Goal: Task Accomplishment & Management: Complete application form

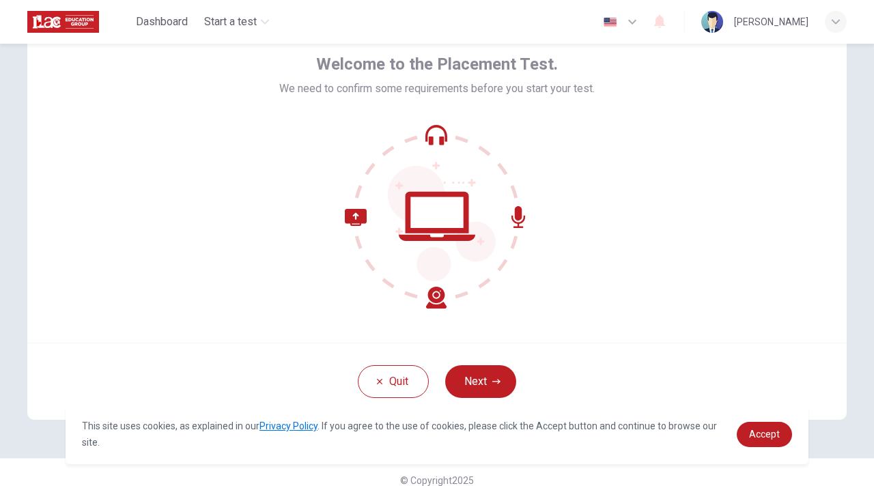
scroll to position [82, 0]
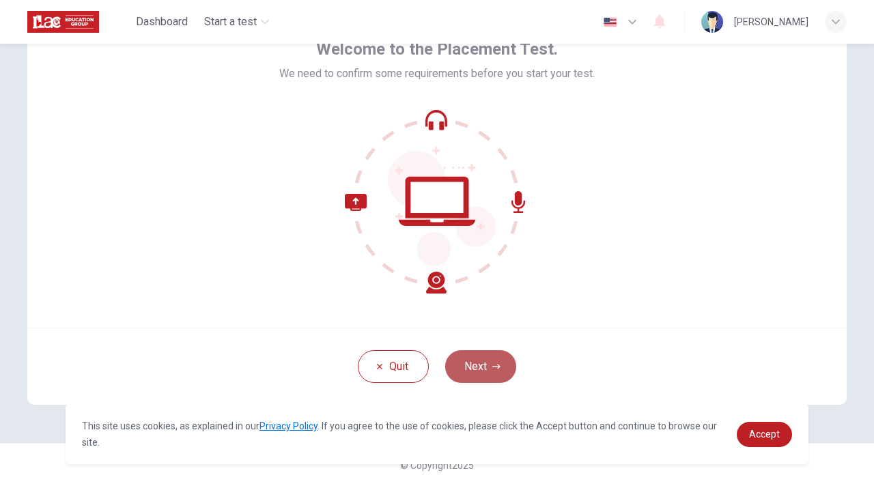
click at [492, 359] on button "Next" at bounding box center [480, 366] width 71 height 33
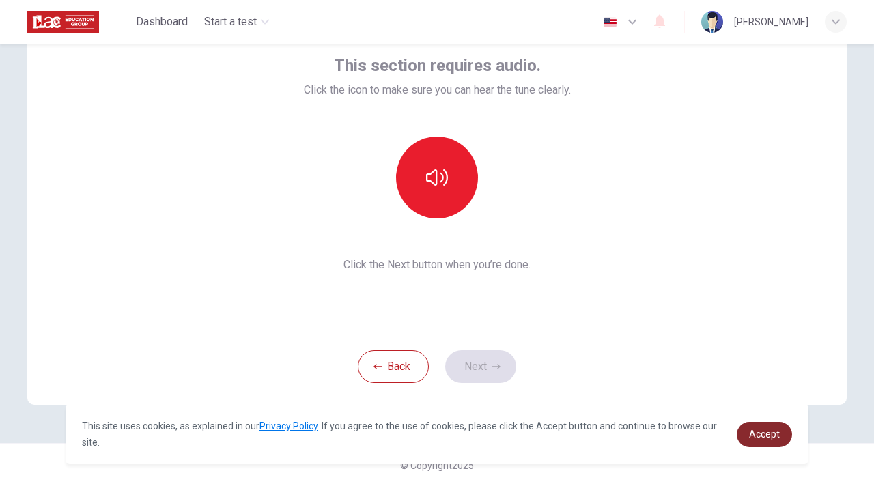
click at [768, 440] on link "Accept" at bounding box center [764, 434] width 55 height 25
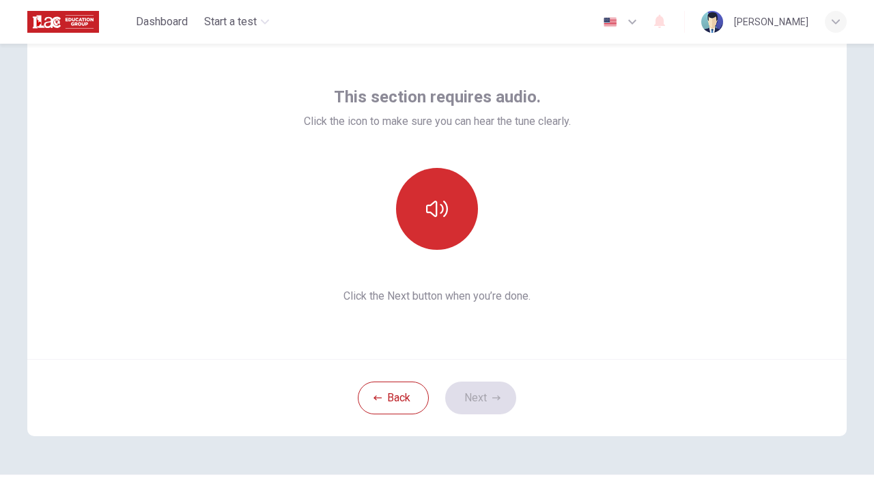
scroll to position [49, 0]
click at [445, 220] on button "button" at bounding box center [437, 210] width 82 height 82
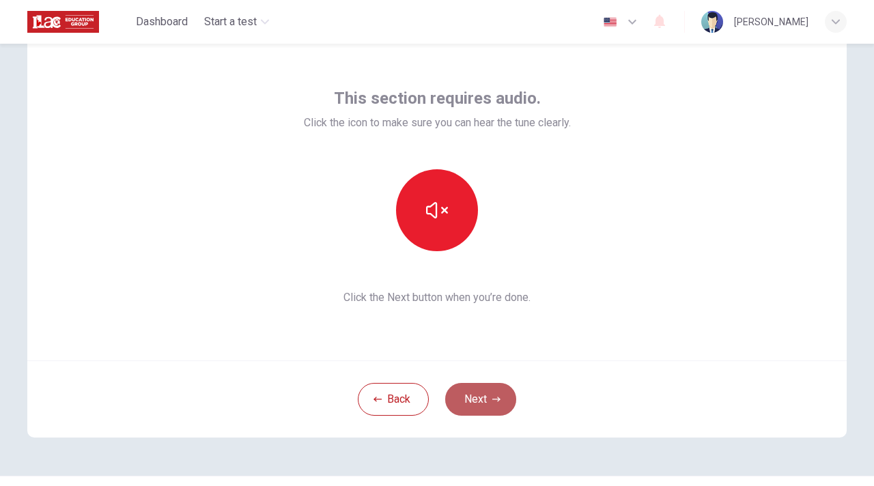
click at [494, 397] on icon "button" at bounding box center [496, 399] width 8 height 5
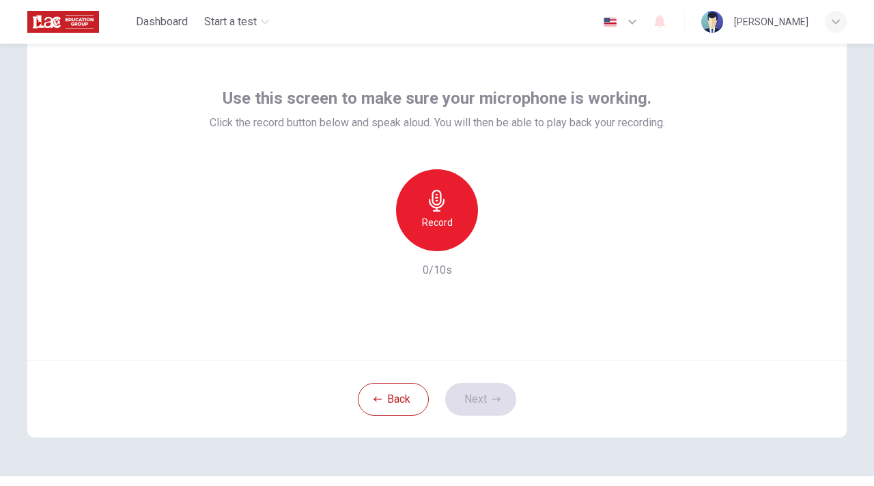
click at [407, 231] on div "Record" at bounding box center [437, 210] width 82 height 82
click at [498, 241] on icon "button" at bounding box center [501, 240] width 6 height 8
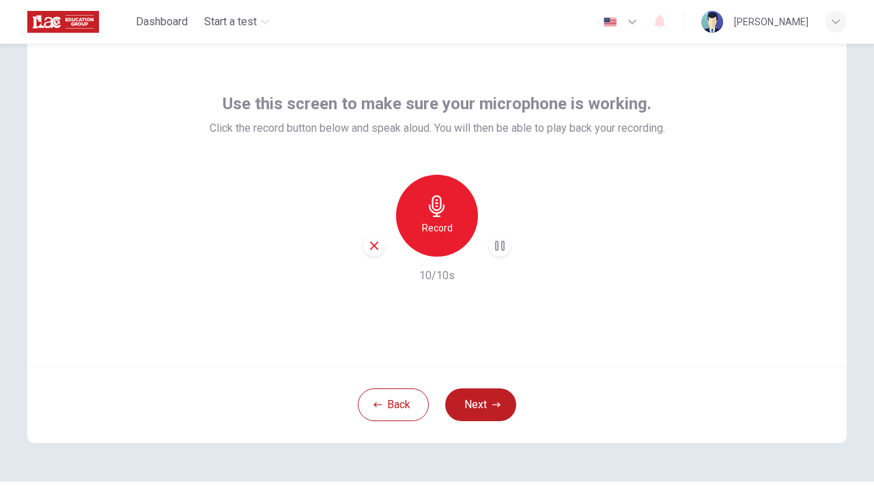
scroll to position [46, 0]
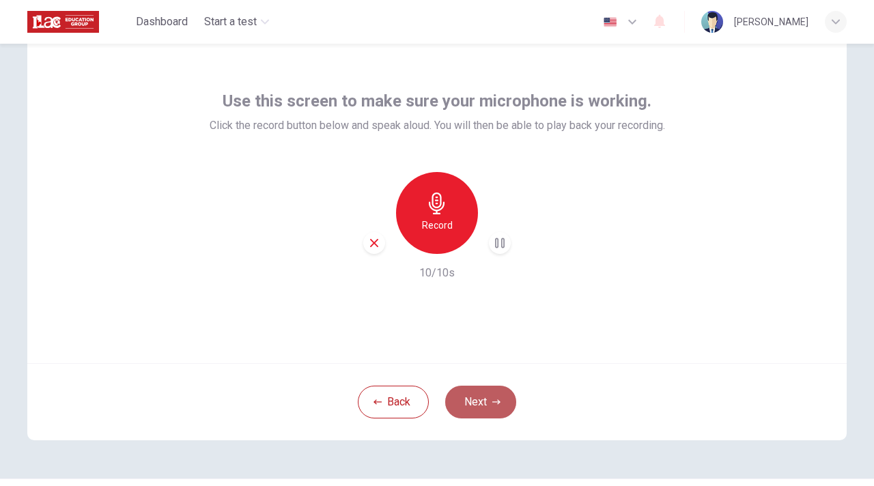
click at [501, 389] on button "Next" at bounding box center [480, 402] width 71 height 33
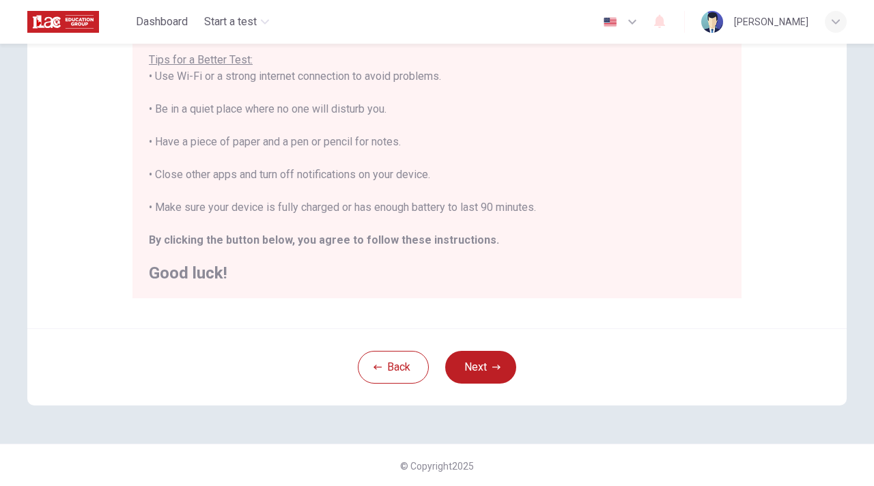
scroll to position [273, 0]
click at [481, 367] on button "Next" at bounding box center [480, 366] width 71 height 33
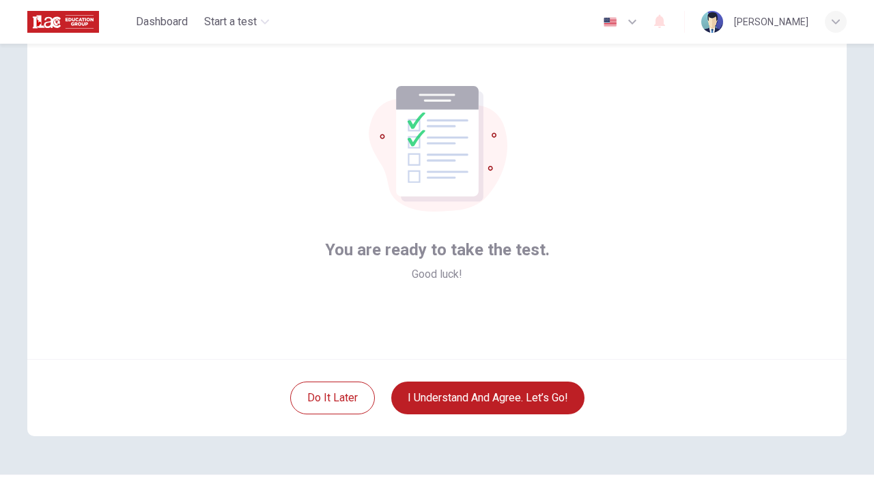
scroll to position [49, 0]
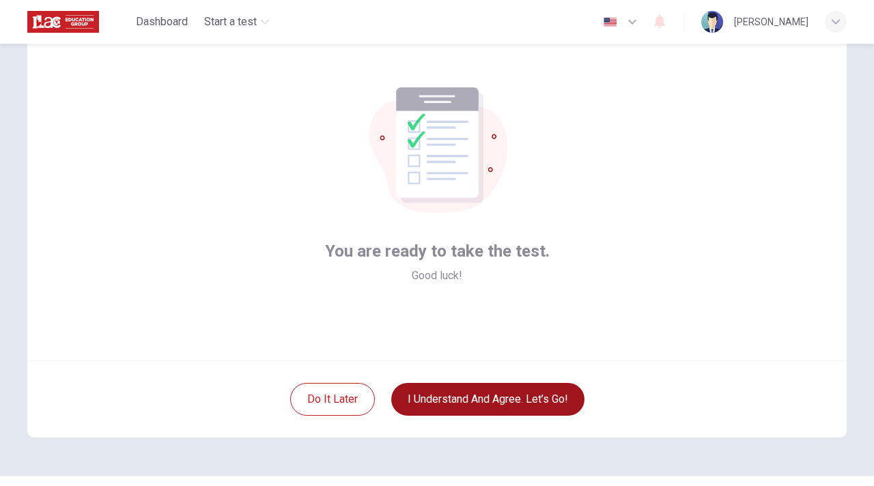
click at [541, 400] on button "I understand and agree. Let’s go!" at bounding box center [487, 399] width 193 height 33
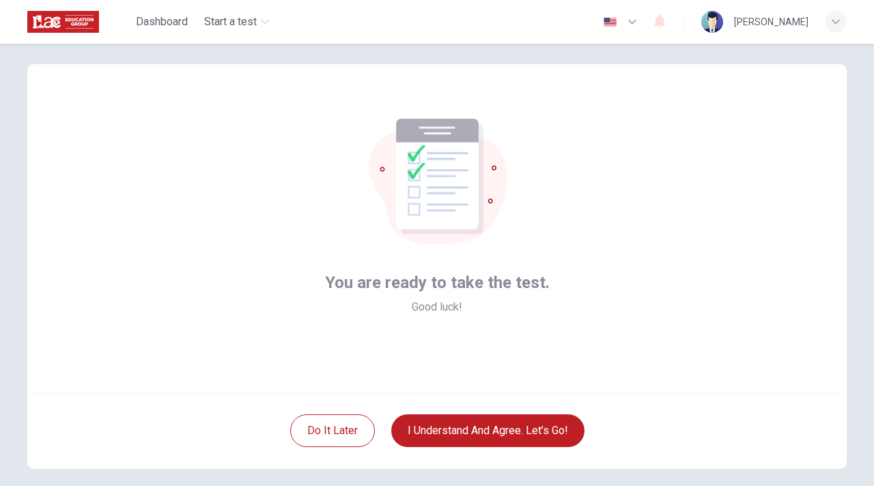
scroll to position [19, 0]
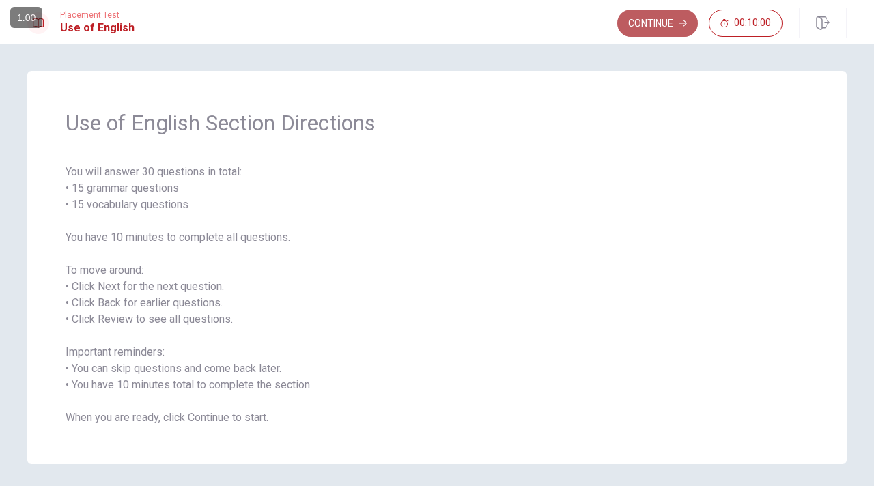
click at [672, 25] on button "Continue" at bounding box center [657, 23] width 81 height 27
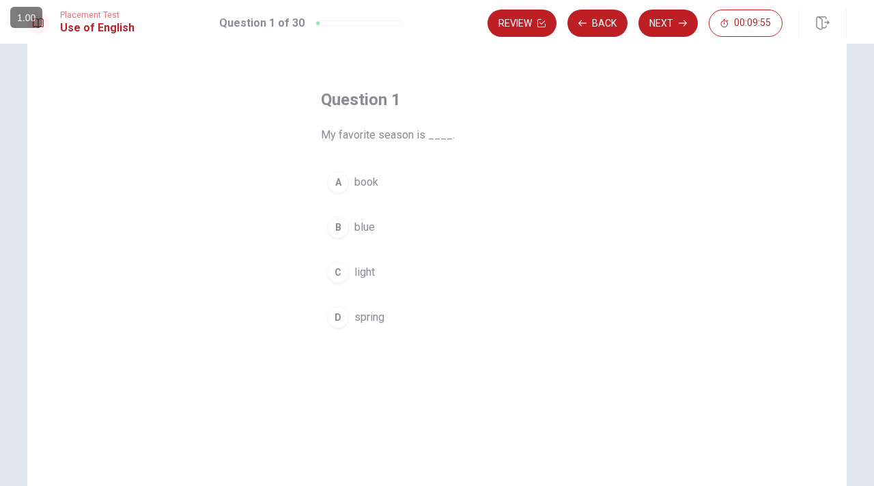
scroll to position [41, 0]
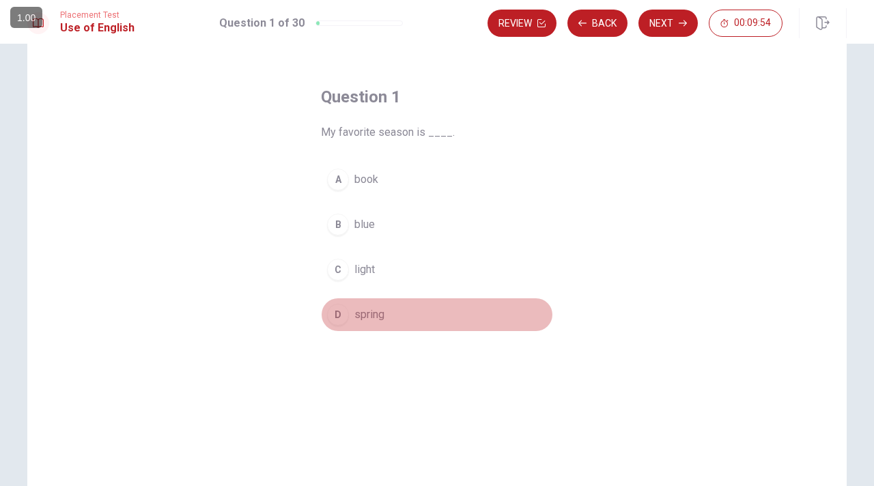
click at [337, 307] on div "D" at bounding box center [338, 315] width 22 height 22
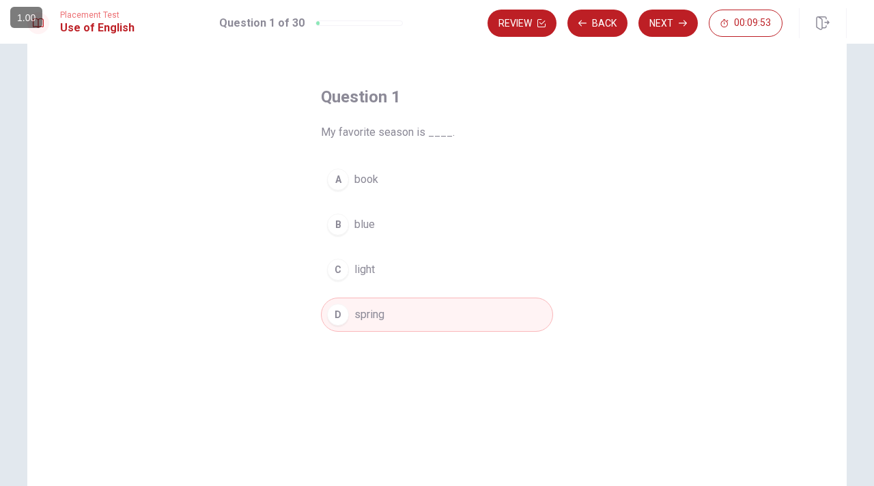
scroll to position [124, 0]
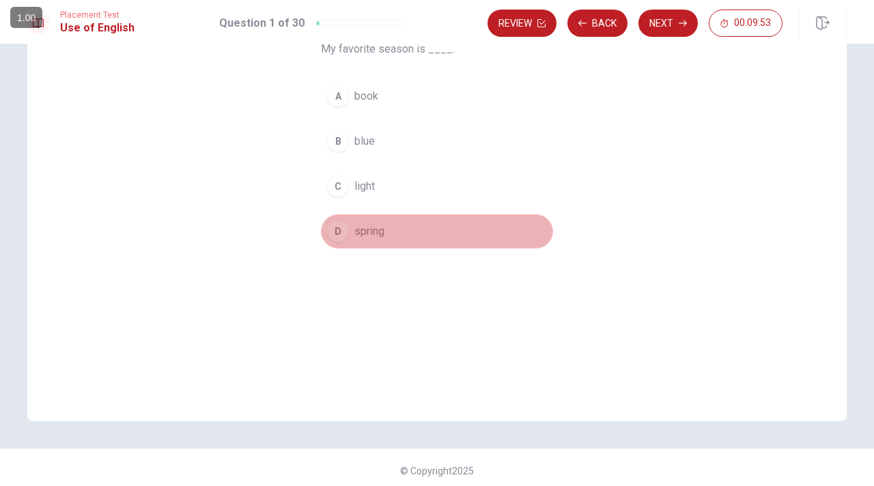
click at [405, 238] on button "D spring" at bounding box center [437, 231] width 232 height 34
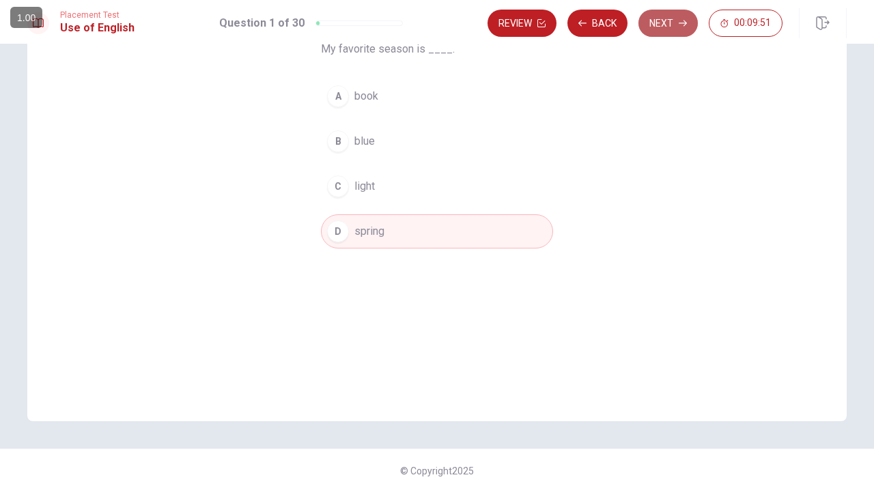
click at [671, 20] on button "Next" at bounding box center [667, 23] width 59 height 27
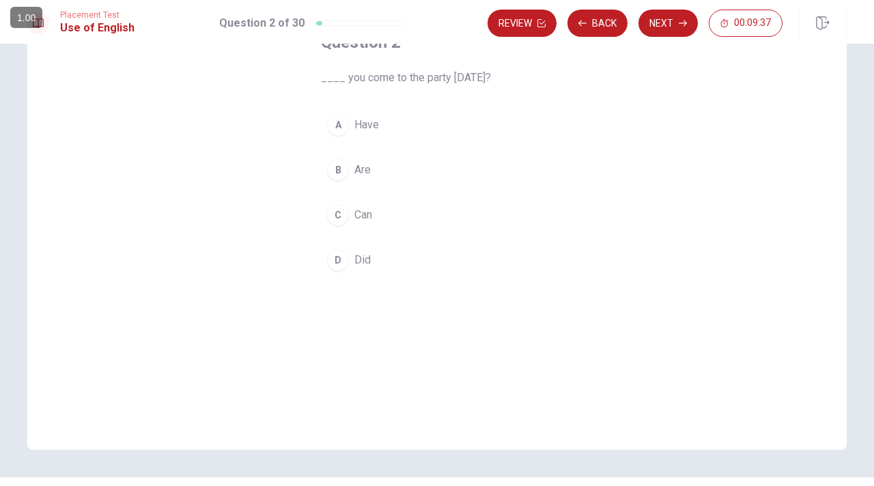
scroll to position [95, 0]
click at [339, 212] on div "C" at bounding box center [338, 216] width 22 height 22
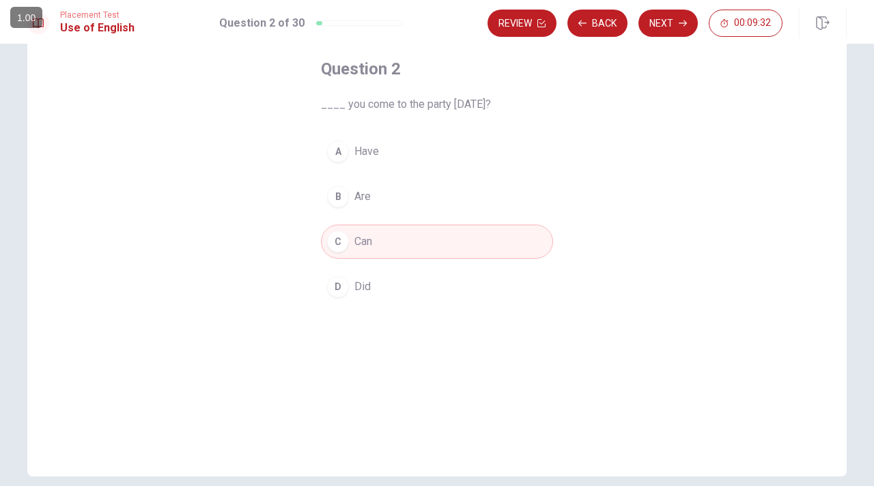
scroll to position [70, 0]
click at [658, 31] on button "Next" at bounding box center [667, 23] width 59 height 27
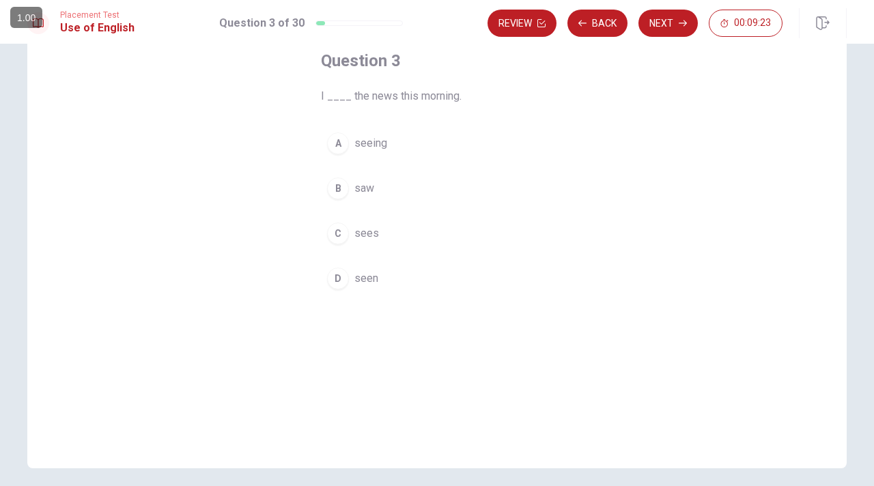
scroll to position [79, 0]
click at [336, 182] on div "B" at bounding box center [338, 186] width 22 height 22
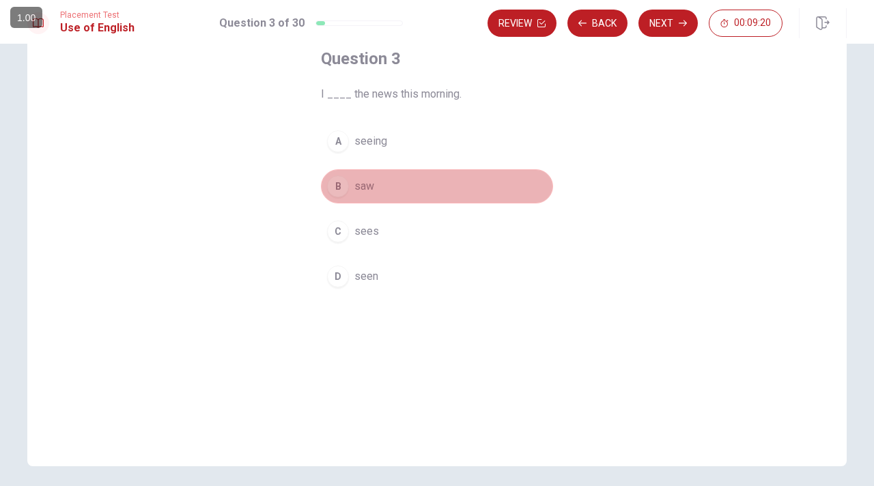
click at [373, 189] on button "B saw" at bounding box center [437, 186] width 232 height 34
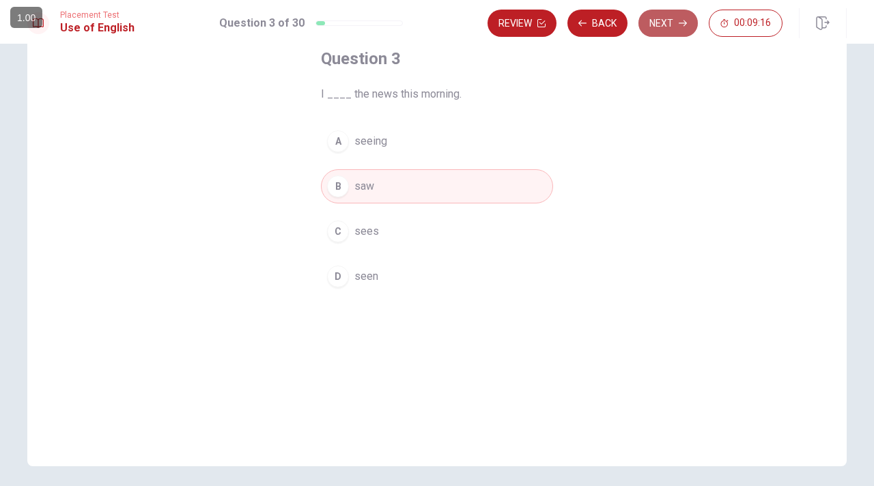
click at [663, 25] on button "Next" at bounding box center [667, 23] width 59 height 27
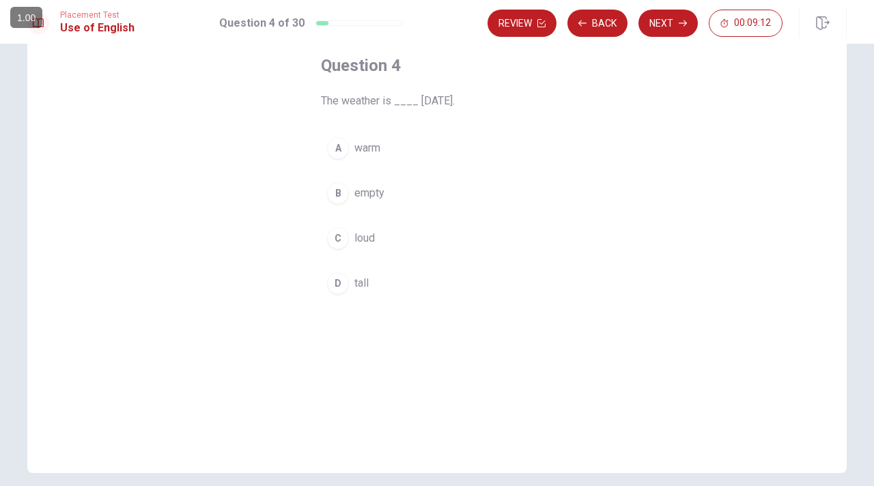
scroll to position [73, 0]
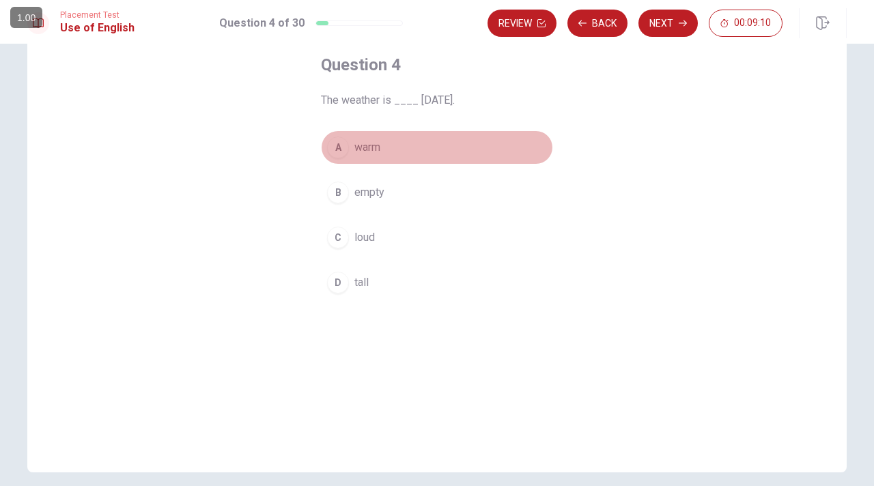
click at [339, 148] on div "A" at bounding box center [338, 148] width 22 height 22
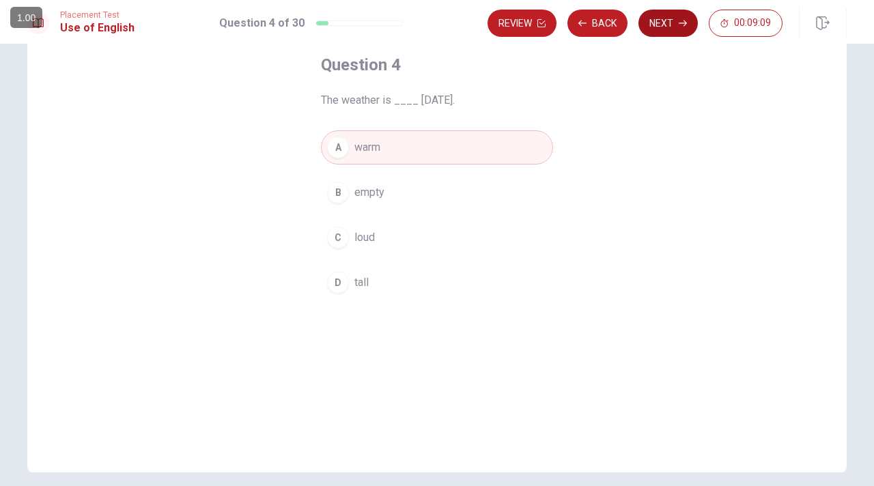
click at [663, 27] on button "Next" at bounding box center [667, 23] width 59 height 27
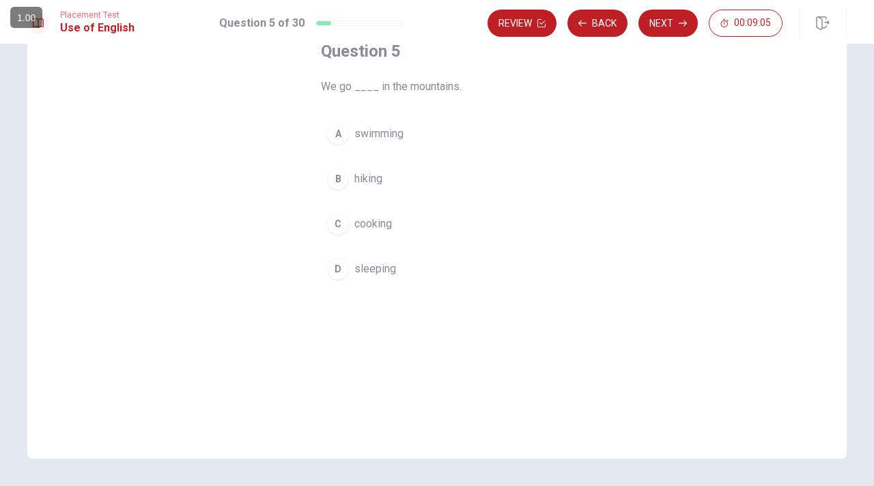
scroll to position [87, 0]
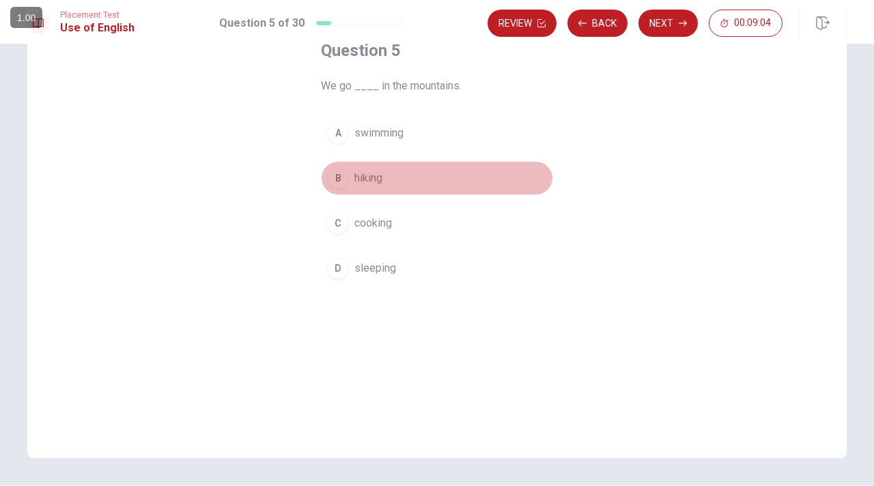
click at [347, 175] on button "B hiking" at bounding box center [437, 178] width 232 height 34
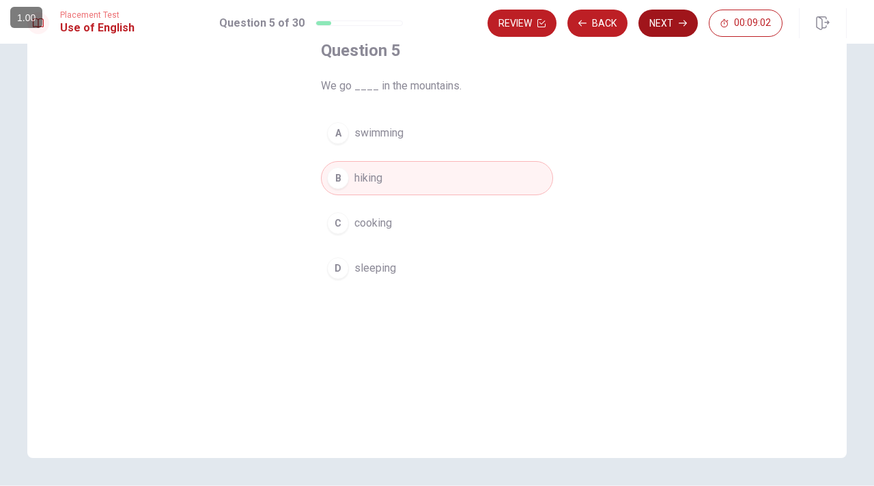
click at [655, 23] on button "Next" at bounding box center [667, 23] width 59 height 27
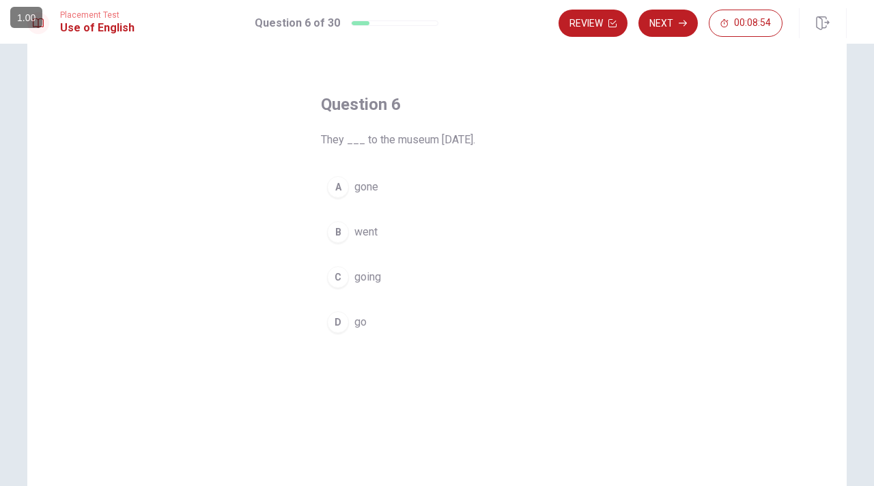
scroll to position [34, 0]
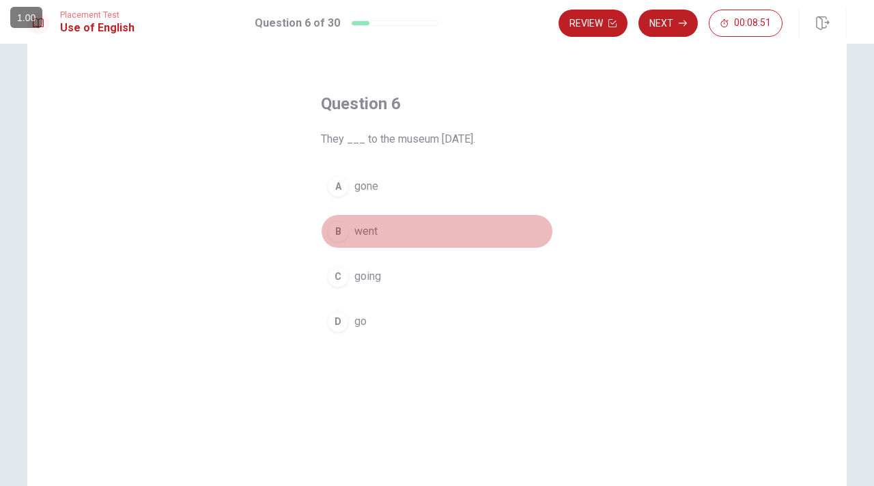
click at [337, 228] on div "B" at bounding box center [338, 232] width 22 height 22
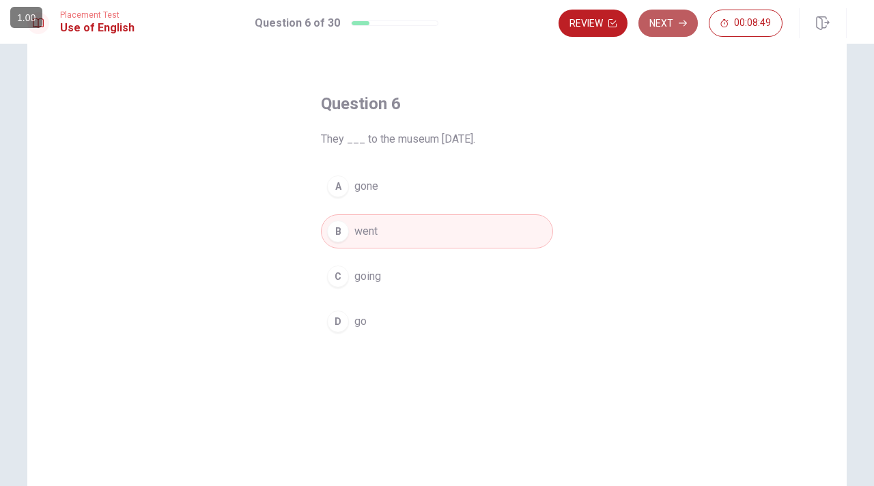
click at [660, 18] on button "Next" at bounding box center [667, 23] width 59 height 27
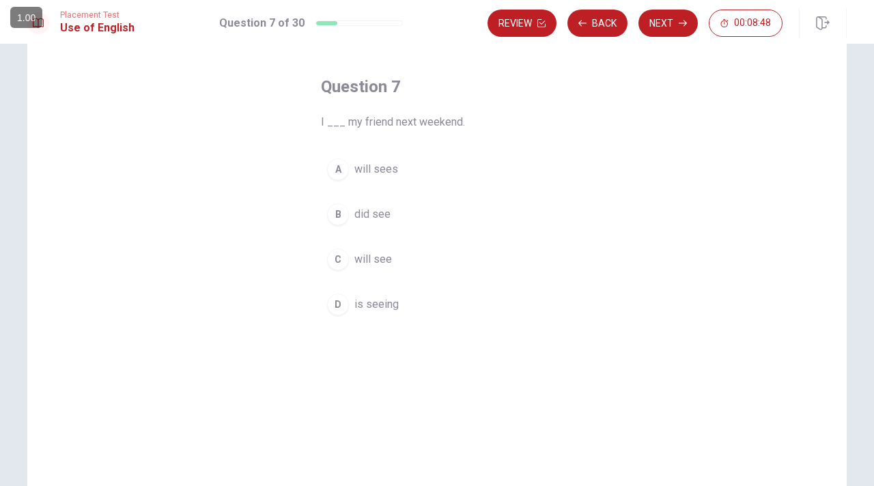
scroll to position [52, 0]
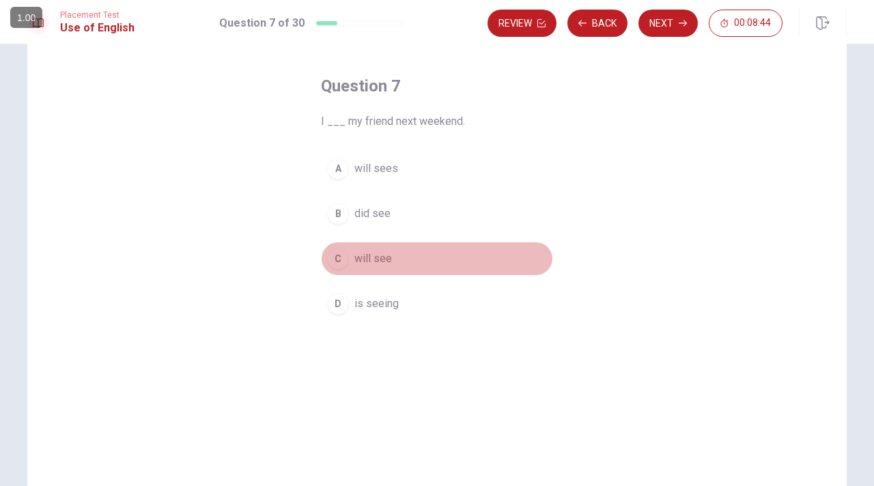
click at [336, 257] on div "C" at bounding box center [338, 259] width 22 height 22
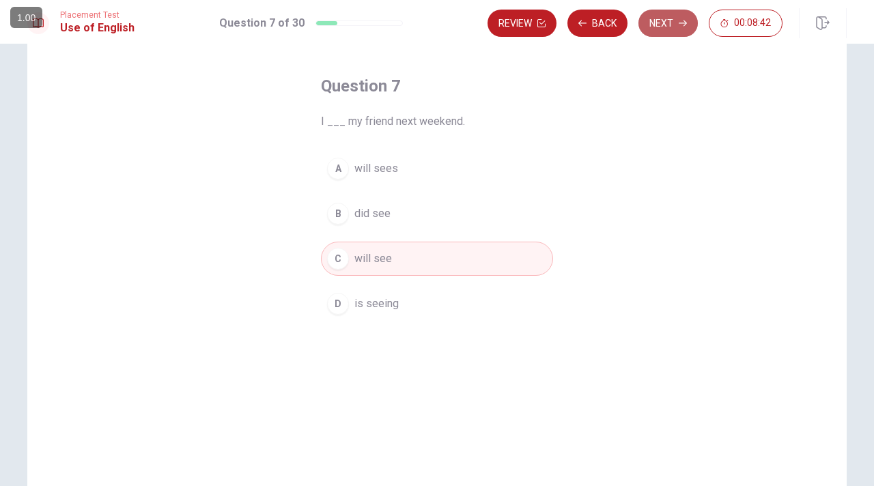
click at [663, 24] on button "Next" at bounding box center [667, 23] width 59 height 27
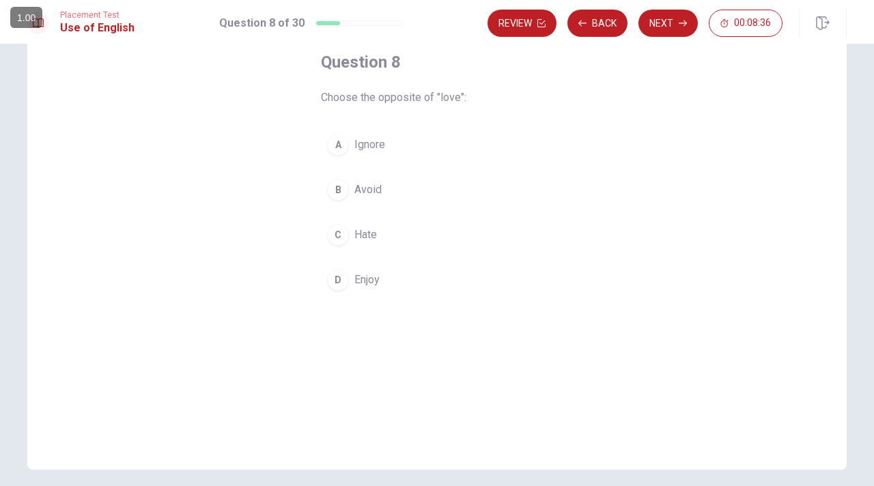
scroll to position [75, 0]
click at [335, 283] on div "D" at bounding box center [338, 281] width 22 height 22
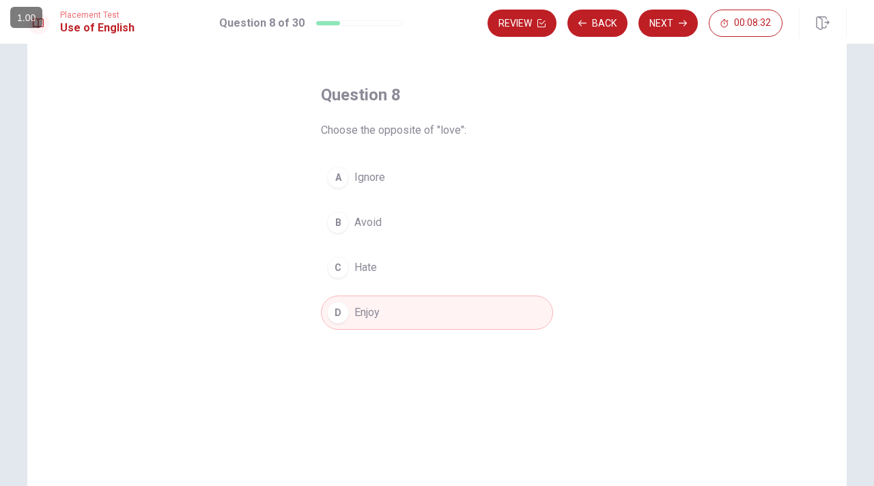
scroll to position [42, 0]
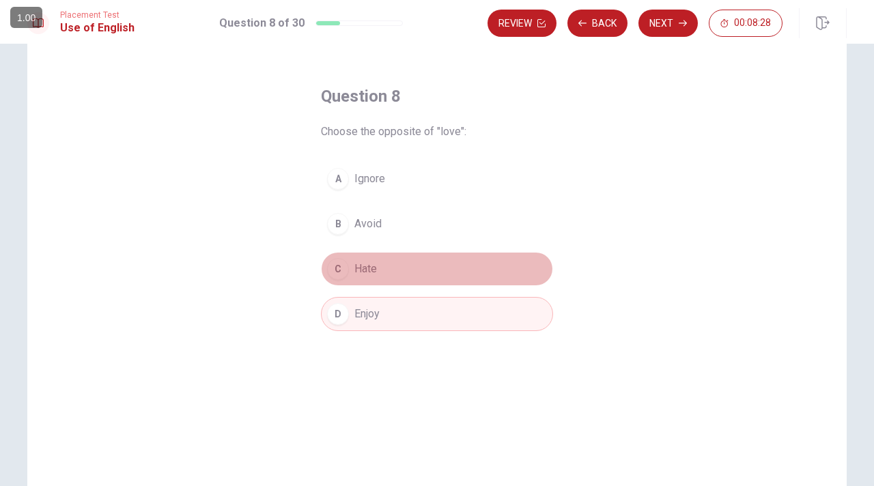
click at [342, 268] on div "C" at bounding box center [338, 269] width 22 height 22
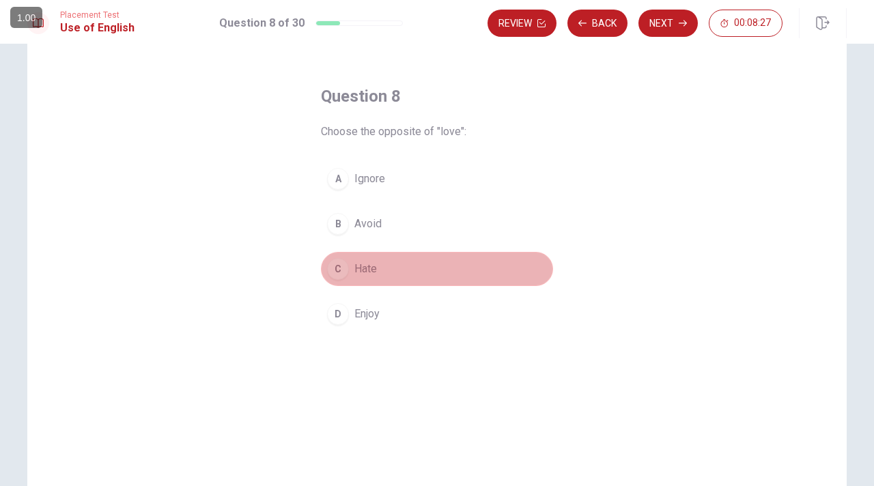
click at [464, 266] on button "C Hate" at bounding box center [437, 269] width 232 height 34
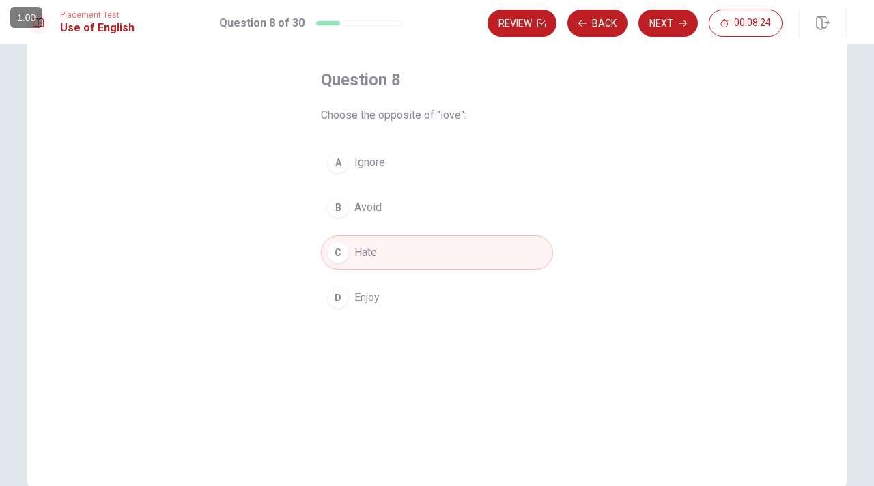
scroll to position [60, 0]
click at [676, 23] on button "Next" at bounding box center [667, 23] width 59 height 27
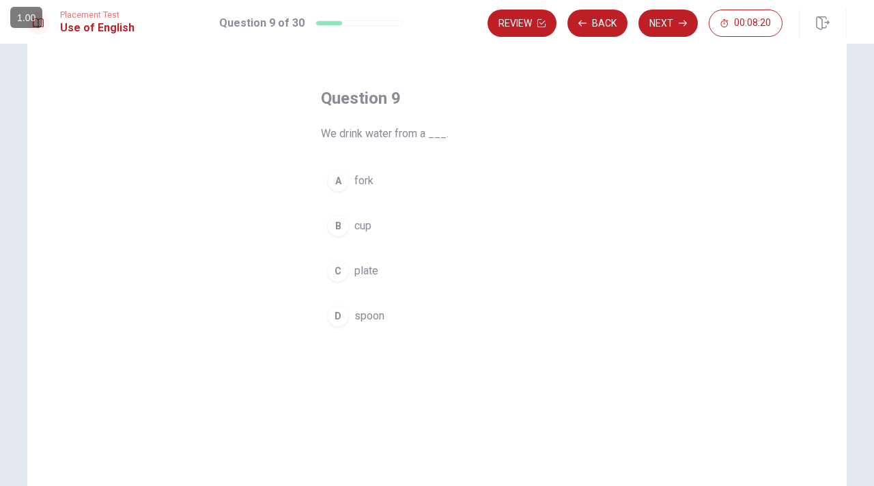
scroll to position [37, 0]
click at [354, 227] on span "cup" at bounding box center [362, 229] width 17 height 16
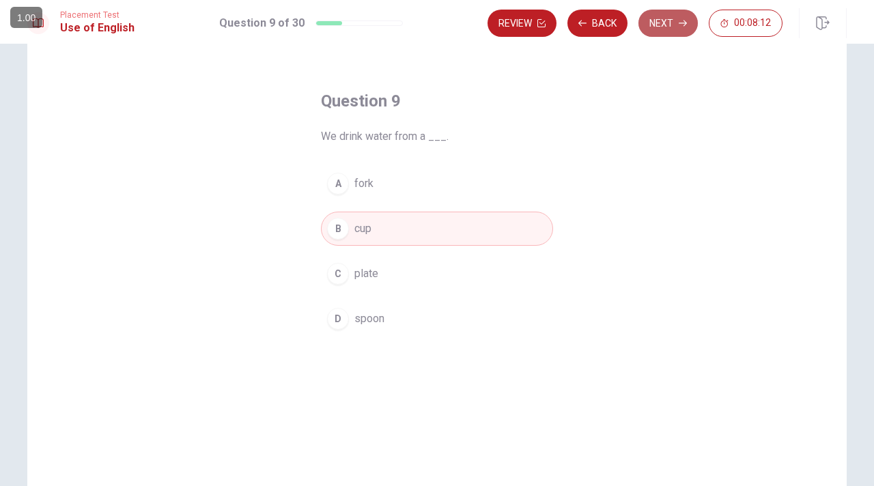
click at [663, 31] on button "Next" at bounding box center [667, 23] width 59 height 27
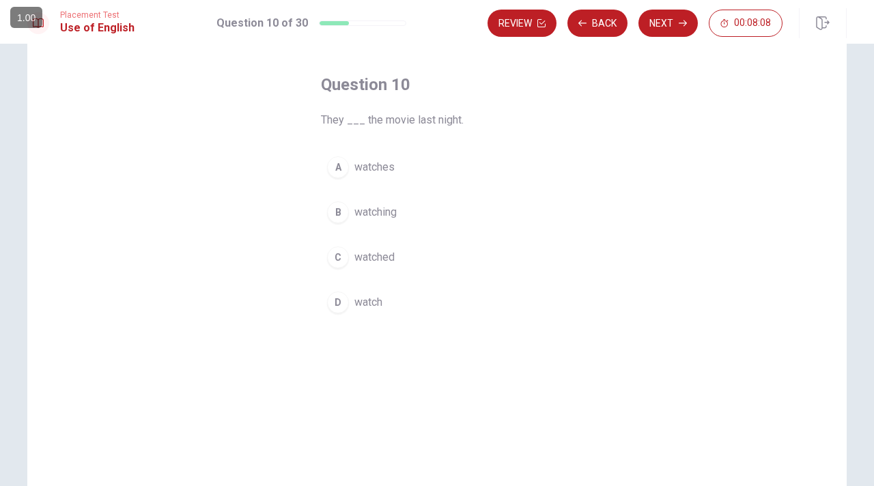
scroll to position [54, 0]
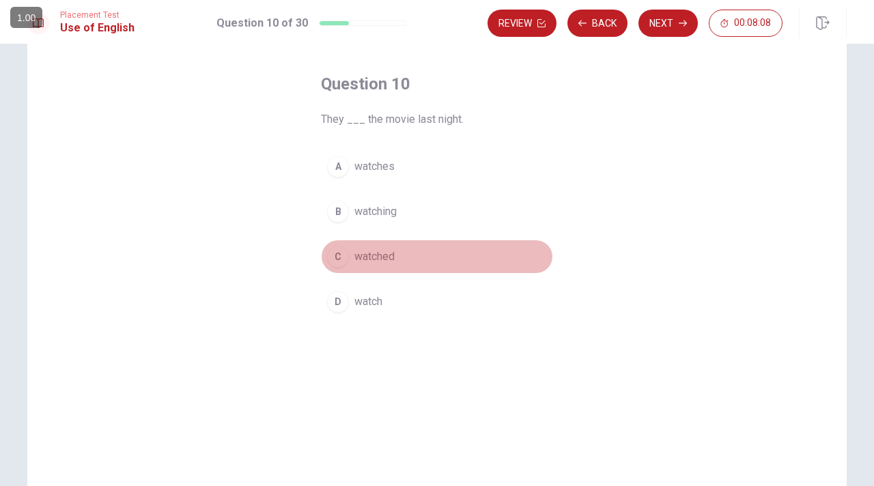
click at [354, 259] on span "watched" at bounding box center [374, 257] width 40 height 16
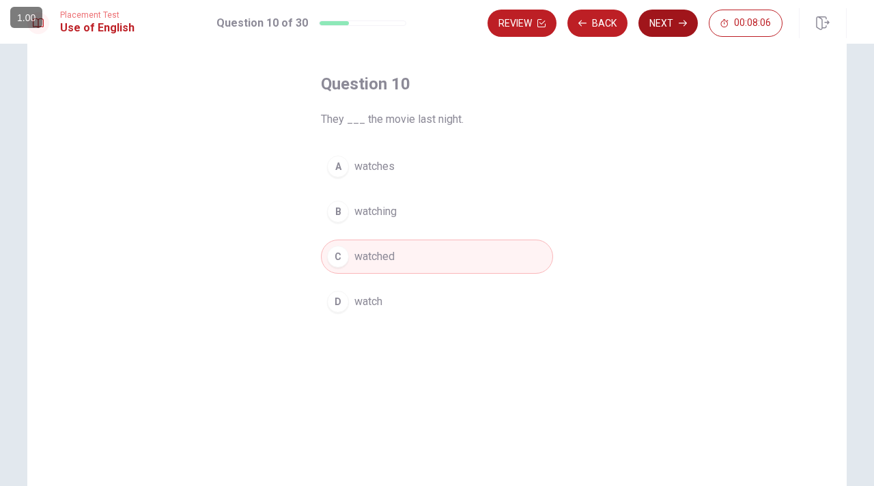
click at [674, 29] on button "Next" at bounding box center [667, 23] width 59 height 27
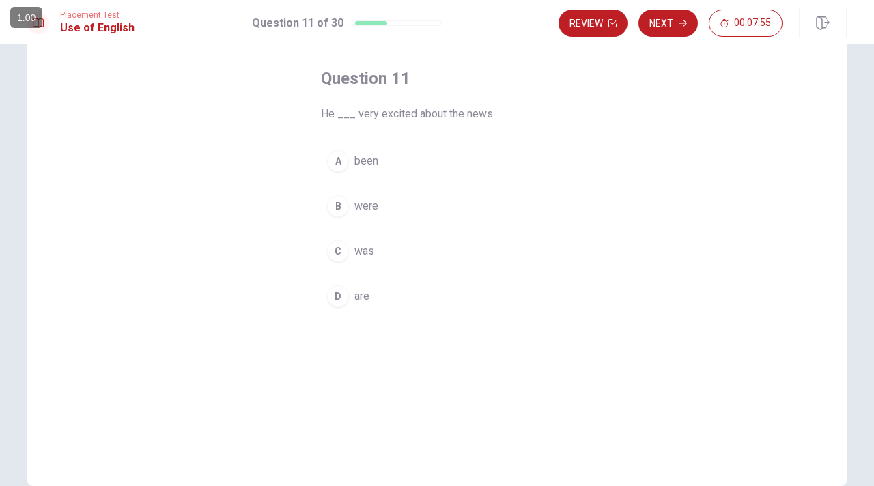
scroll to position [60, 0]
click at [338, 252] on div "C" at bounding box center [338, 251] width 22 height 22
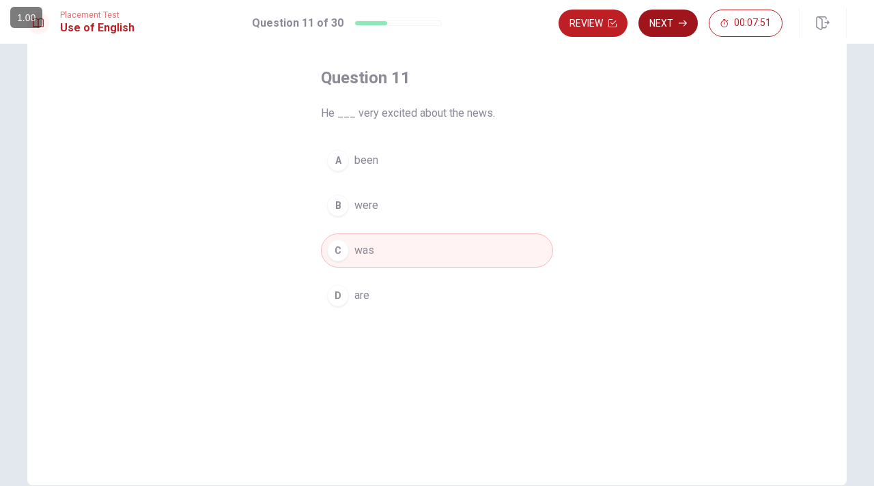
click at [665, 29] on button "Next" at bounding box center [667, 23] width 59 height 27
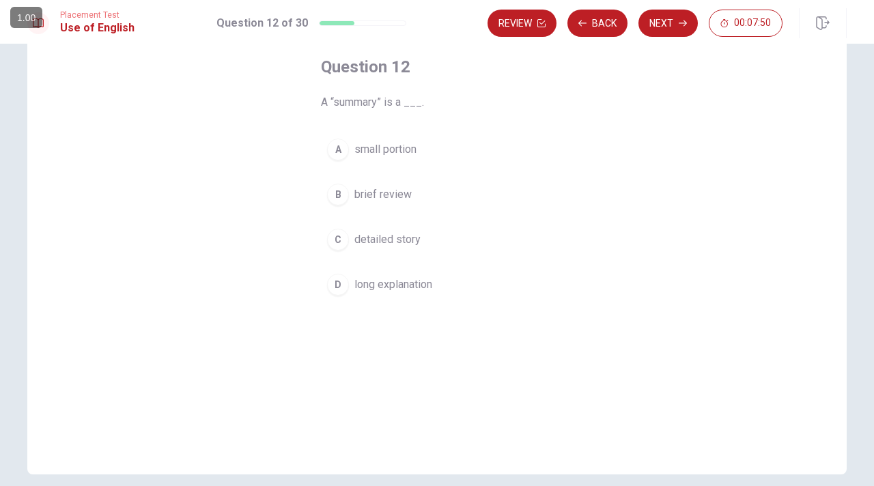
scroll to position [72, 0]
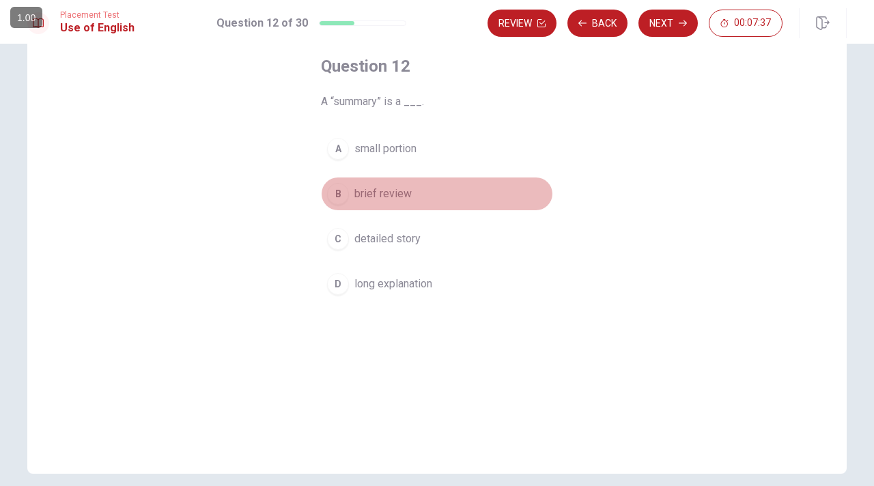
click at [369, 195] on span "brief review" at bounding box center [382, 194] width 57 height 16
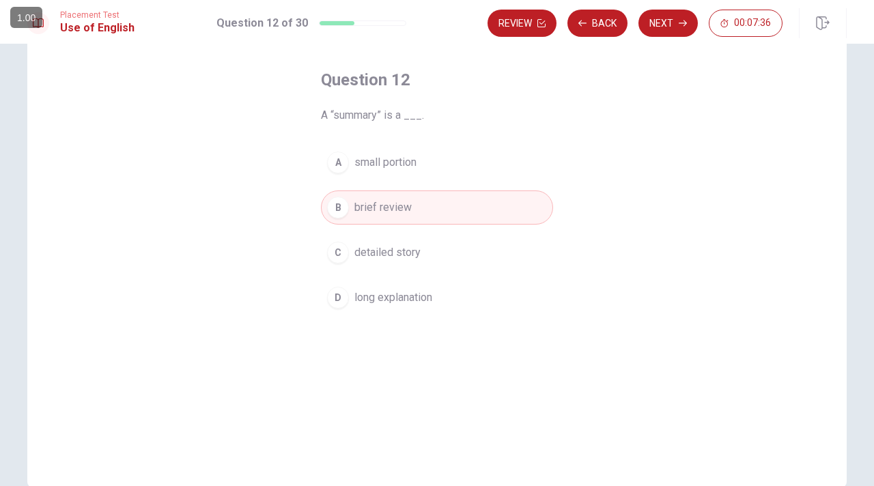
scroll to position [57, 0]
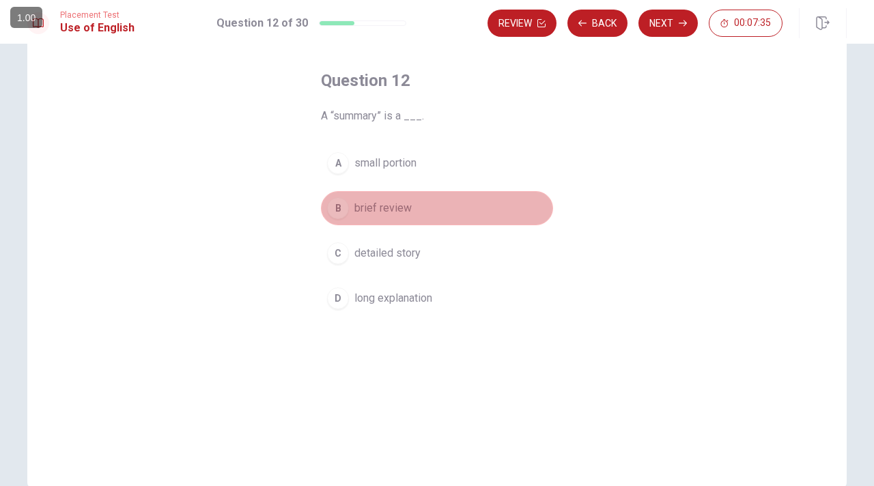
click at [373, 197] on button "B brief review" at bounding box center [437, 208] width 232 height 34
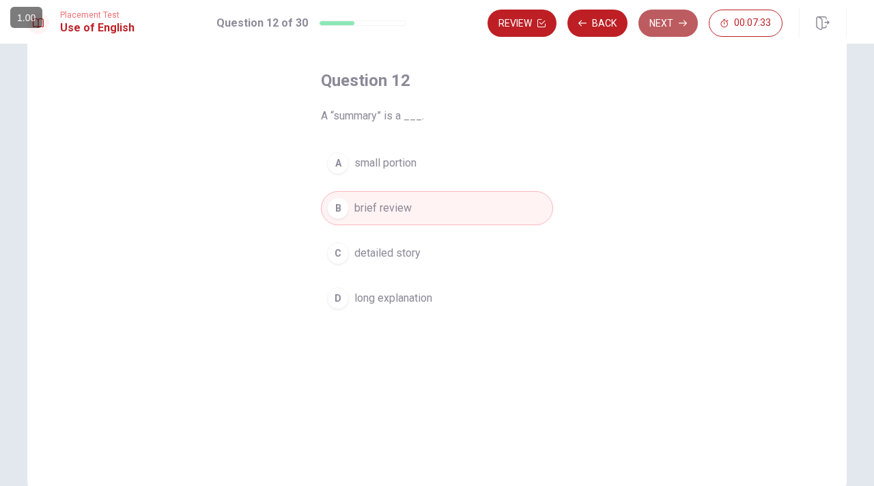
click at [671, 24] on button "Next" at bounding box center [667, 23] width 59 height 27
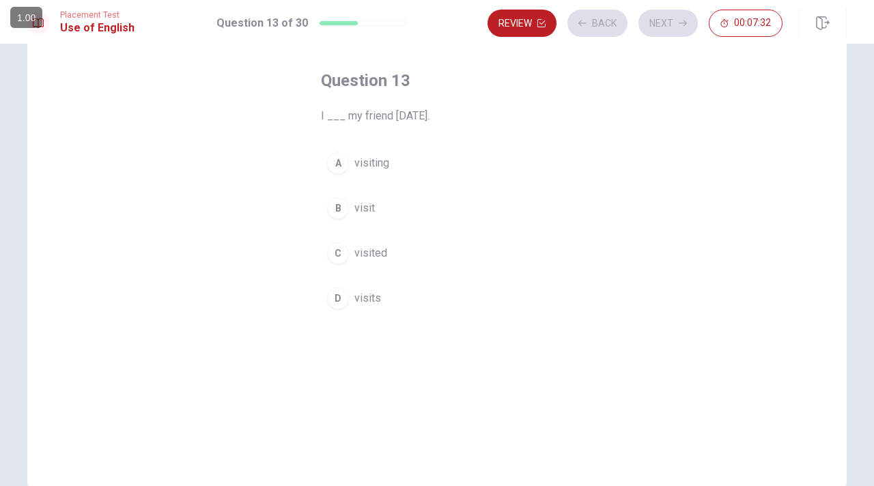
scroll to position [69, 0]
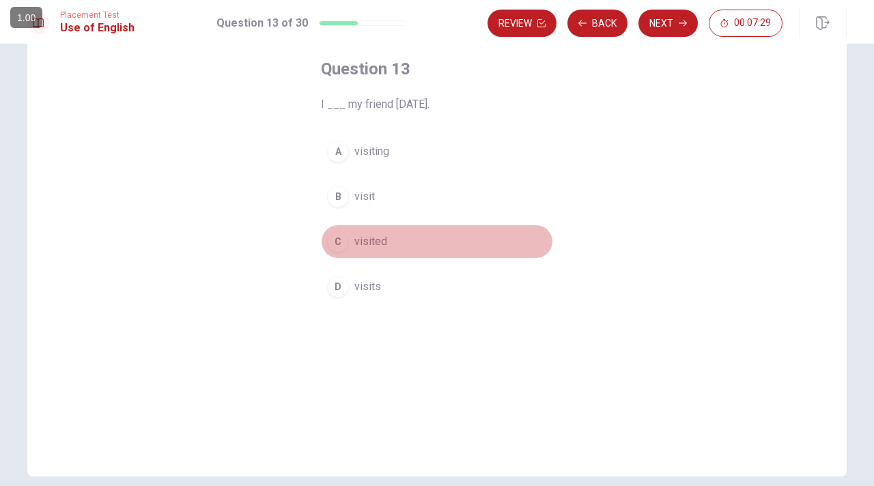
click at [375, 238] on span "visited" at bounding box center [370, 242] width 33 height 16
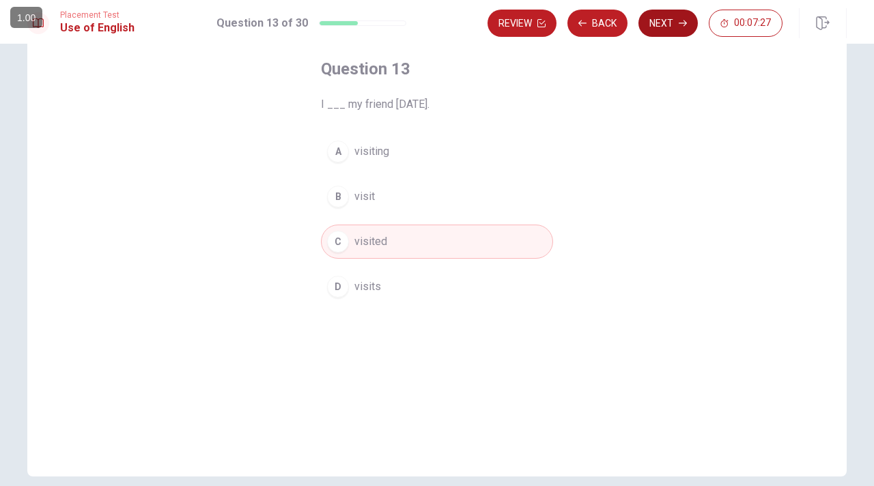
click at [667, 19] on button "Next" at bounding box center [667, 23] width 59 height 27
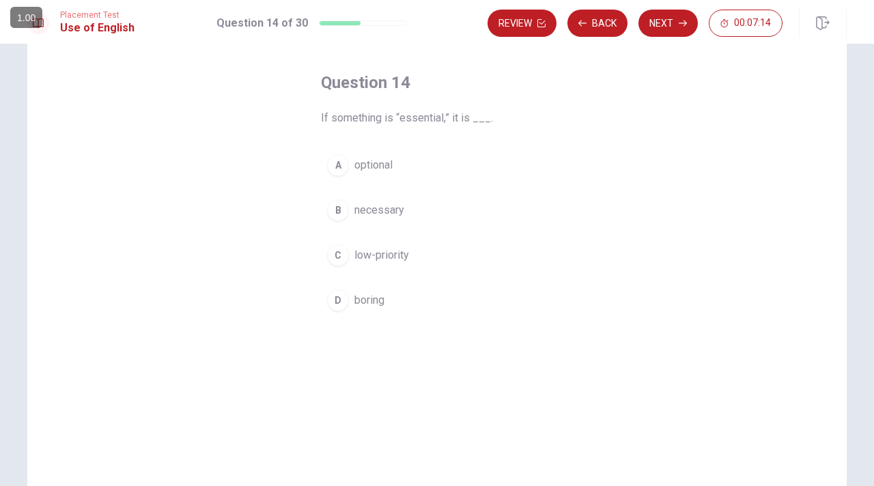
scroll to position [55, 0]
click at [344, 214] on div "B" at bounding box center [338, 211] width 22 height 22
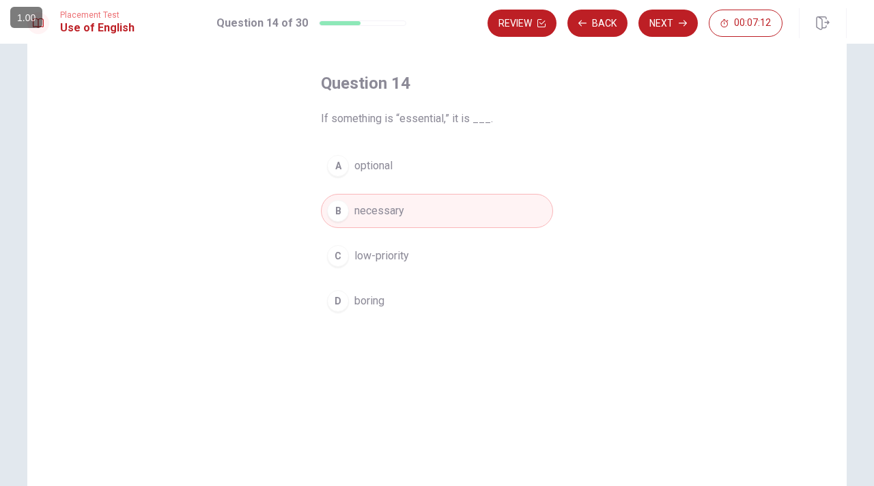
scroll to position [40, 0]
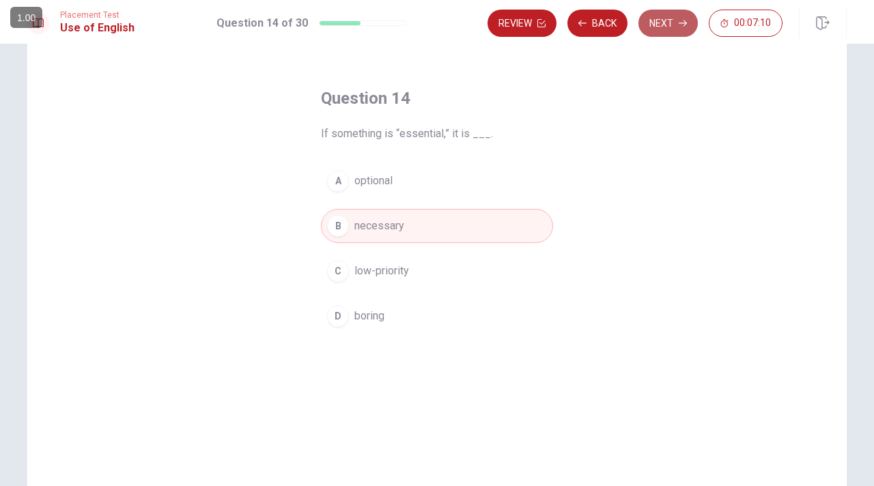
click at [677, 25] on button "Next" at bounding box center [667, 23] width 59 height 27
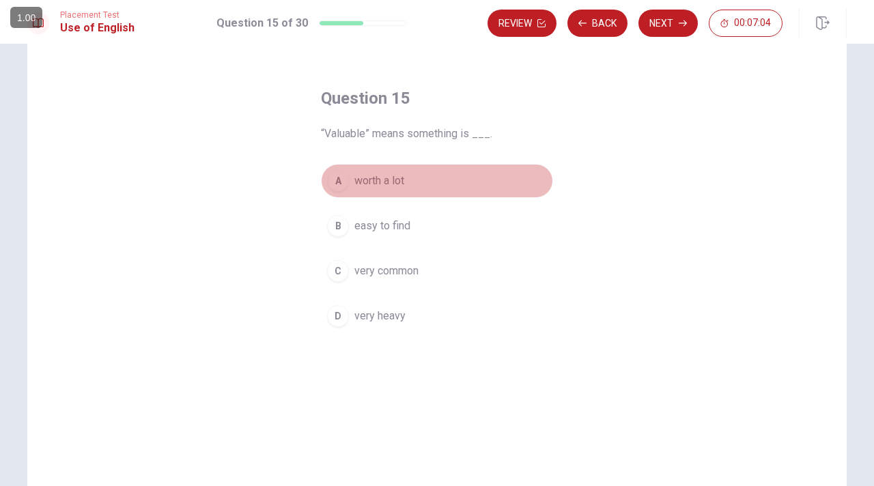
click at [355, 182] on span "worth a lot" at bounding box center [379, 181] width 50 height 16
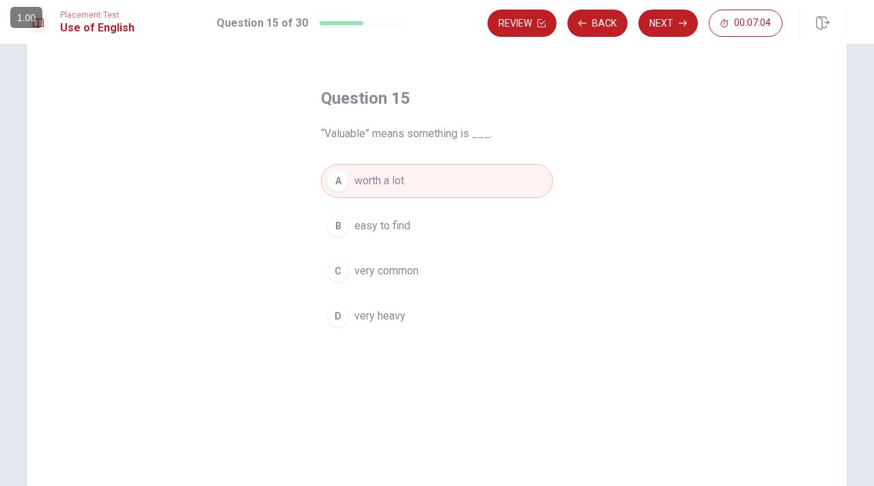
click at [355, 182] on span "worth a lot" at bounding box center [379, 181] width 50 height 16
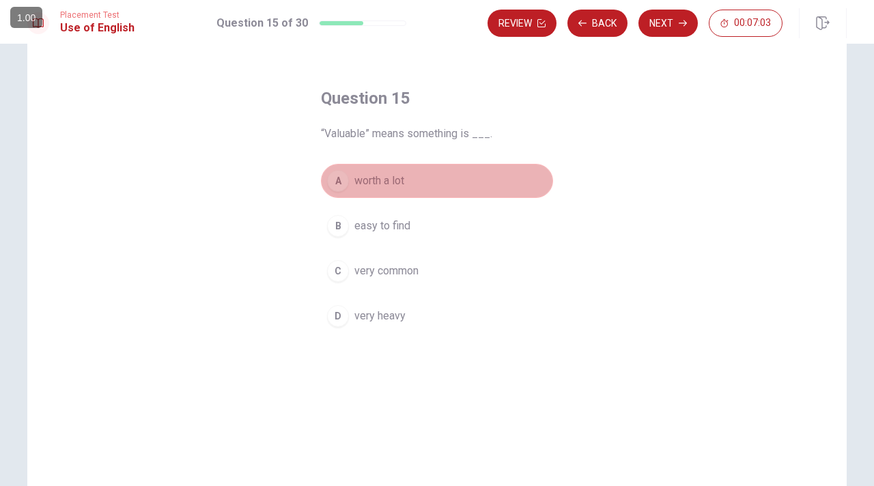
click at [355, 182] on span "worth a lot" at bounding box center [379, 181] width 50 height 16
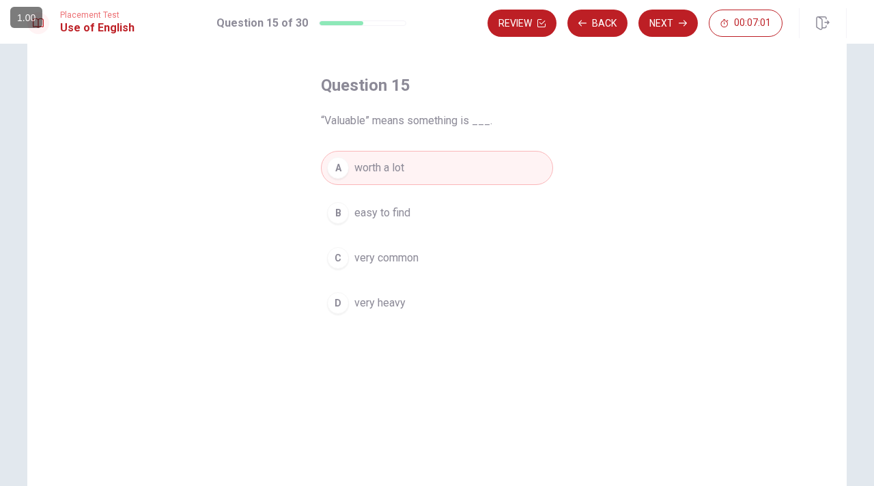
scroll to position [46, 0]
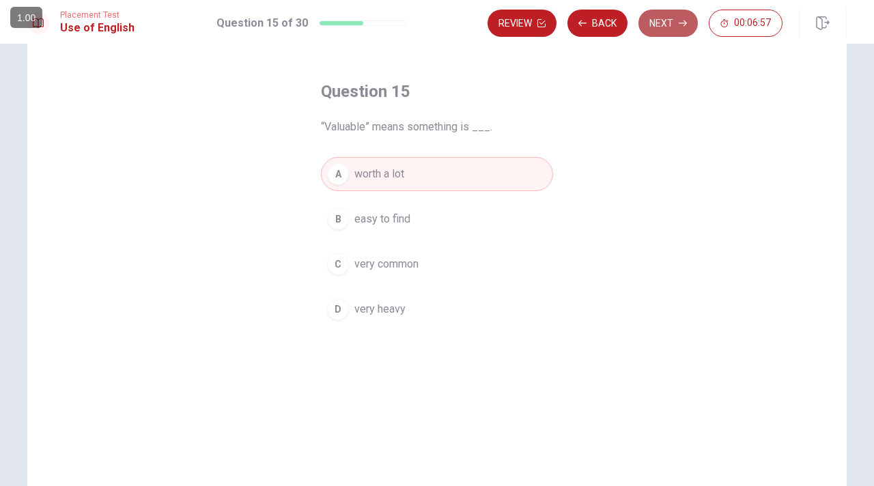
click at [671, 27] on button "Next" at bounding box center [667, 23] width 59 height 27
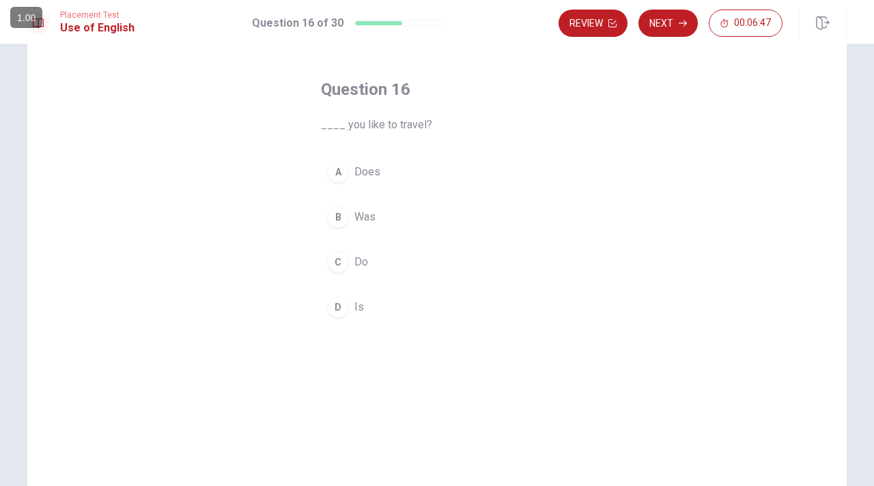
scroll to position [54, 0]
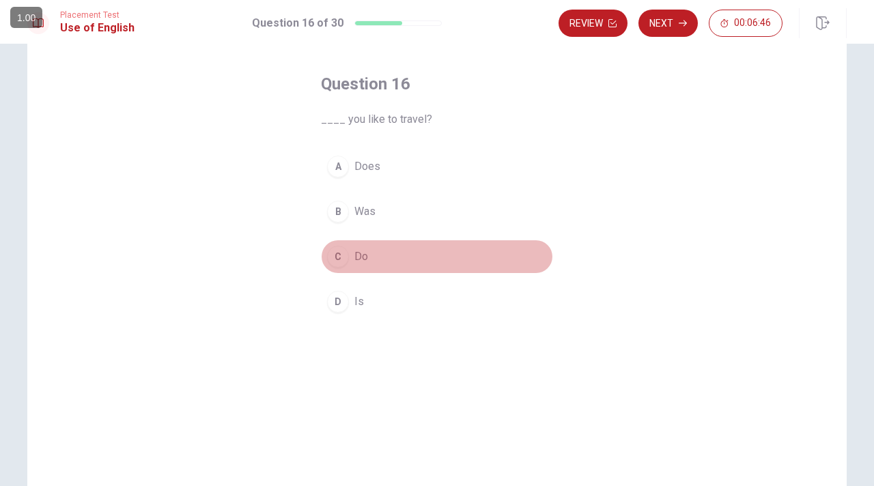
click at [344, 257] on div "C" at bounding box center [338, 257] width 22 height 22
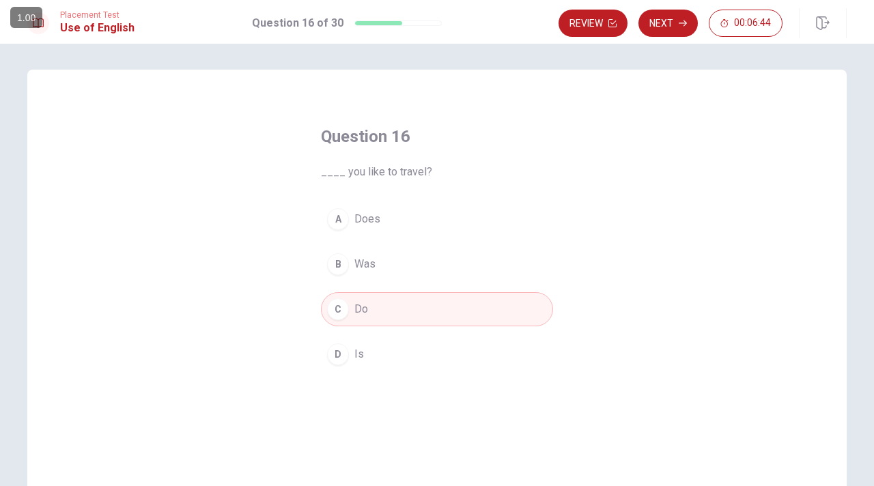
scroll to position [1, 0]
click at [678, 25] on button "Next" at bounding box center [667, 23] width 59 height 27
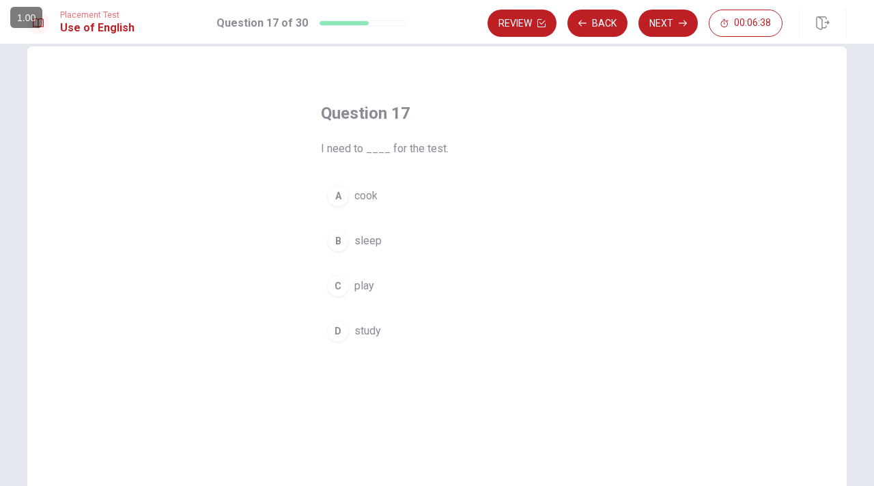
scroll to position [25, 0]
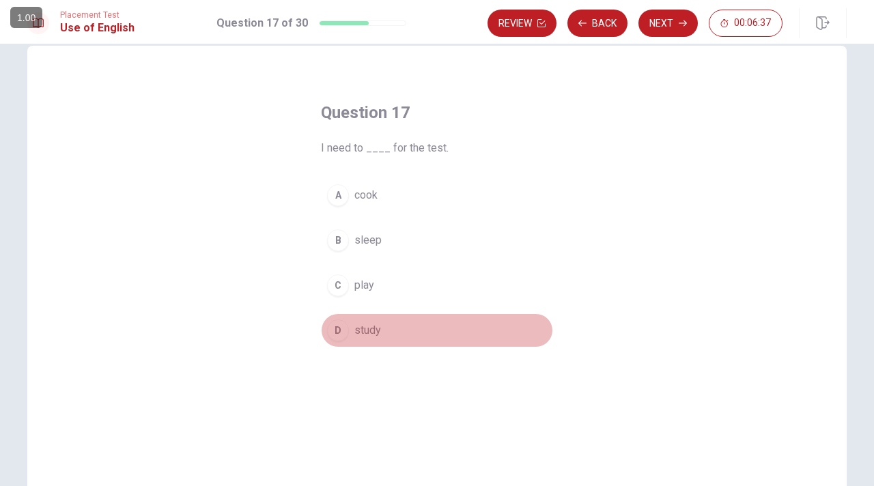
click at [361, 335] on span "study" at bounding box center [367, 330] width 27 height 16
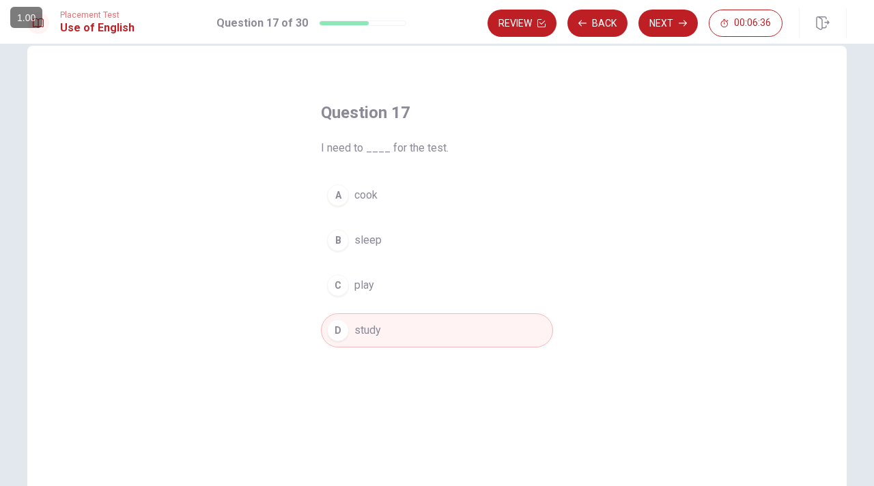
scroll to position [57, 0]
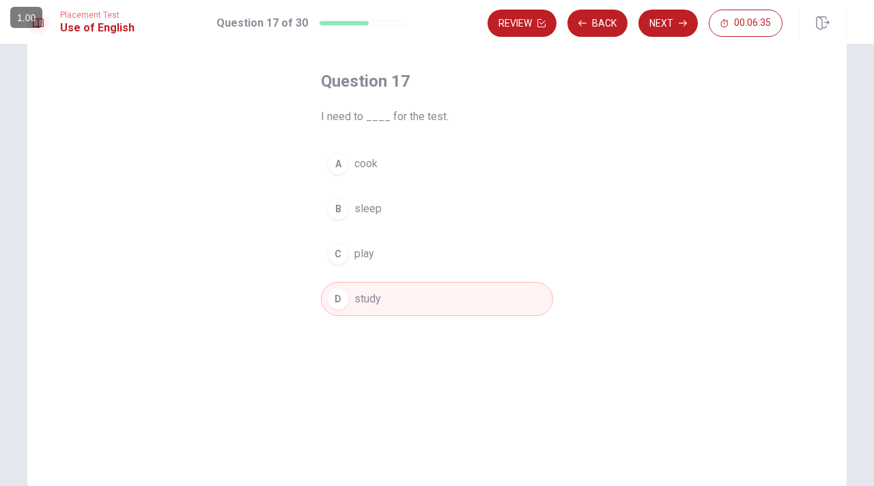
click at [362, 297] on span "study" at bounding box center [367, 299] width 27 height 16
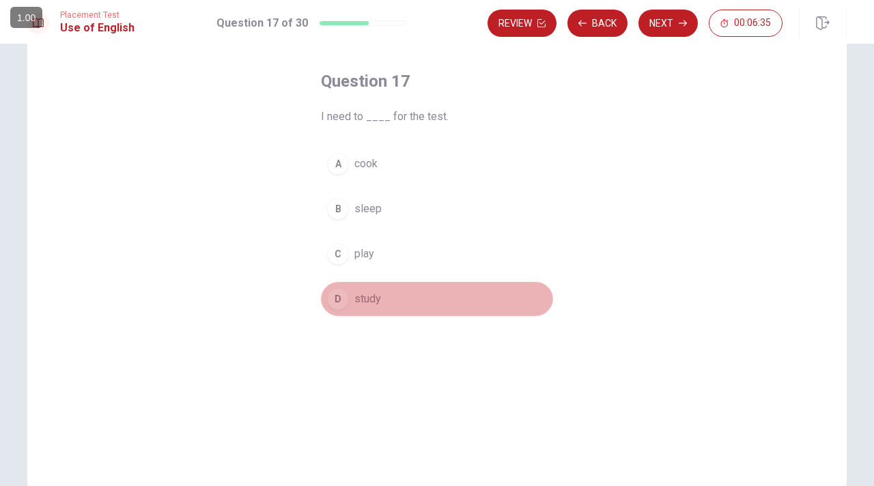
click at [362, 297] on span "study" at bounding box center [367, 299] width 27 height 16
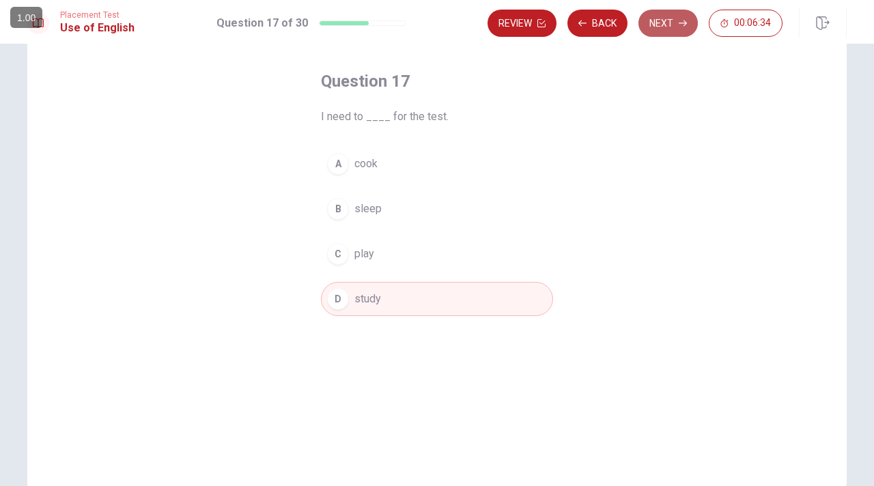
click at [651, 28] on button "Next" at bounding box center [667, 23] width 59 height 27
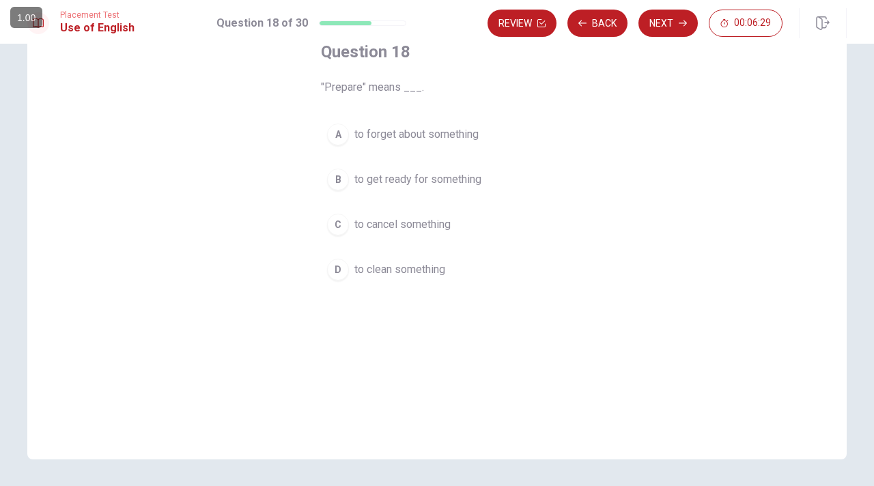
scroll to position [87, 0]
click at [338, 183] on div "B" at bounding box center [338, 179] width 22 height 22
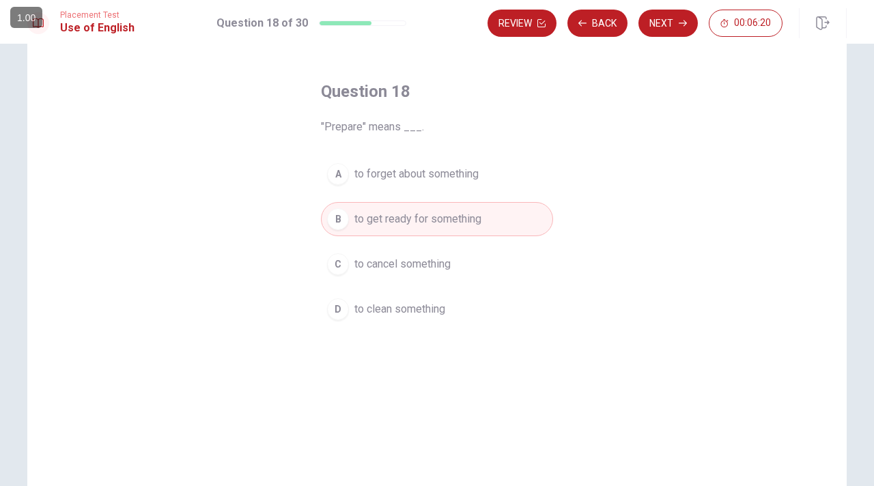
scroll to position [46, 0]
click at [422, 219] on span "to get ready for something" at bounding box center [417, 220] width 127 height 16
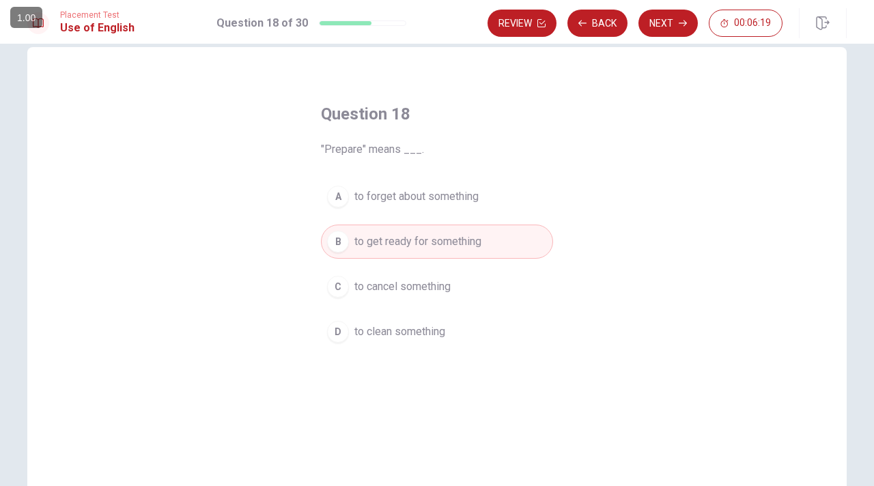
scroll to position [23, 0]
click at [666, 23] on button "Next" at bounding box center [667, 23] width 59 height 27
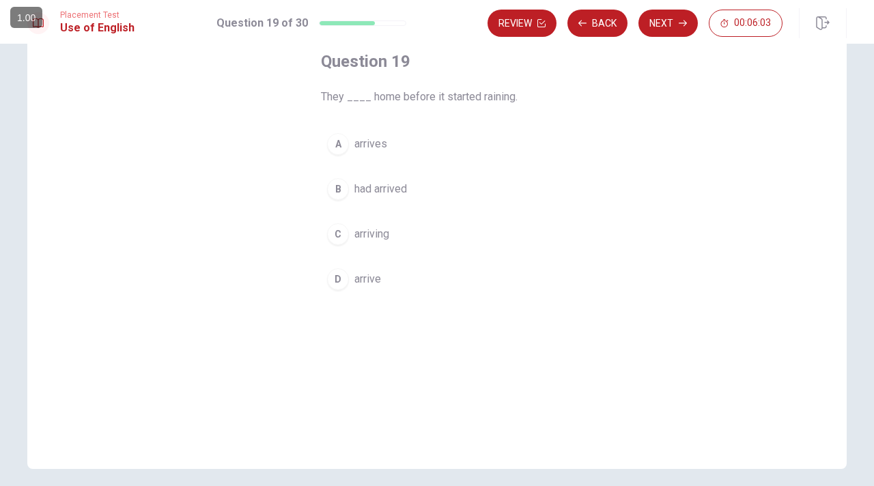
scroll to position [86, 0]
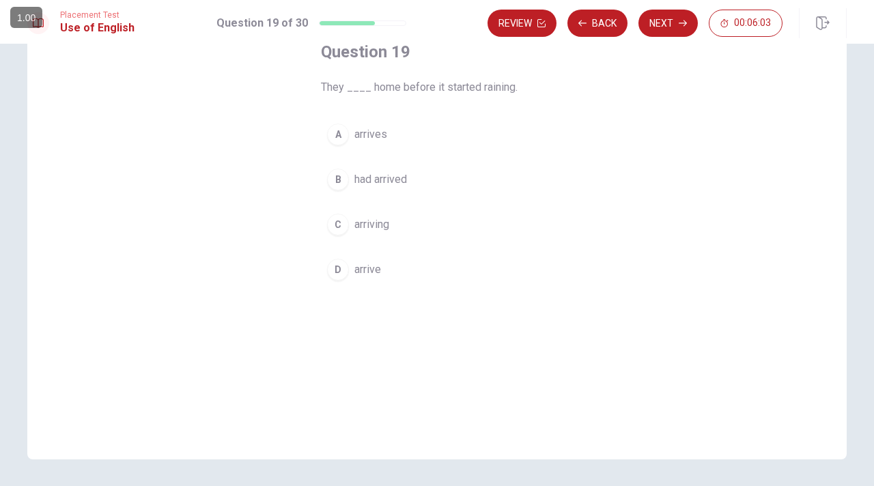
click at [371, 180] on span "had arrived" at bounding box center [380, 179] width 53 height 16
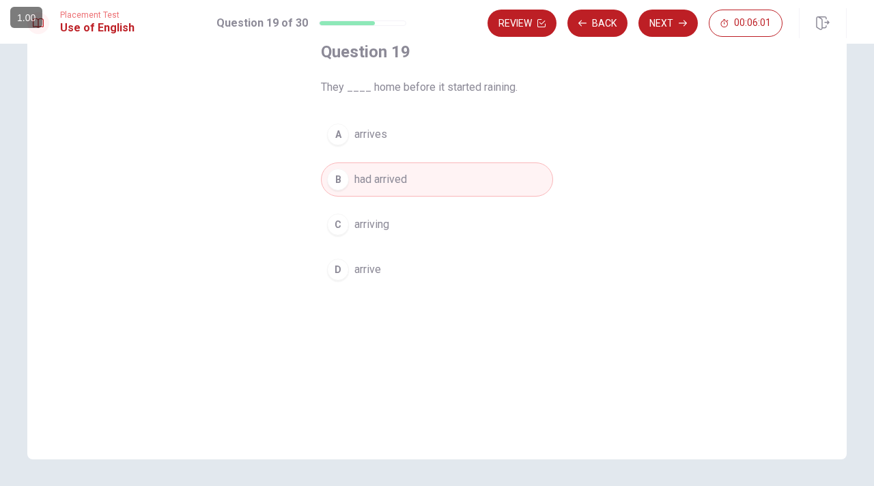
click at [343, 183] on div "B" at bounding box center [338, 180] width 22 height 22
click at [669, 23] on button "Next" at bounding box center [667, 23] width 59 height 27
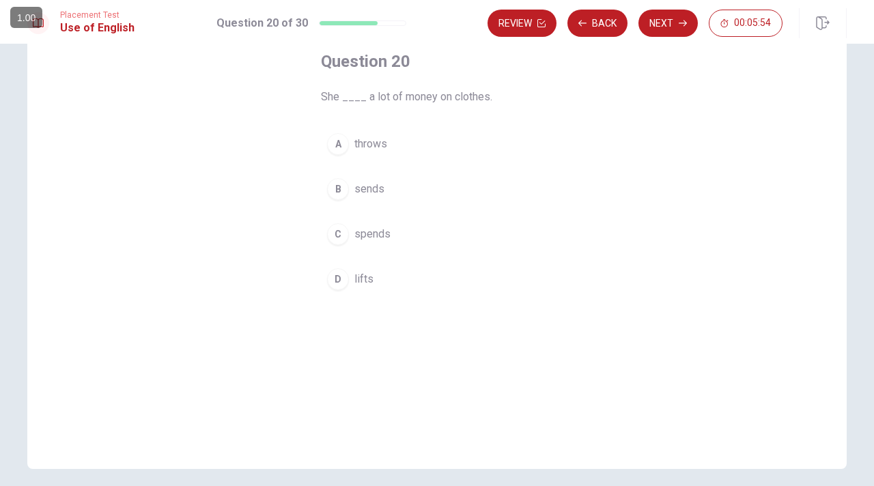
scroll to position [79, 0]
click at [315, 234] on div "Question 20 She ____ a lot of money on clothes. A throws B sends C spends D lif…" at bounding box center [437, 171] width 287 height 290
click at [340, 229] on div "C" at bounding box center [338, 232] width 22 height 22
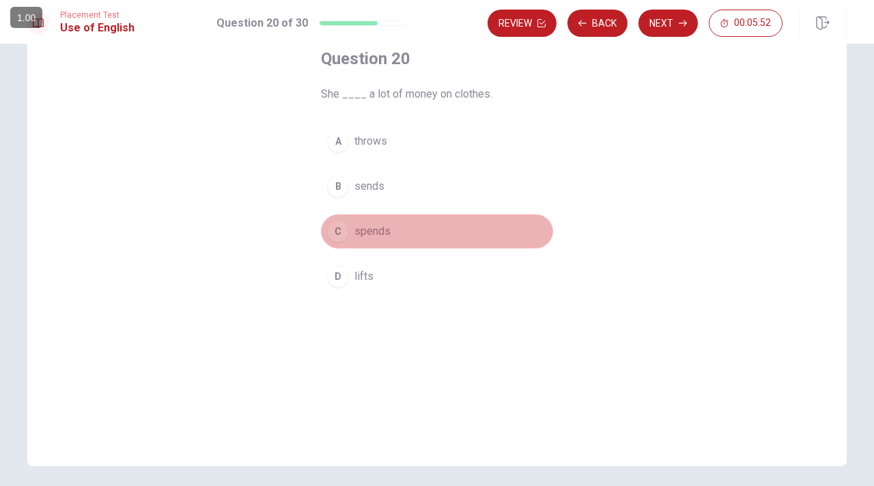
click at [343, 229] on div "C" at bounding box center [338, 232] width 22 height 22
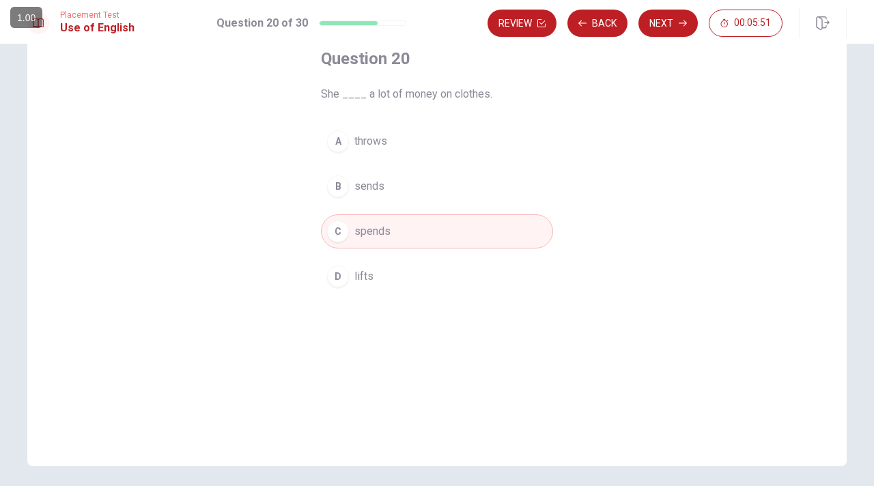
scroll to position [40, 0]
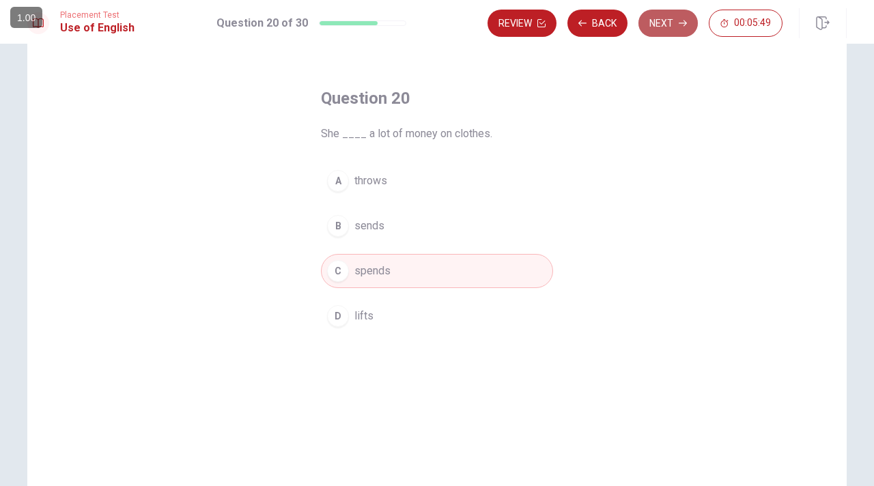
click at [674, 24] on button "Next" at bounding box center [667, 23] width 59 height 27
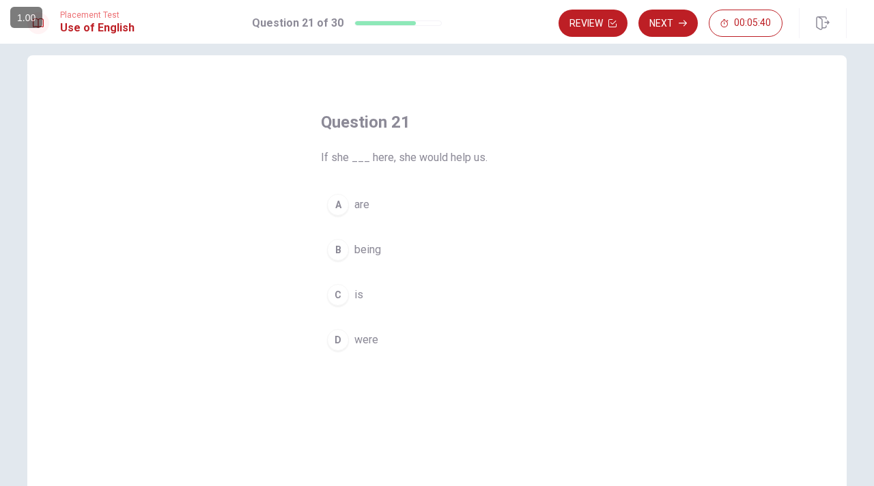
scroll to position [16, 0]
click at [341, 343] on div "D" at bounding box center [338, 339] width 22 height 22
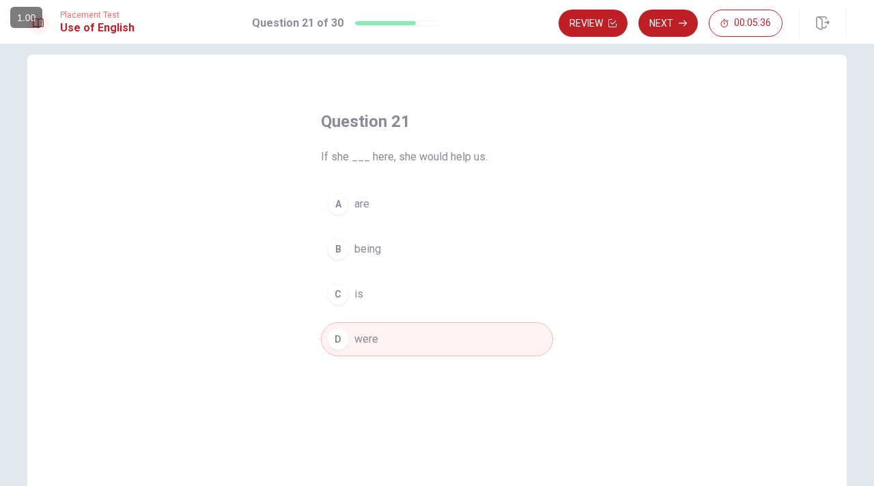
click at [341, 343] on div "D" at bounding box center [338, 339] width 22 height 22
click at [665, 20] on button "Next" at bounding box center [667, 23] width 59 height 27
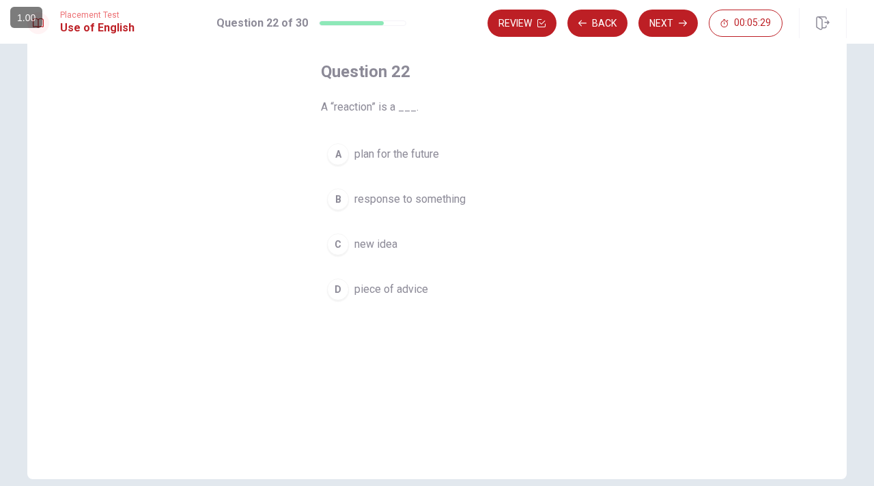
scroll to position [67, 0]
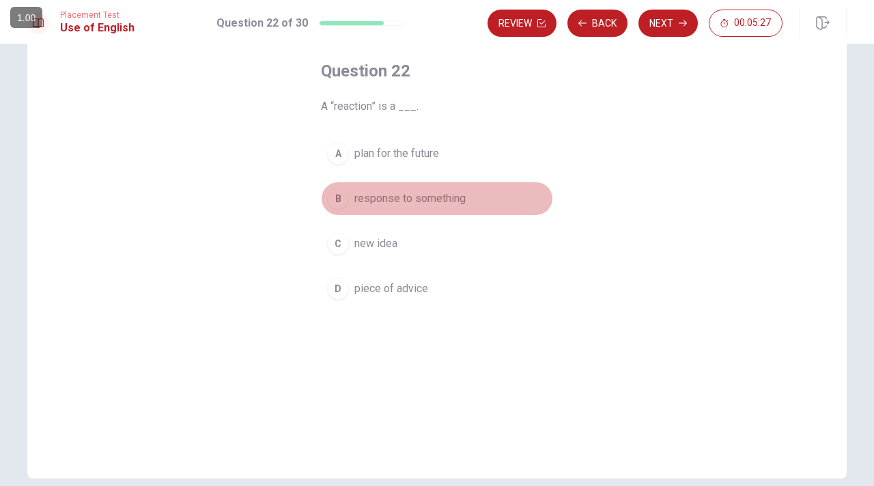
click at [334, 201] on div "B" at bounding box center [338, 199] width 22 height 22
click at [335, 201] on div "B" at bounding box center [338, 199] width 22 height 22
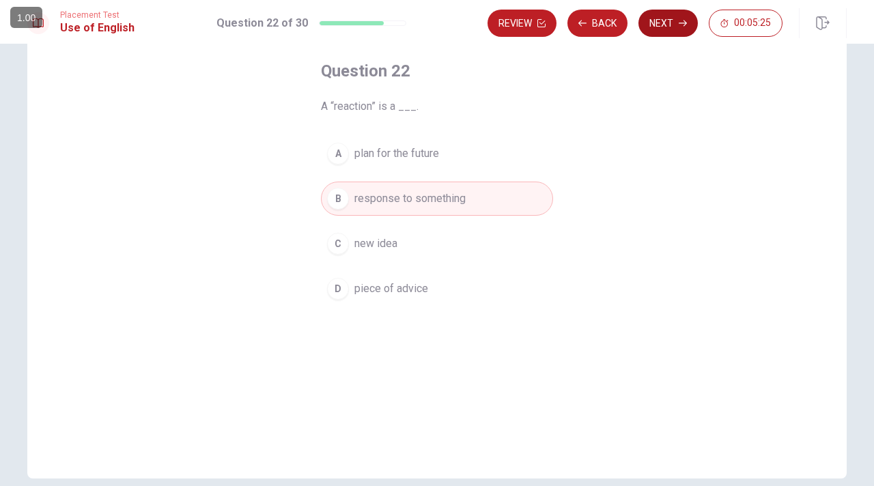
click at [657, 29] on button "Next" at bounding box center [667, 23] width 59 height 27
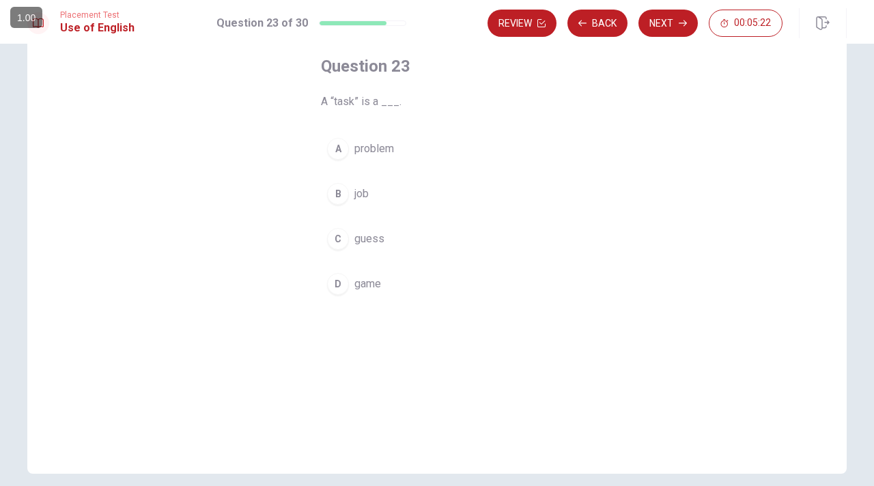
scroll to position [74, 0]
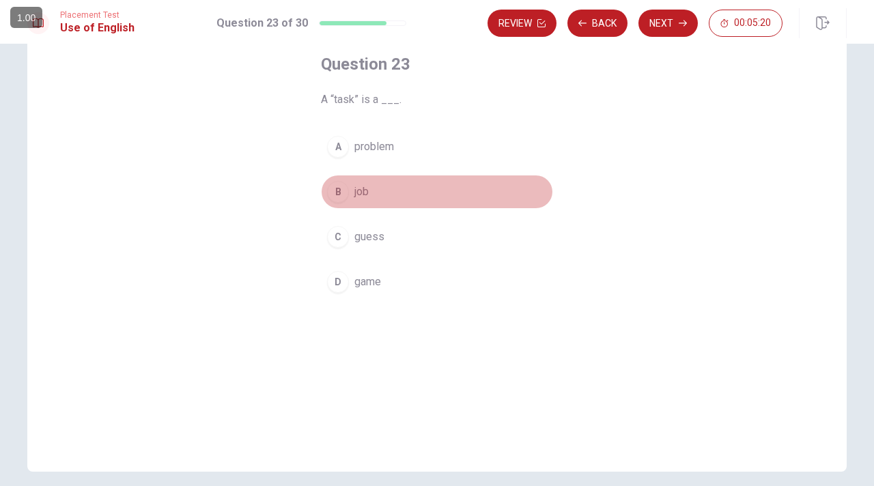
click at [338, 191] on div "B" at bounding box center [338, 192] width 22 height 22
click at [334, 188] on div "B" at bounding box center [338, 192] width 22 height 22
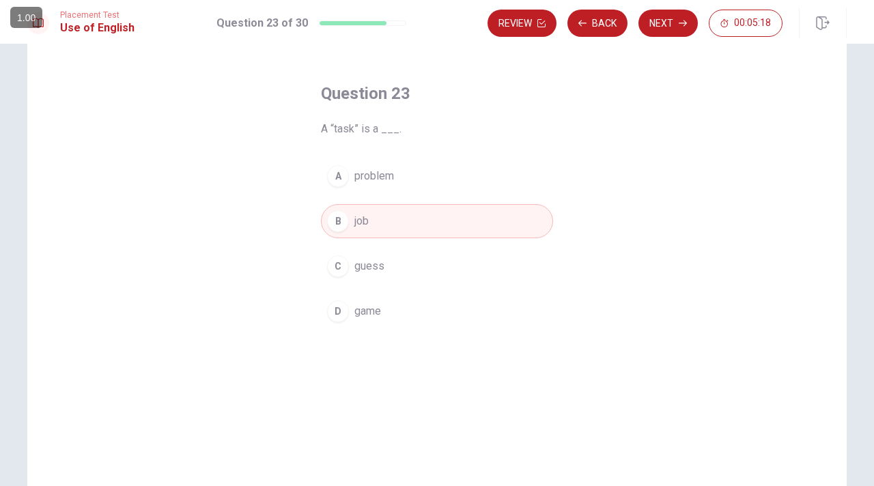
scroll to position [44, 0]
click at [658, 23] on button "Next" at bounding box center [667, 23] width 59 height 27
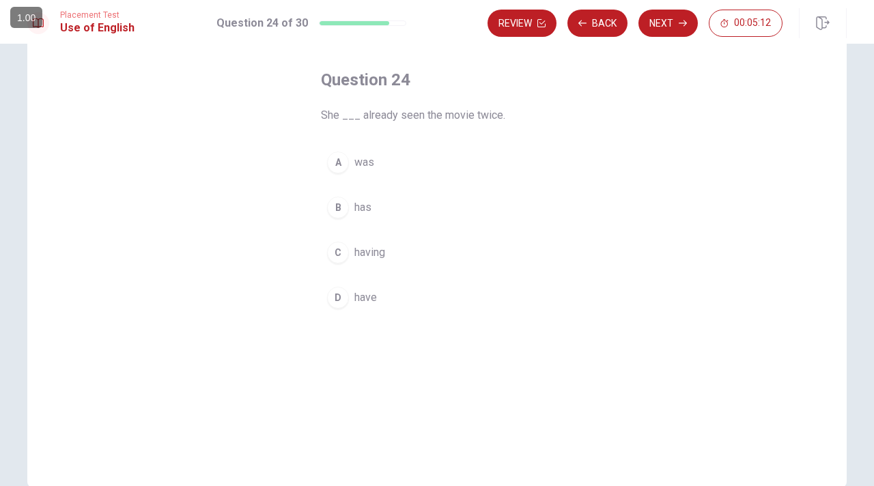
scroll to position [60, 0]
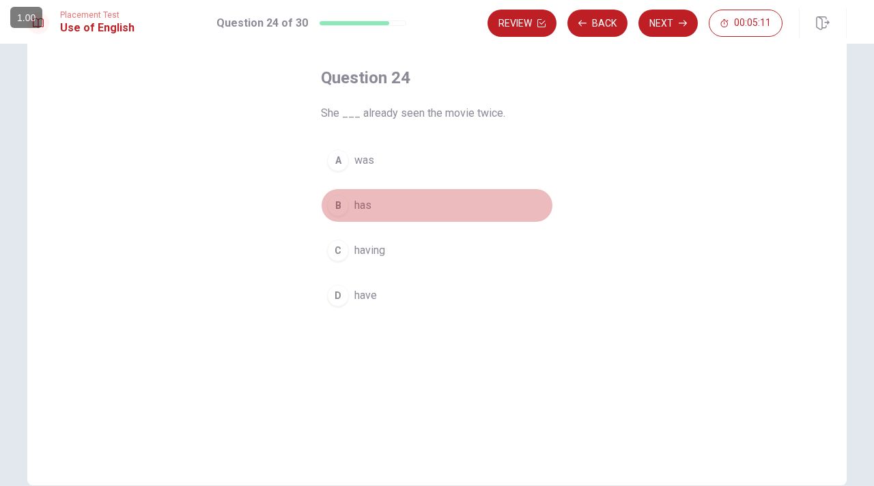
click at [358, 205] on span "has" at bounding box center [362, 205] width 17 height 16
click at [483, 200] on button "B has" at bounding box center [437, 205] width 232 height 34
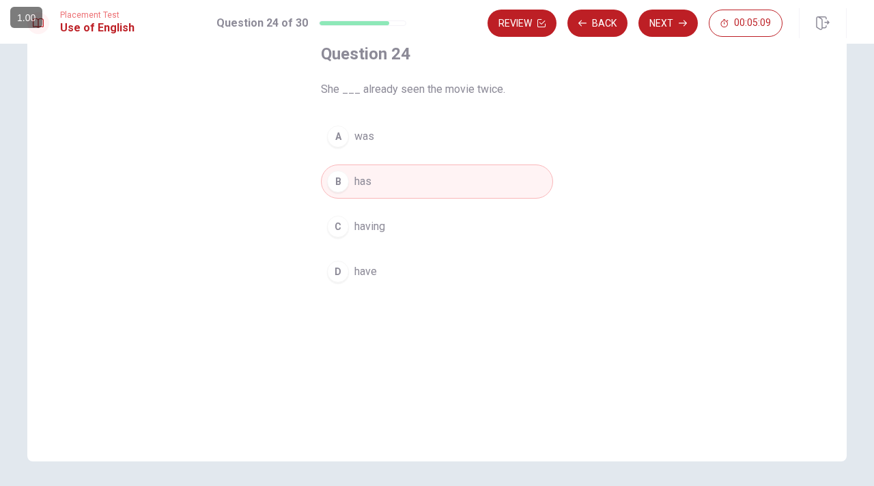
scroll to position [85, 0]
click at [679, 24] on icon "button" at bounding box center [683, 23] width 8 height 8
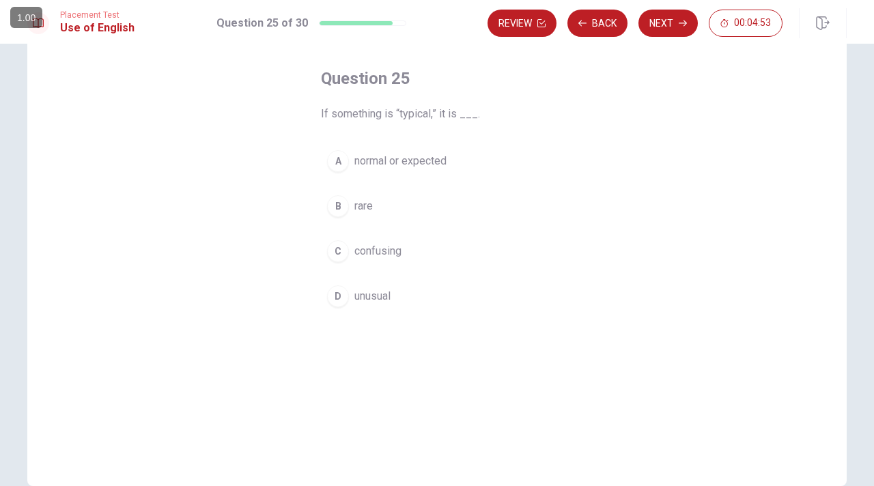
scroll to position [25, 0]
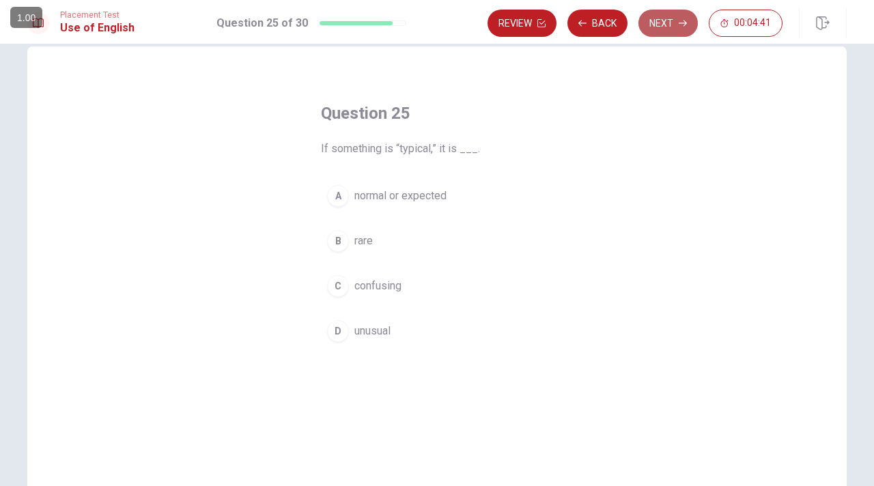
click at [660, 33] on button "Next" at bounding box center [667, 23] width 59 height 27
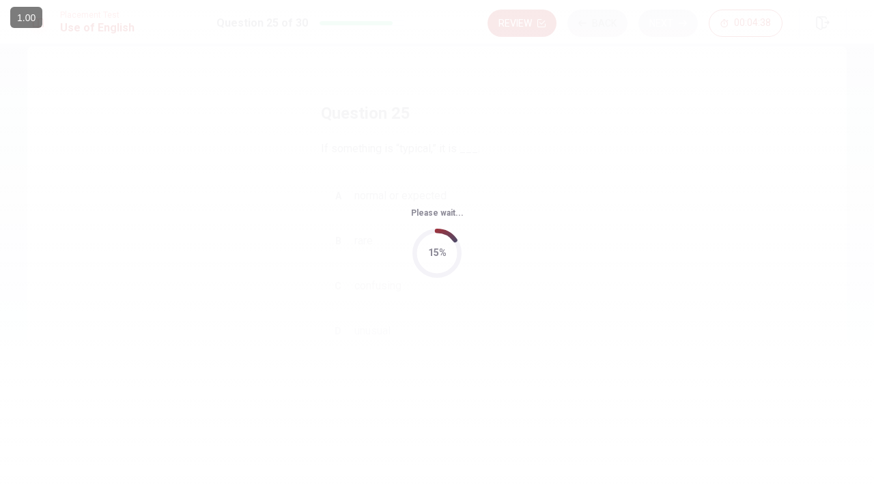
scroll to position [0, 0]
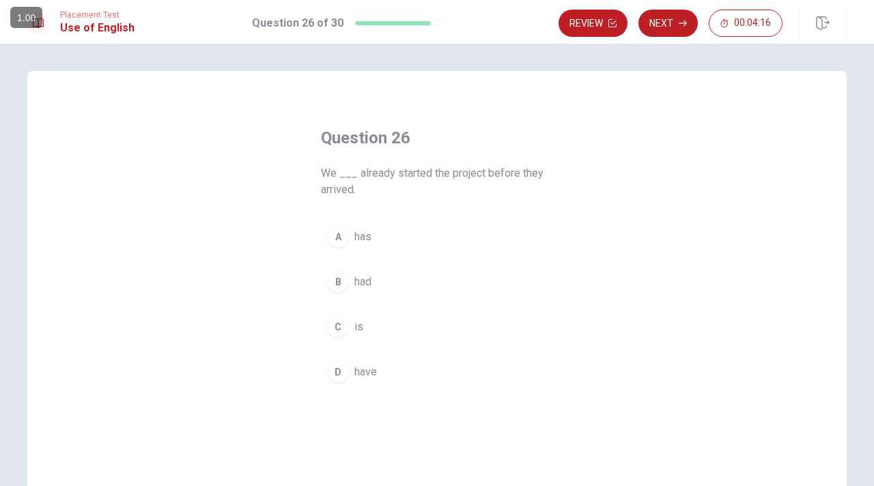
drag, startPoint x: 660, startPoint y: 33, endPoint x: 620, endPoint y: 180, distance: 151.4
click at [620, 180] on div "Placement Test Use of English Question 26 of 30 Review Next 00:04:16 Question 2…" at bounding box center [437, 243] width 874 height 486
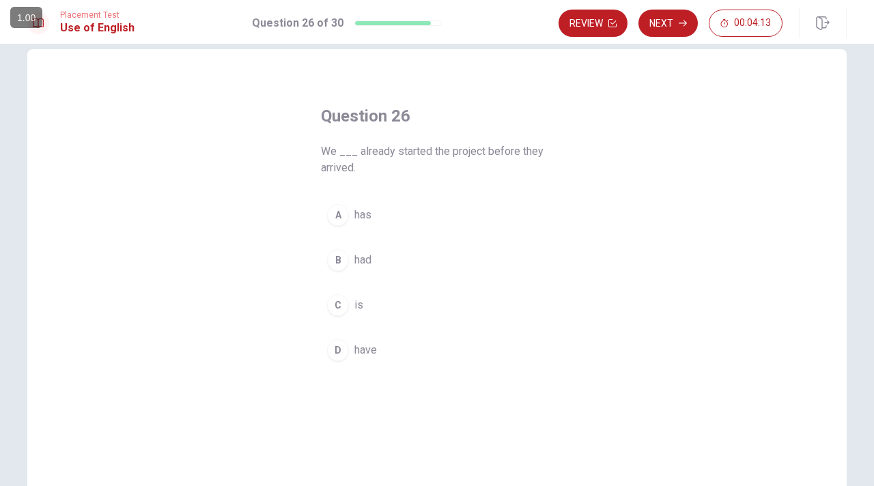
scroll to position [21, 0]
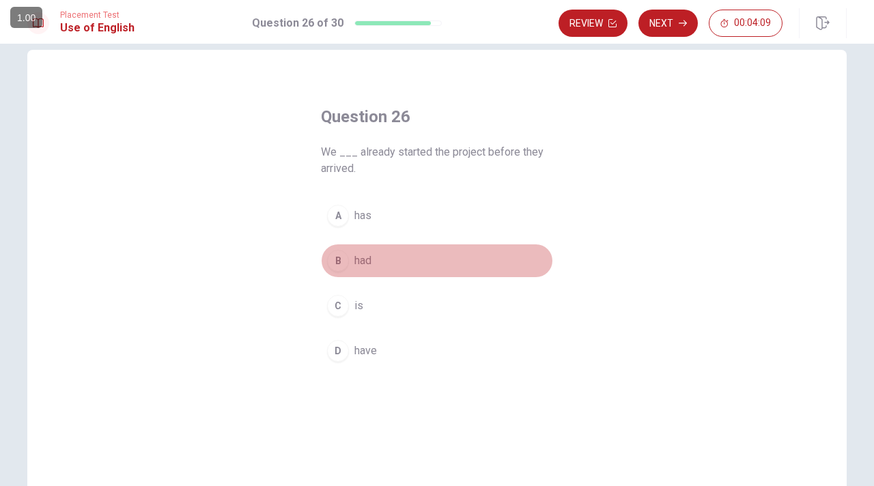
click at [336, 259] on div "B" at bounding box center [338, 261] width 22 height 22
click at [470, 261] on button "B had" at bounding box center [437, 261] width 232 height 34
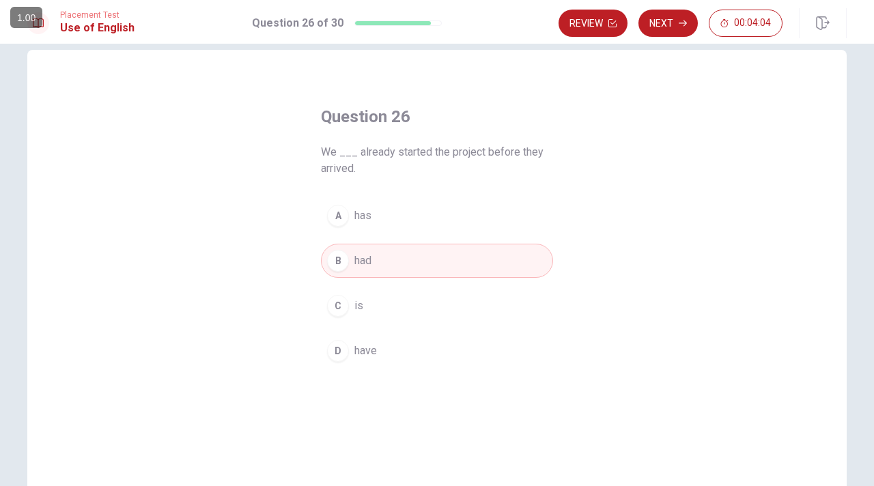
scroll to position [0, 0]
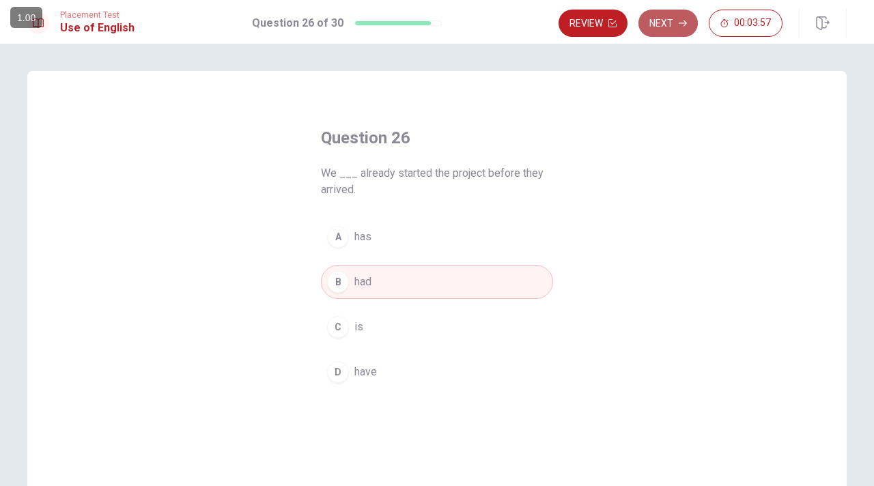
click at [682, 24] on icon "button" at bounding box center [683, 23] width 8 height 8
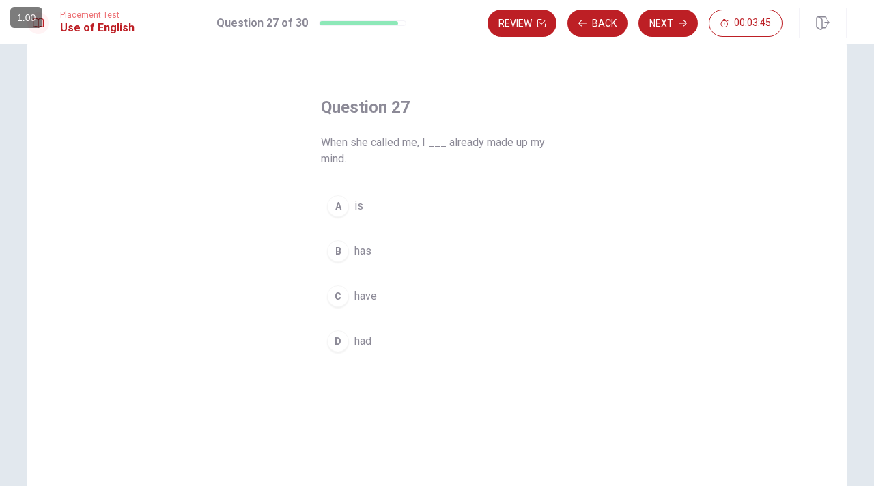
scroll to position [31, 0]
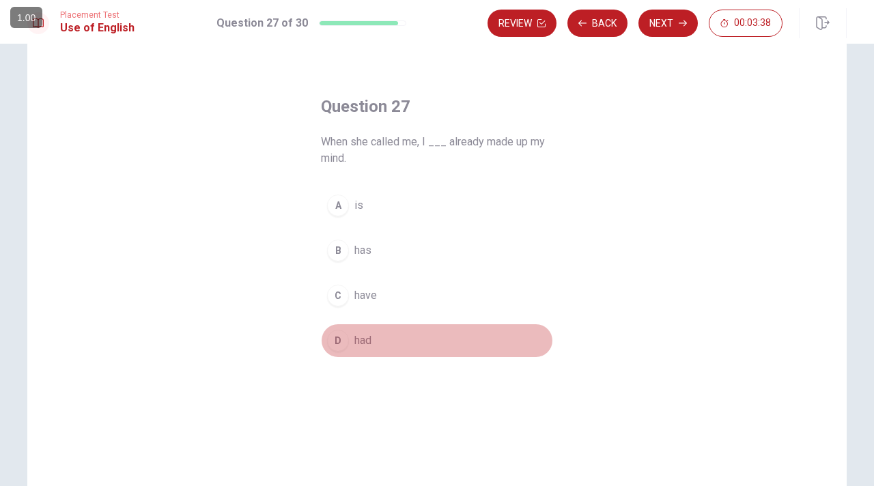
click at [336, 351] on button "D had" at bounding box center [437, 341] width 232 height 34
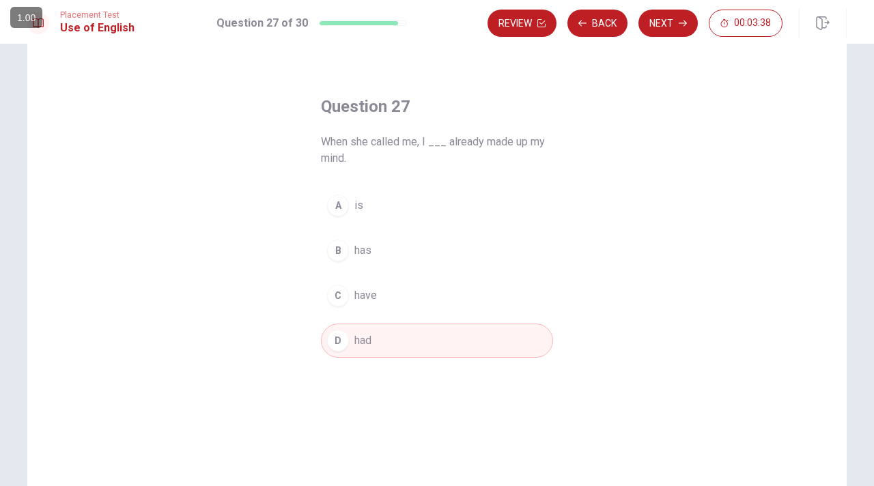
click at [350, 350] on button "D had" at bounding box center [437, 341] width 232 height 34
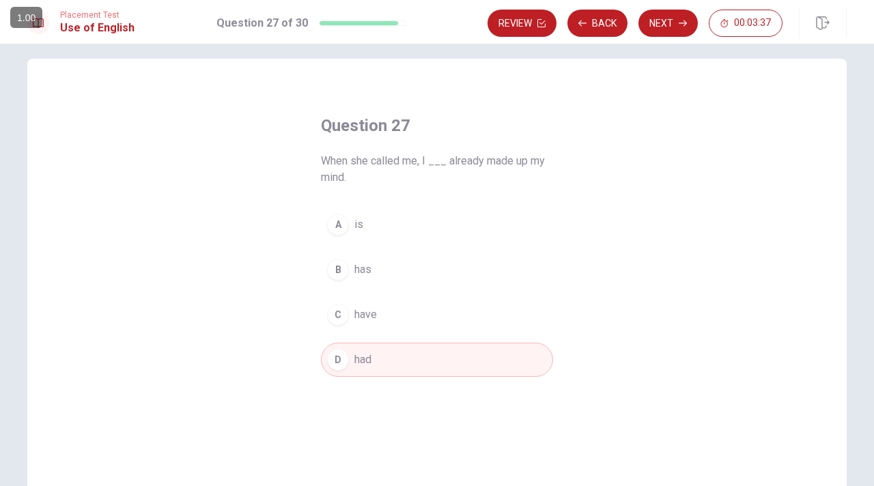
scroll to position [11, 0]
click at [664, 20] on button "Next" at bounding box center [667, 23] width 59 height 27
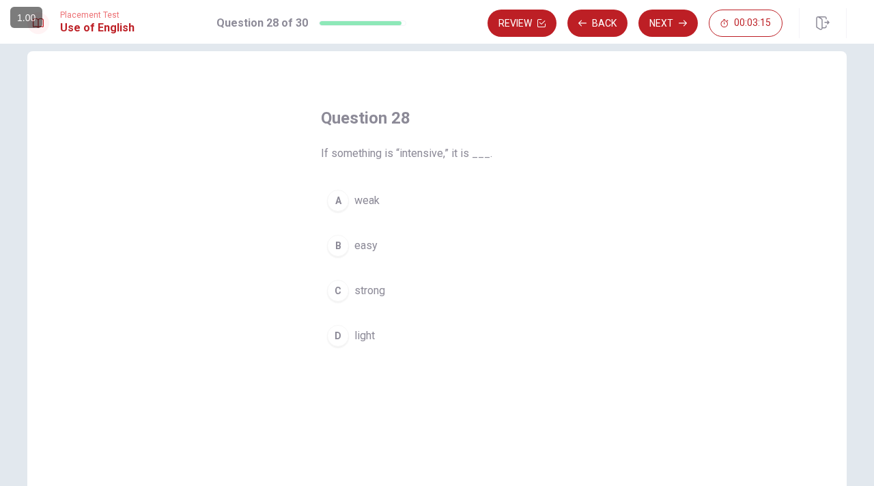
scroll to position [20, 0]
click at [380, 205] on button "A weak" at bounding box center [437, 200] width 232 height 34
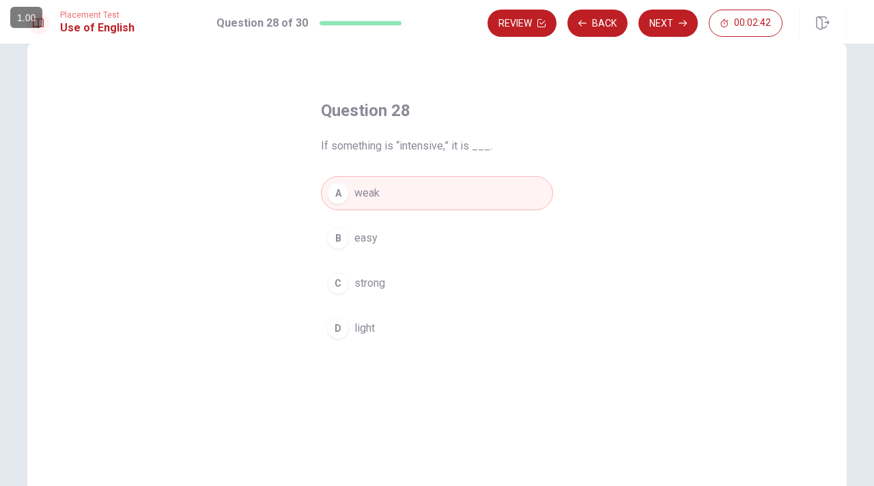
scroll to position [28, 0]
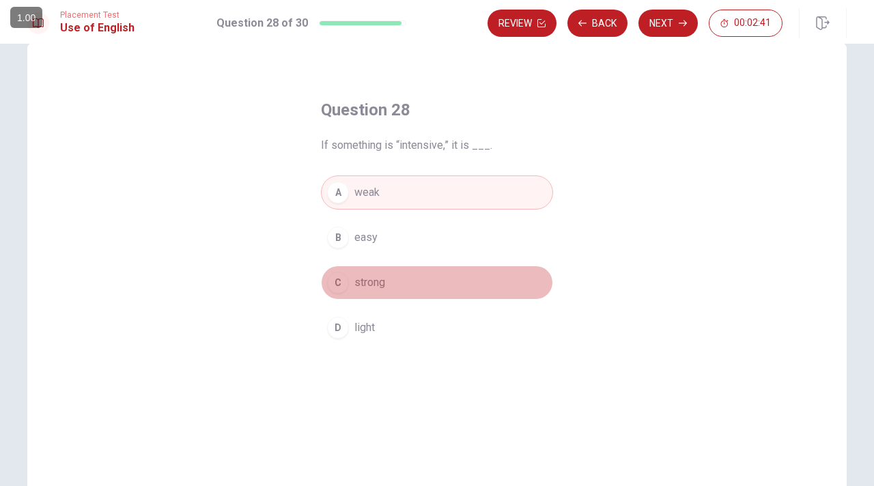
click at [369, 289] on span "strong" at bounding box center [369, 282] width 31 height 16
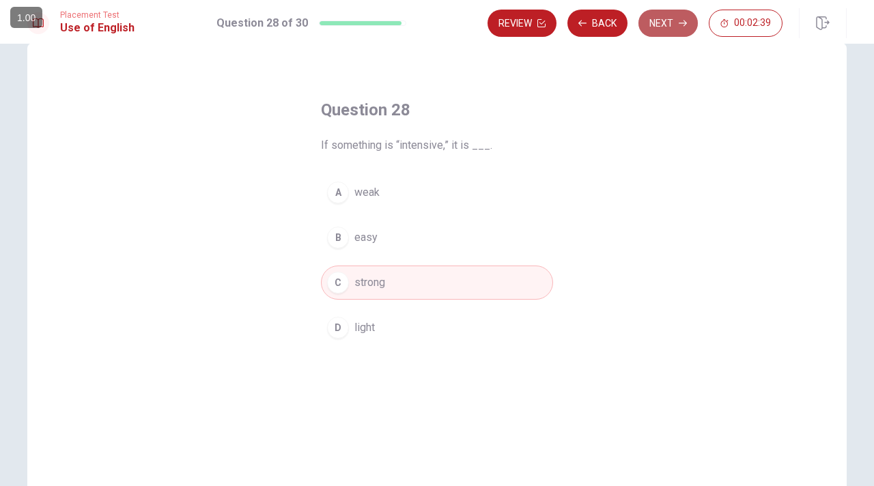
click at [664, 20] on button "Next" at bounding box center [667, 23] width 59 height 27
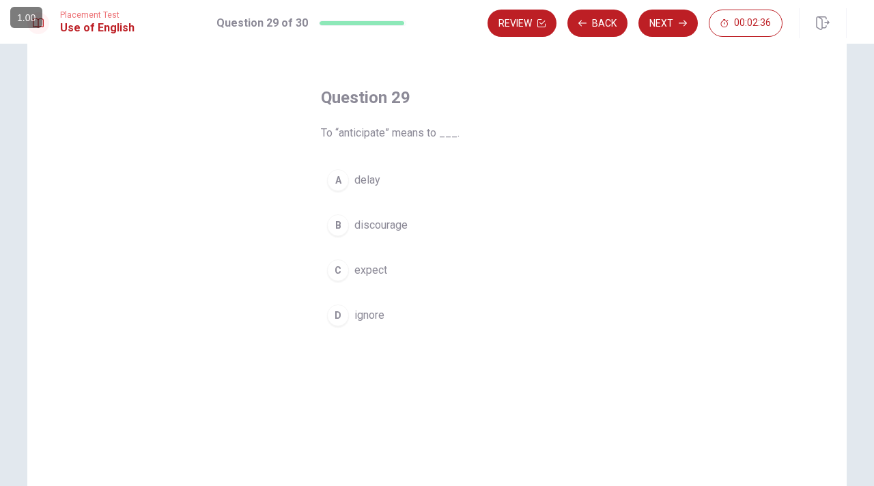
scroll to position [41, 0]
click at [354, 272] on span "expect" at bounding box center [370, 270] width 33 height 16
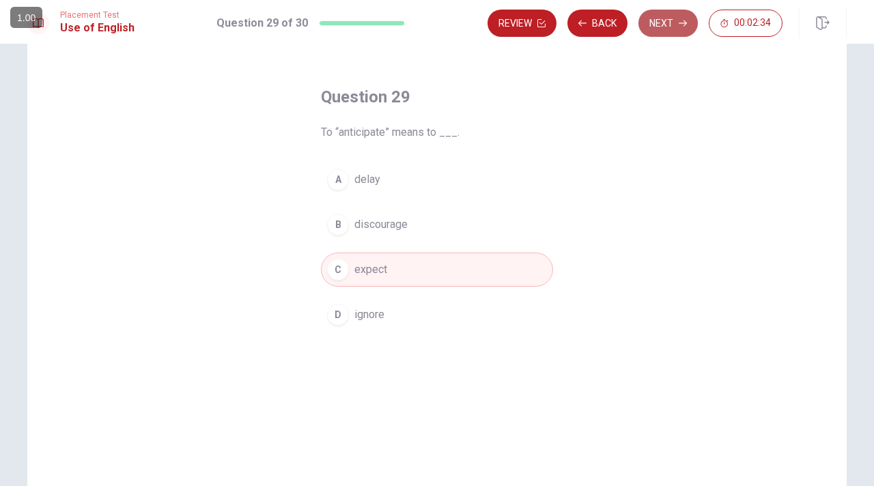
click at [665, 19] on button "Next" at bounding box center [667, 23] width 59 height 27
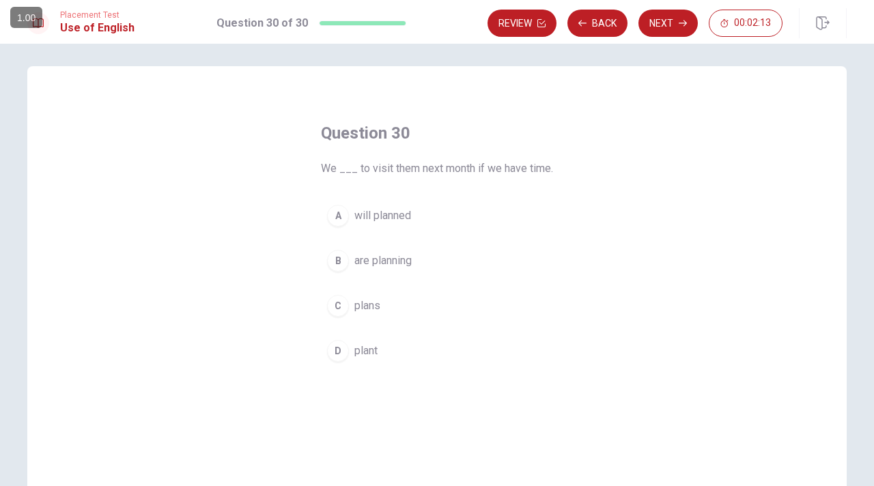
scroll to position [4, 0]
click at [379, 255] on span "are planning" at bounding box center [382, 261] width 57 height 16
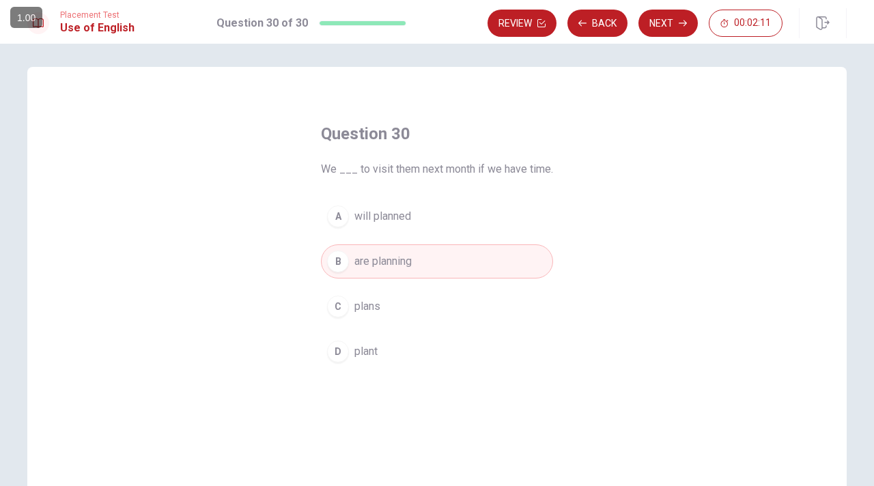
scroll to position [0, 0]
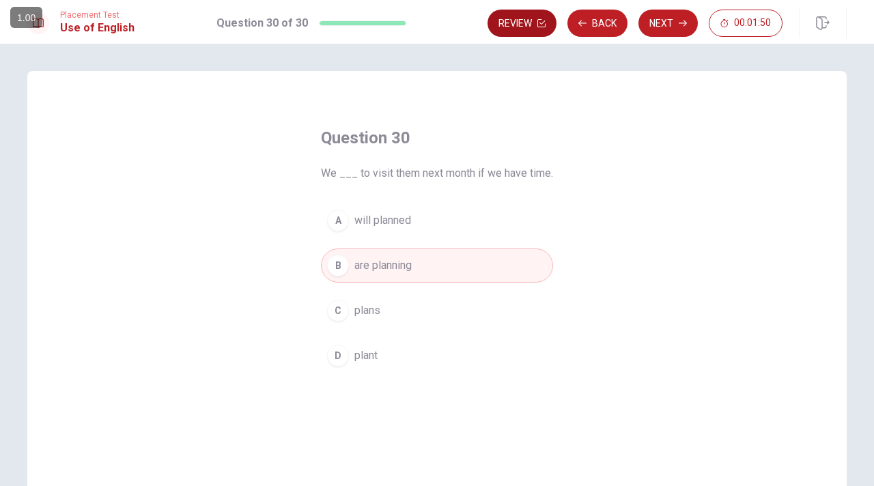
click at [509, 23] on button "Review" at bounding box center [522, 23] width 69 height 27
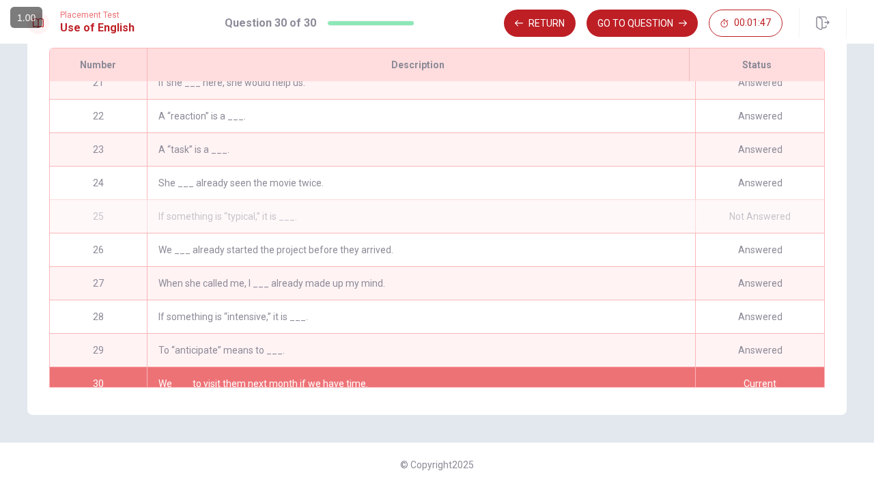
scroll to position [683, 0]
click at [434, 210] on div "If something is “typical,” it is ___." at bounding box center [421, 217] width 548 height 33
click at [728, 213] on div "Not Answered" at bounding box center [759, 217] width 129 height 33
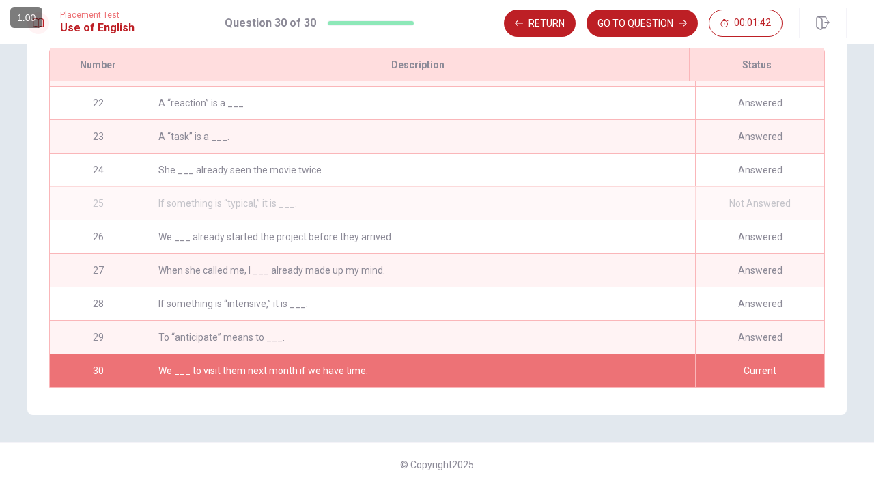
click at [96, 199] on div "25" at bounding box center [98, 203] width 97 height 33
click at [101, 203] on div "25" at bounding box center [98, 203] width 97 height 33
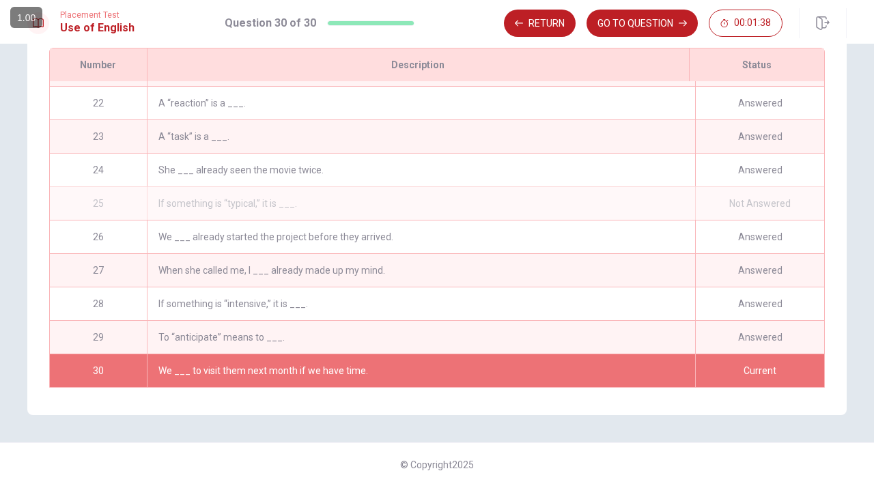
click at [101, 203] on div "25" at bounding box center [98, 203] width 97 height 33
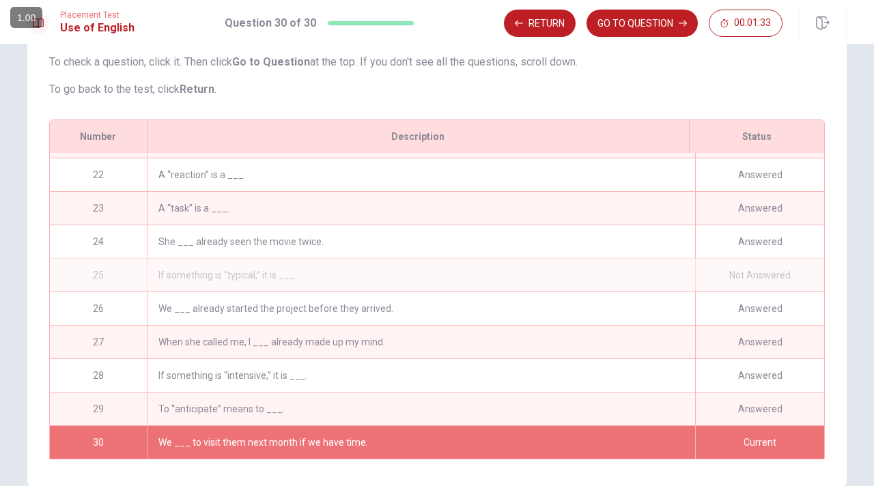
scroll to position [203, 0]
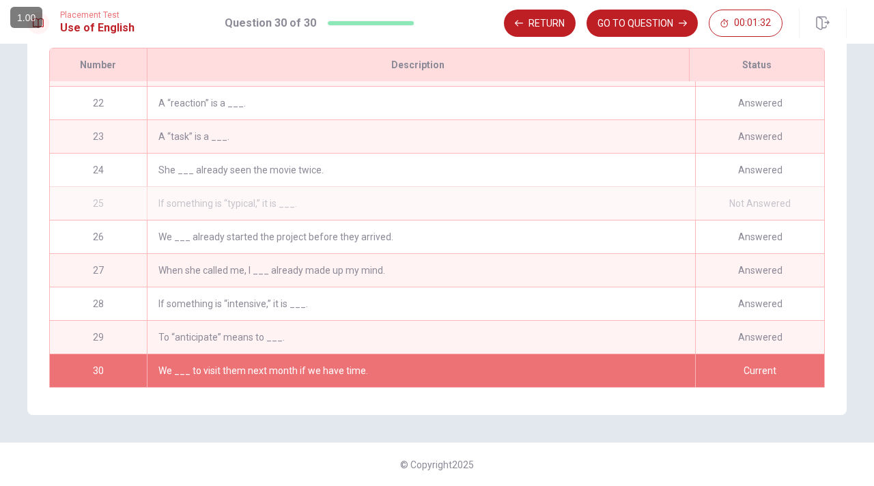
click at [221, 199] on div "If something is “typical,” it is ___." at bounding box center [421, 203] width 548 height 33
click at [595, 361] on div "We ___ to visit them next month if we have time." at bounding box center [421, 370] width 548 height 33
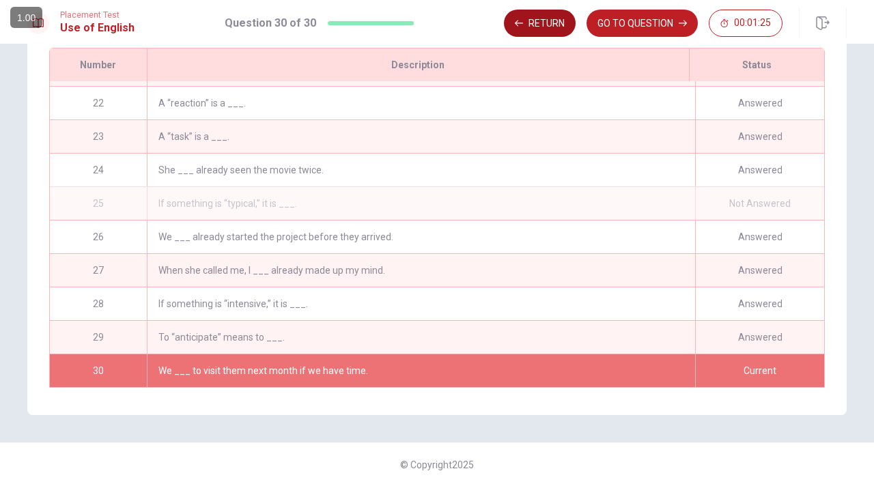
click at [538, 23] on button "Return" at bounding box center [540, 23] width 72 height 27
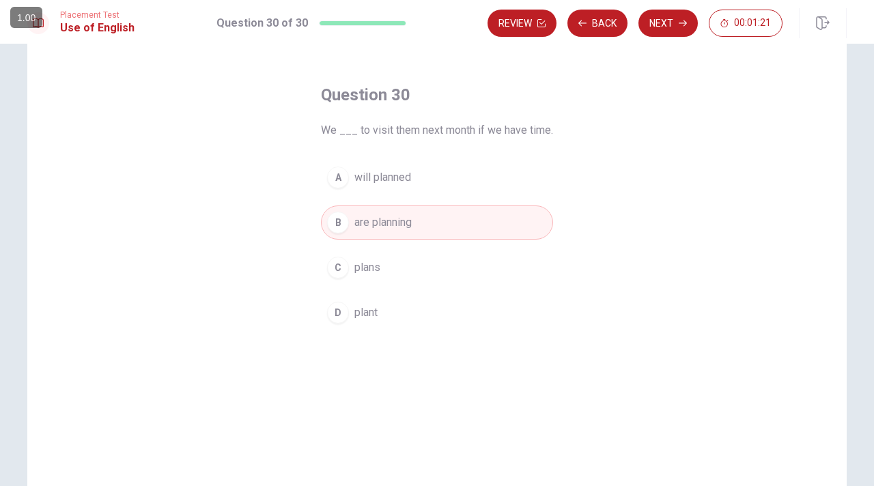
scroll to position [0, 0]
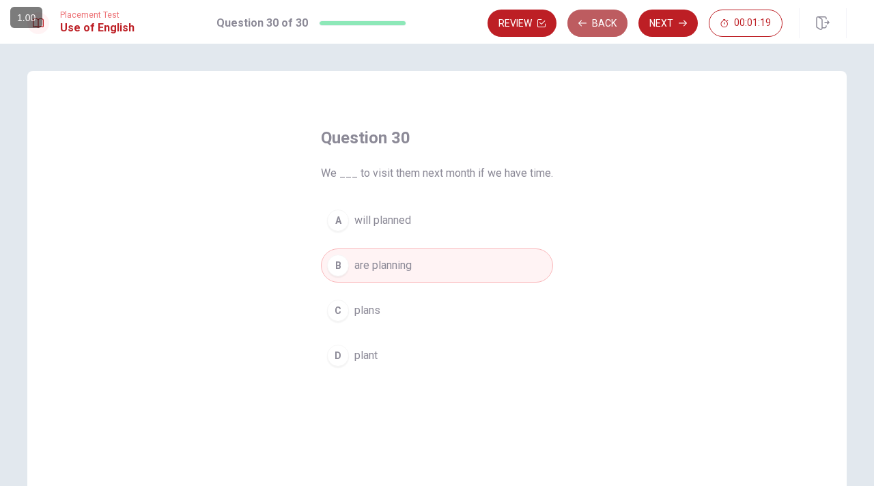
click at [581, 23] on icon "button" at bounding box center [582, 23] width 8 height 6
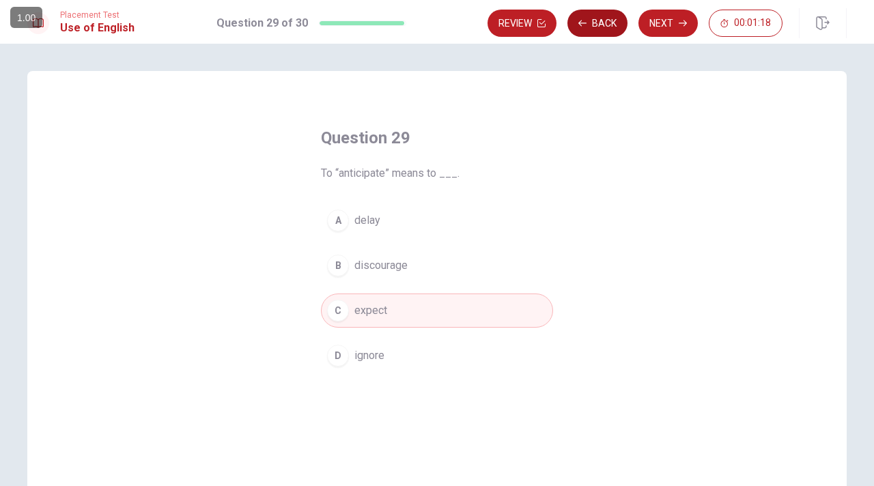
click at [581, 23] on icon "button" at bounding box center [582, 23] width 8 height 6
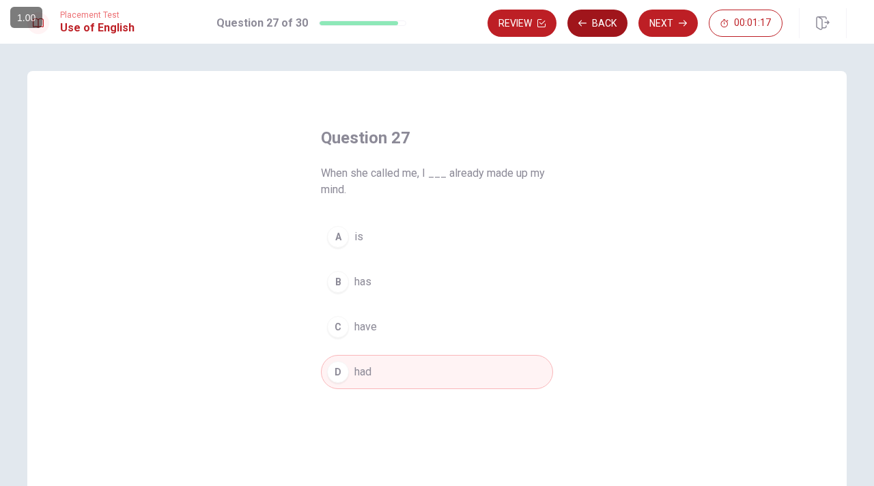
click at [581, 23] on icon "button" at bounding box center [582, 23] width 8 height 6
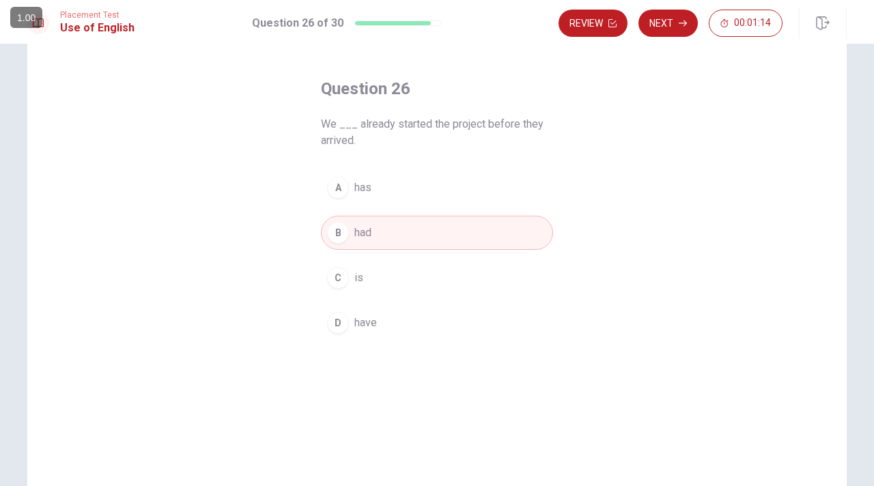
scroll to position [50, 0]
click at [600, 31] on button "Review" at bounding box center [593, 23] width 69 height 27
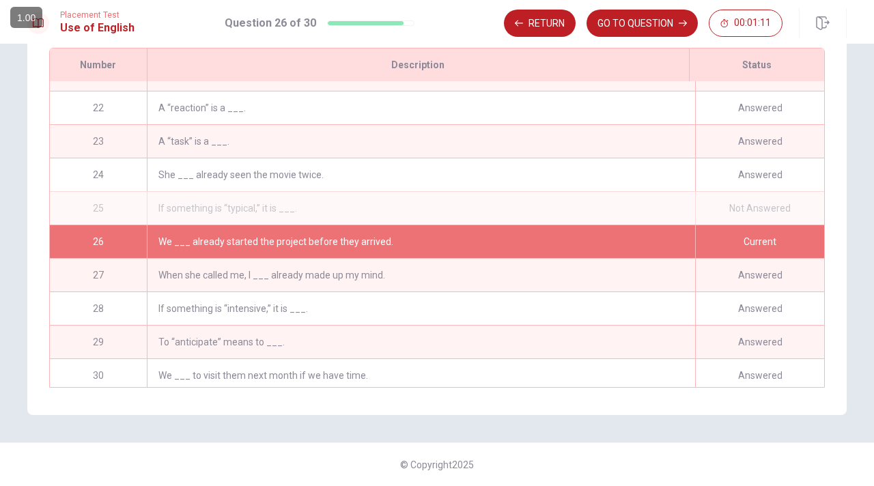
scroll to position [697, 0]
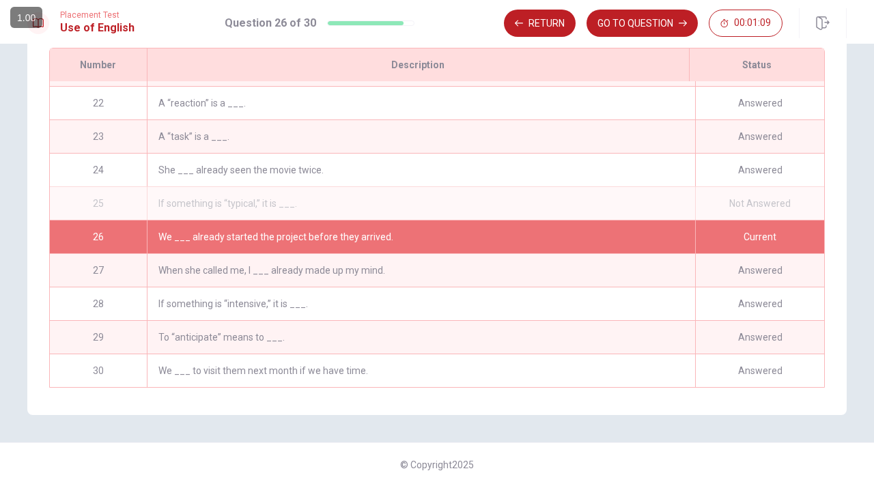
click at [746, 191] on div "Not Answered" at bounding box center [759, 203] width 129 height 33
click at [736, 166] on div "Answered" at bounding box center [759, 170] width 129 height 33
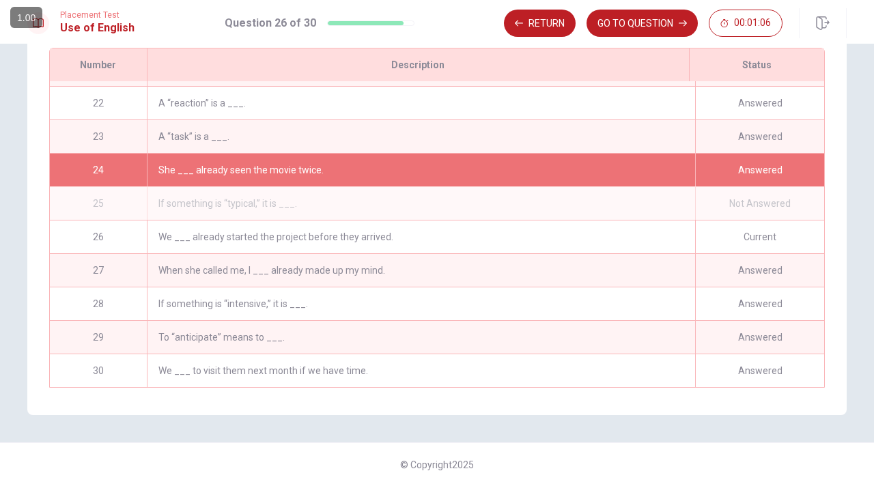
click at [504, 354] on div "We ___ to visit them next month if we have time." at bounding box center [421, 370] width 548 height 33
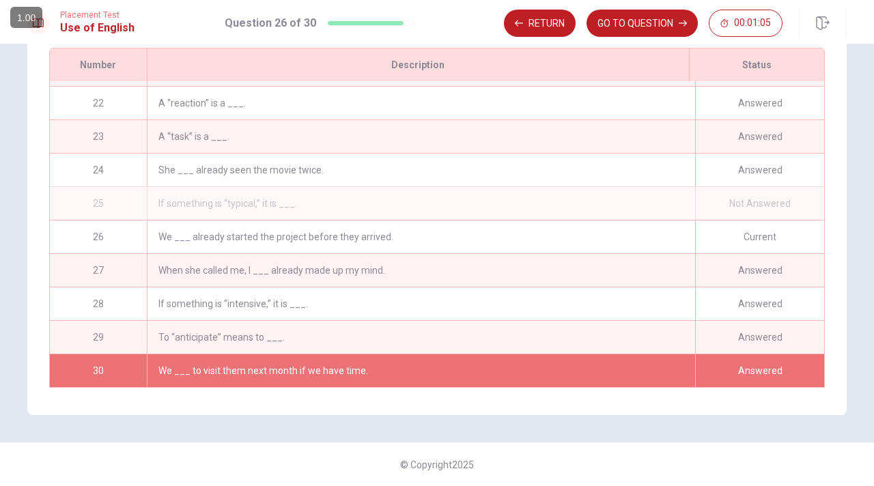
click at [479, 328] on div "To “anticipate” means to ___." at bounding box center [421, 337] width 548 height 33
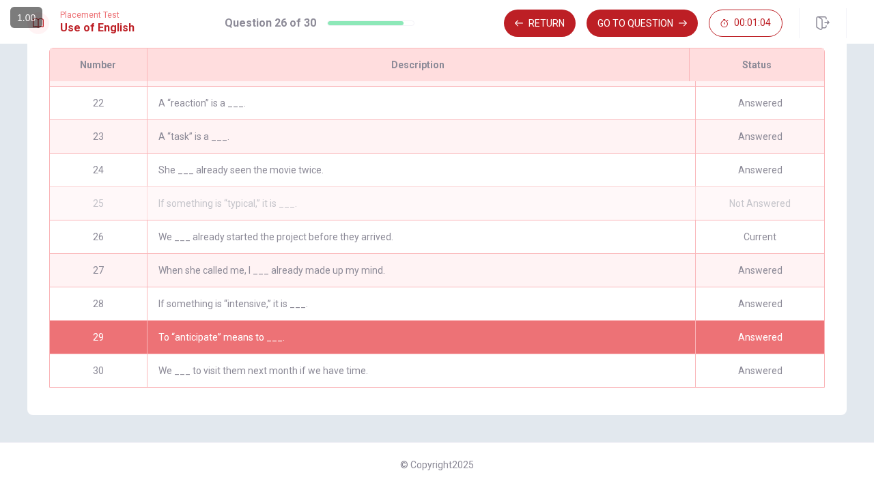
click at [488, 308] on div "If something is “intensive,” it is ___." at bounding box center [421, 303] width 548 height 33
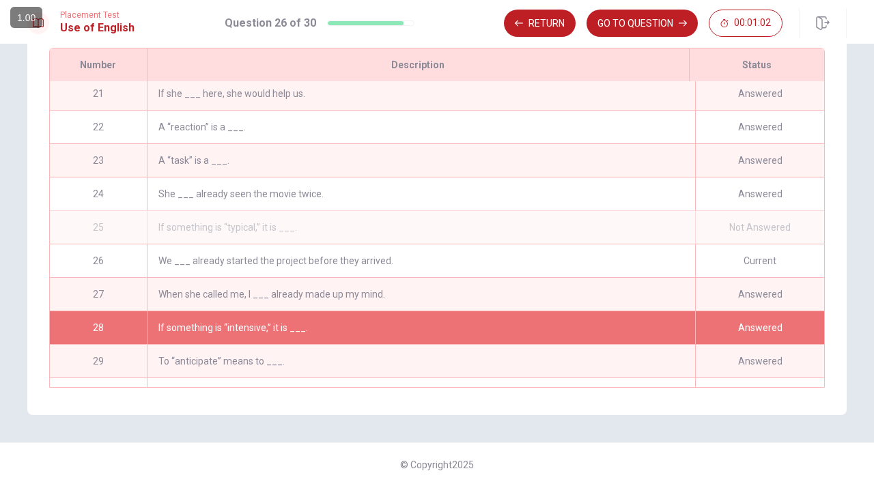
scroll to position [638, 0]
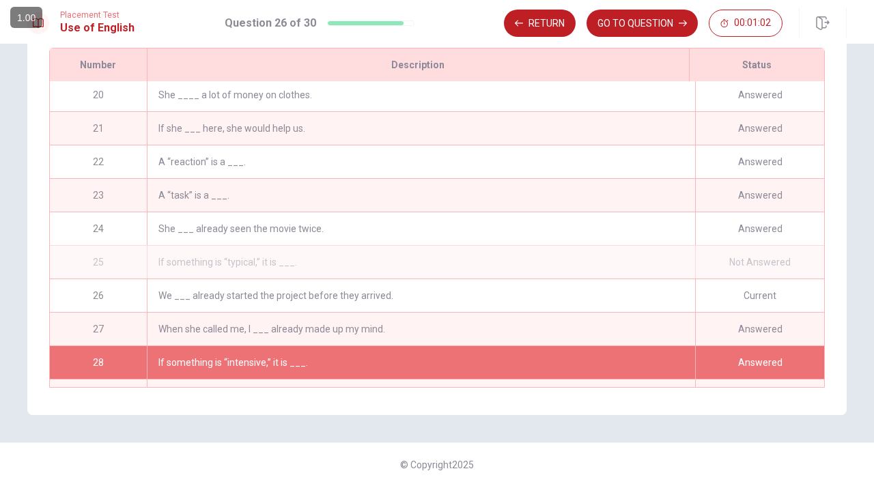
click at [497, 301] on div "We ___ already started the project before they arrived." at bounding box center [421, 295] width 548 height 33
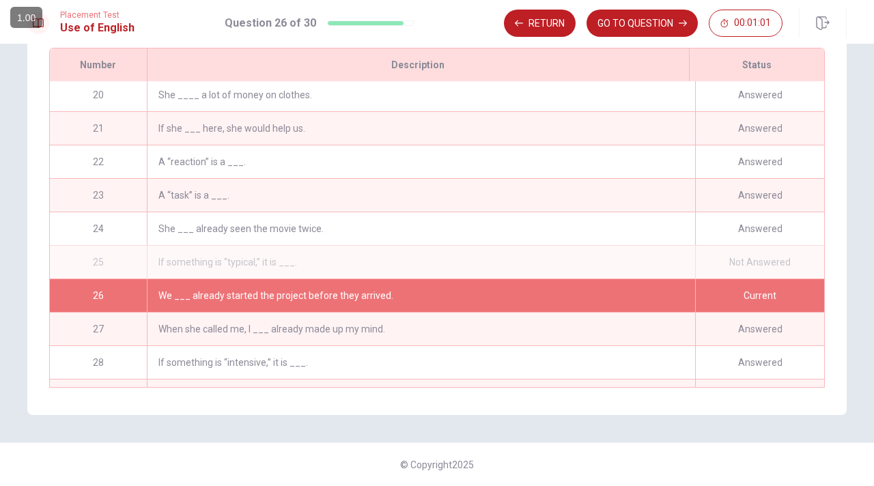
click at [421, 257] on div "If something is “typical,” it is ___." at bounding box center [421, 262] width 548 height 33
click at [318, 212] on div "She ___ already seen the movie twice." at bounding box center [421, 228] width 548 height 33
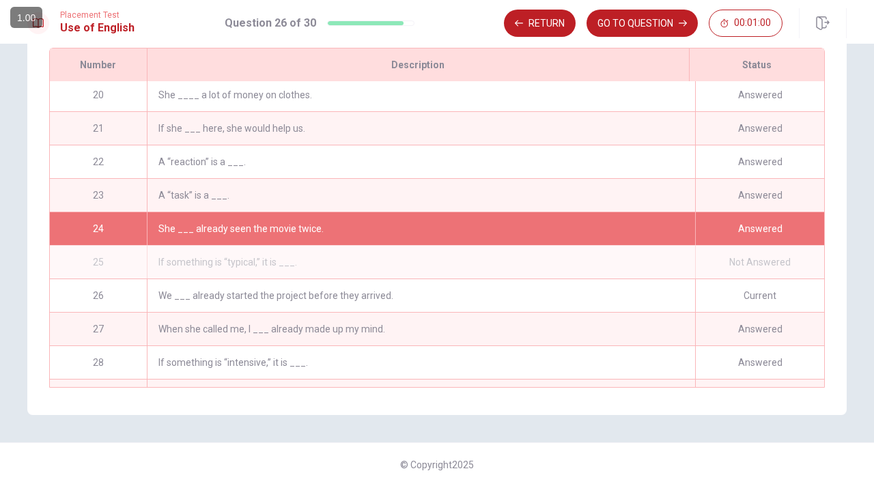
click at [274, 185] on div "A “task” is a ___." at bounding box center [421, 195] width 548 height 33
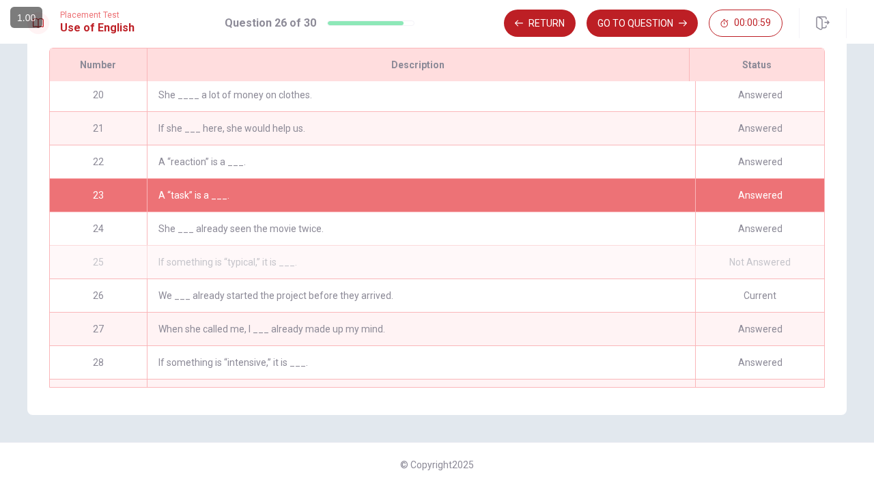
click at [288, 216] on div "She ___ already seen the movie twice." at bounding box center [421, 228] width 548 height 33
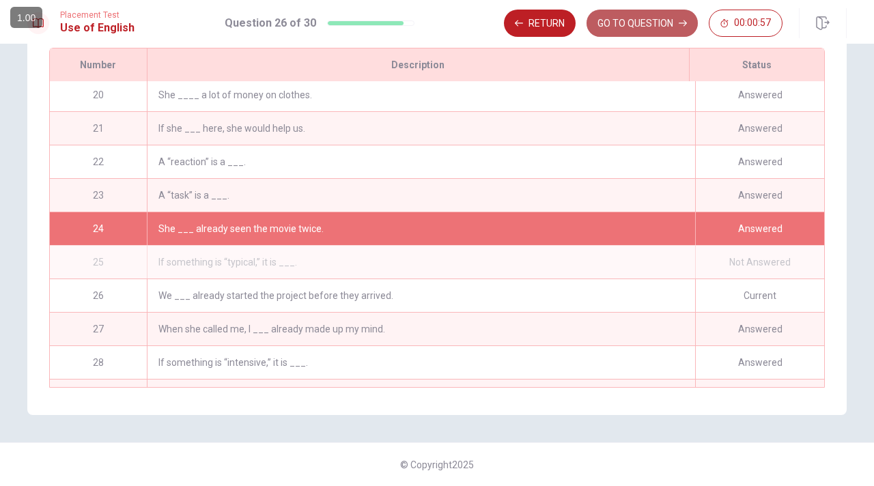
click at [662, 31] on button "GO TO QUESTION" at bounding box center [642, 23] width 111 height 27
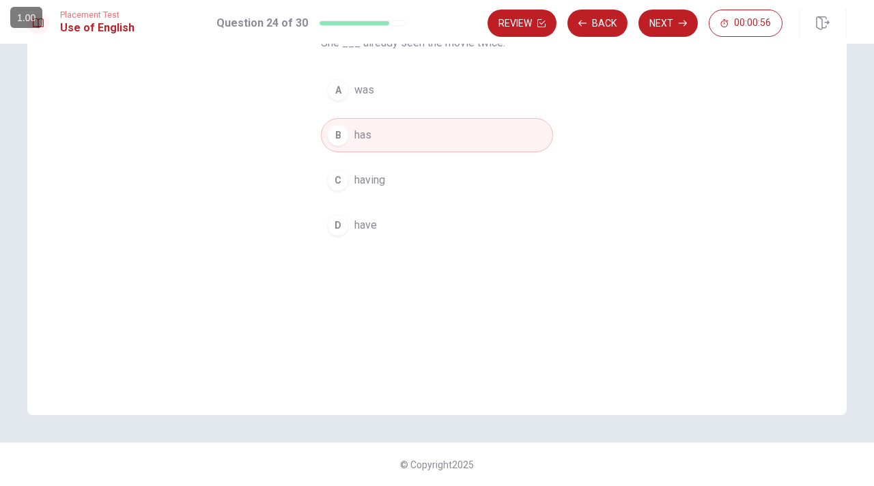
scroll to position [0, 0]
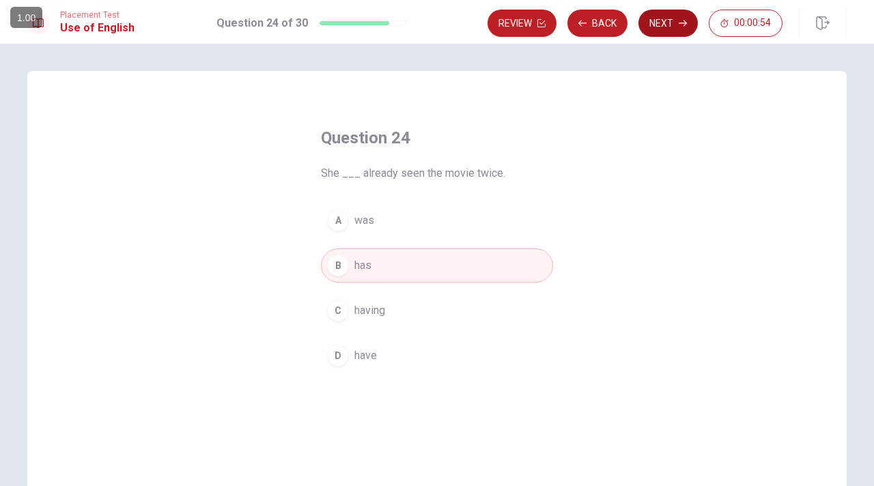
click at [678, 18] on button "Next" at bounding box center [667, 23] width 59 height 27
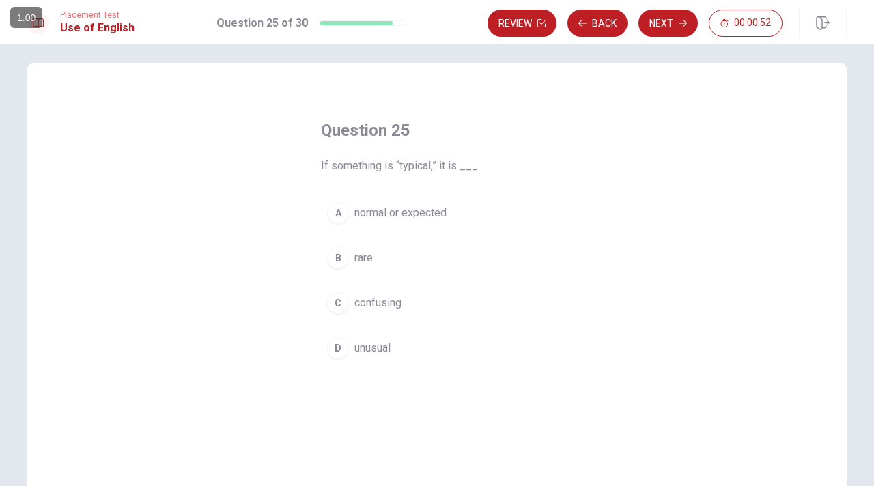
scroll to position [8, 0]
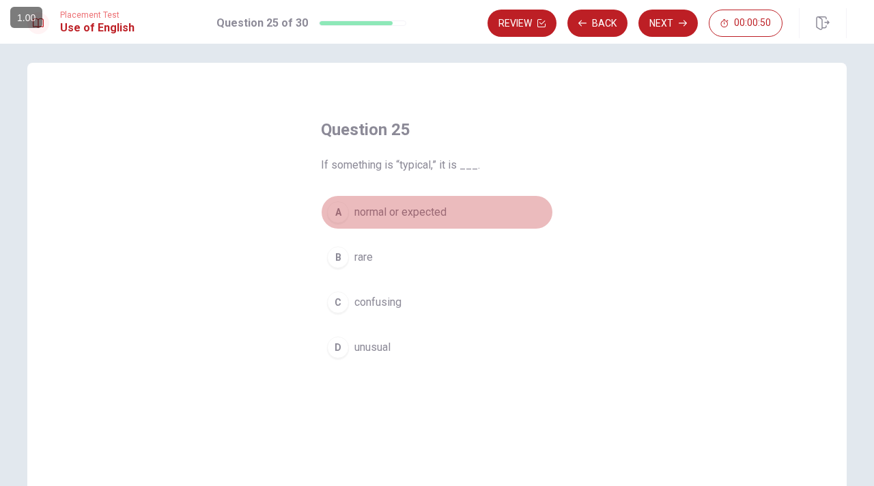
click at [339, 214] on div "A" at bounding box center [338, 212] width 22 height 22
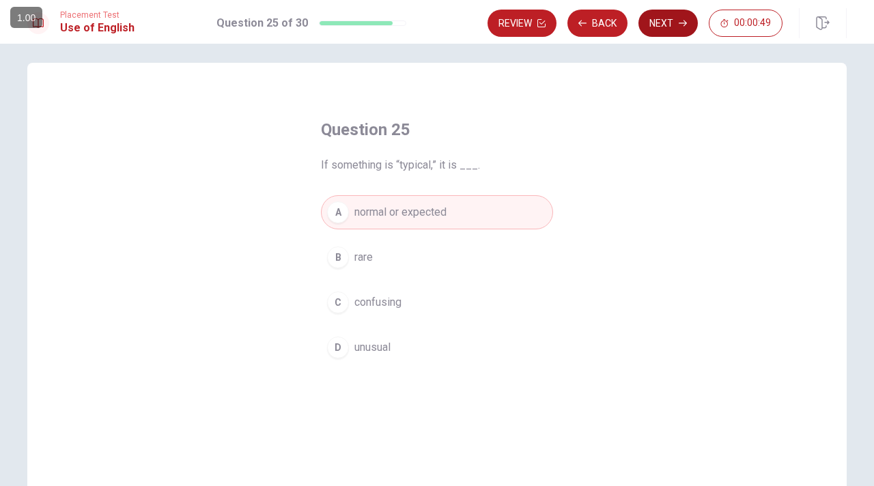
click at [676, 31] on button "Next" at bounding box center [667, 23] width 59 height 27
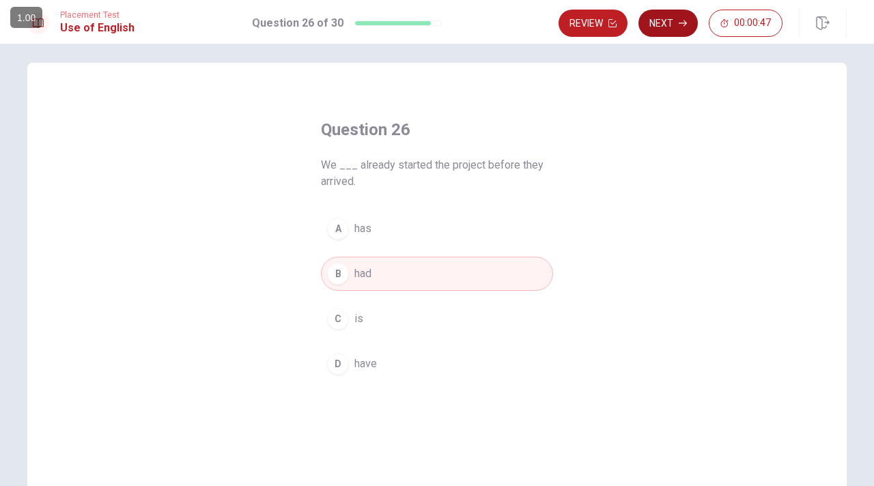
click at [678, 28] on button "Next" at bounding box center [667, 23] width 59 height 27
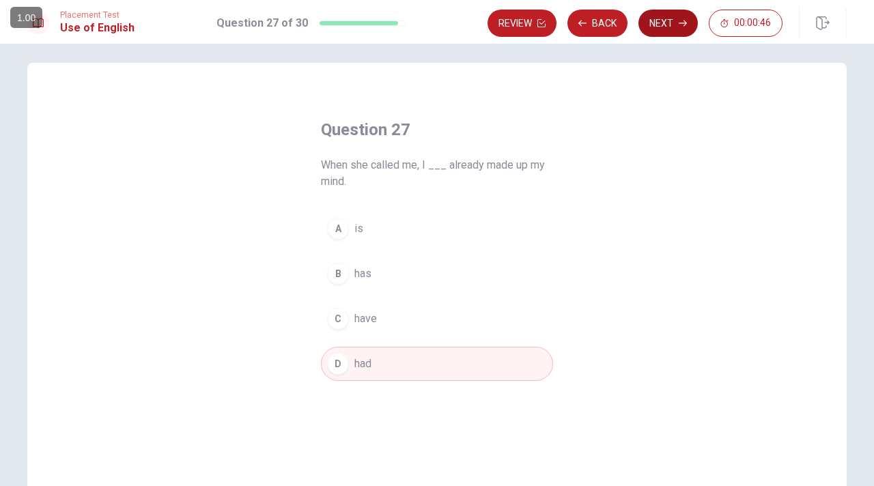
click at [678, 28] on button "Next" at bounding box center [667, 23] width 59 height 27
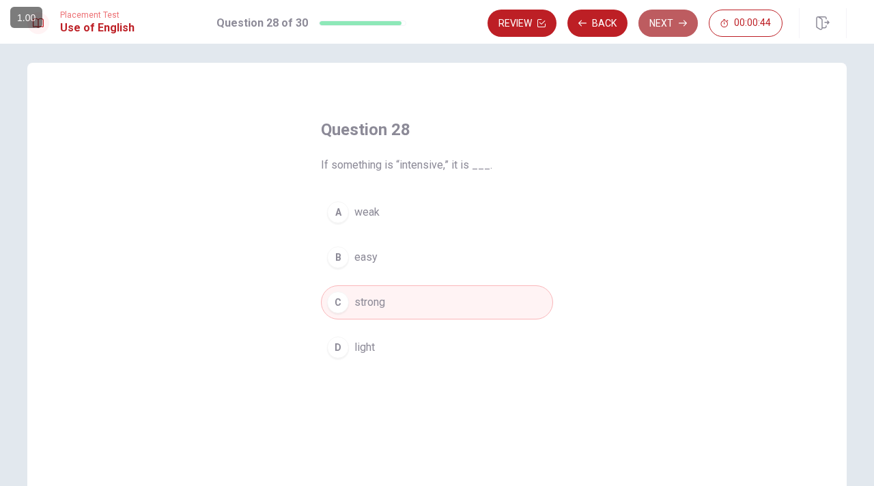
click at [678, 28] on button "Next" at bounding box center [667, 23] width 59 height 27
click at [676, 27] on button "Next" at bounding box center [667, 23] width 59 height 27
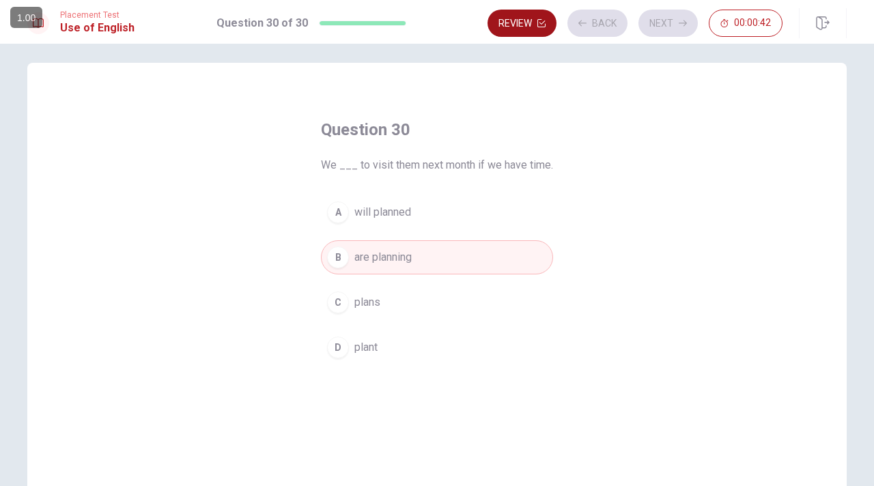
click at [525, 30] on button "Review" at bounding box center [522, 23] width 69 height 27
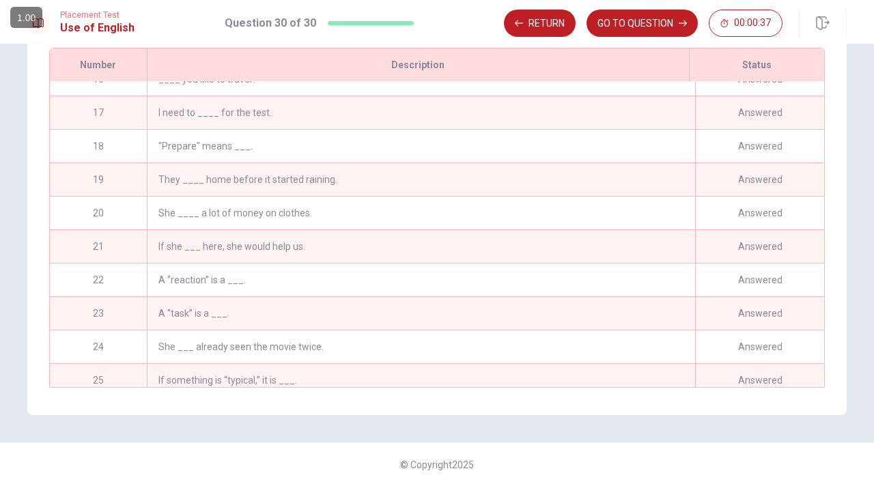
scroll to position [697, 0]
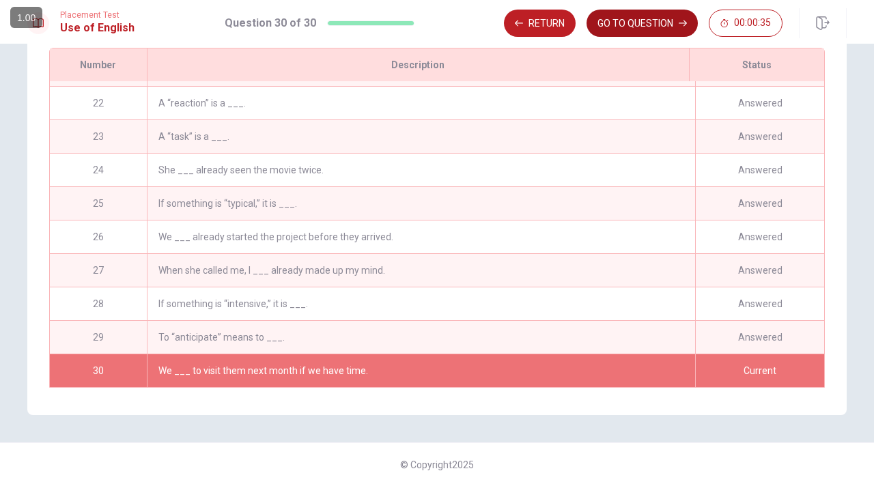
click at [628, 23] on button "GO TO QUESTION" at bounding box center [642, 23] width 111 height 27
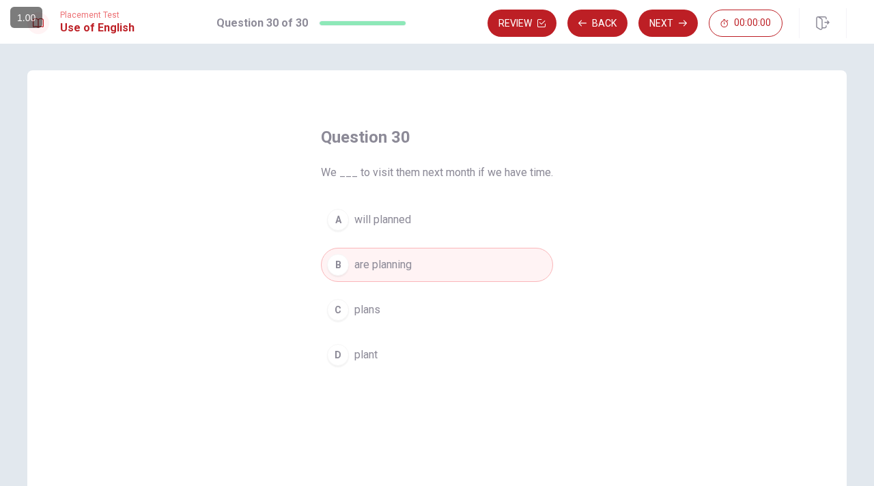
scroll to position [0, 0]
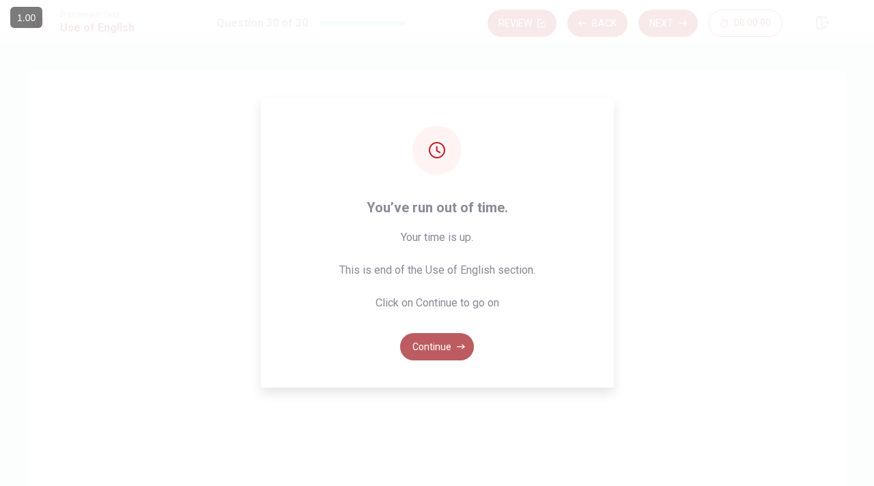
click at [421, 352] on button "Continue" at bounding box center [437, 346] width 74 height 27
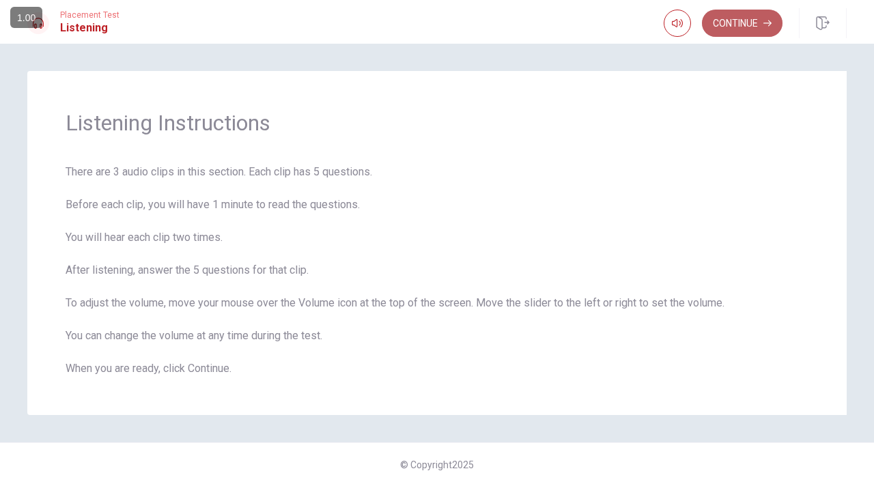
click at [751, 18] on button "Continue" at bounding box center [742, 23] width 81 height 27
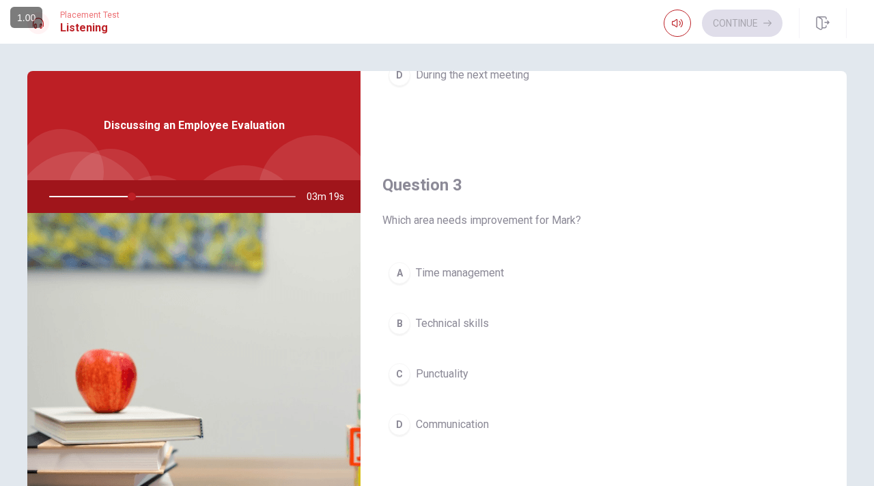
scroll to position [624, 0]
click at [396, 274] on div "A" at bounding box center [400, 273] width 22 height 22
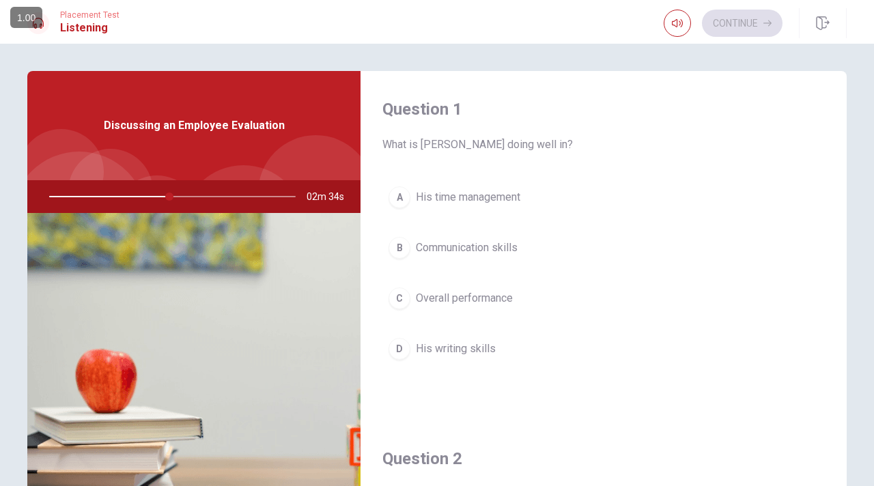
scroll to position [45, 0]
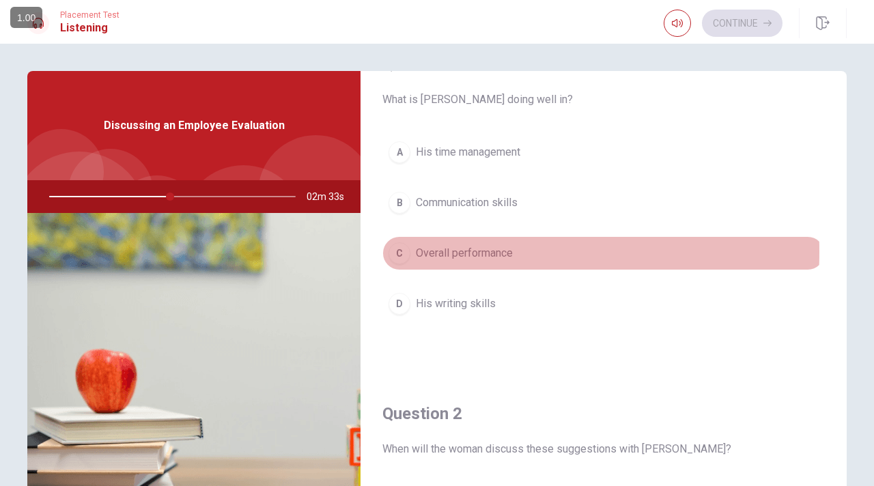
click at [403, 251] on div "C" at bounding box center [400, 253] width 22 height 22
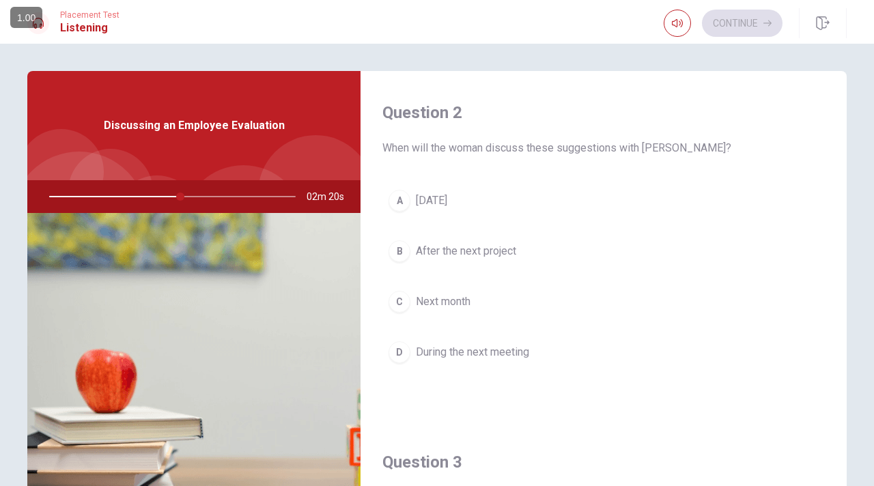
scroll to position [348, 0]
click at [477, 348] on span "During the next meeting" at bounding box center [472, 350] width 113 height 16
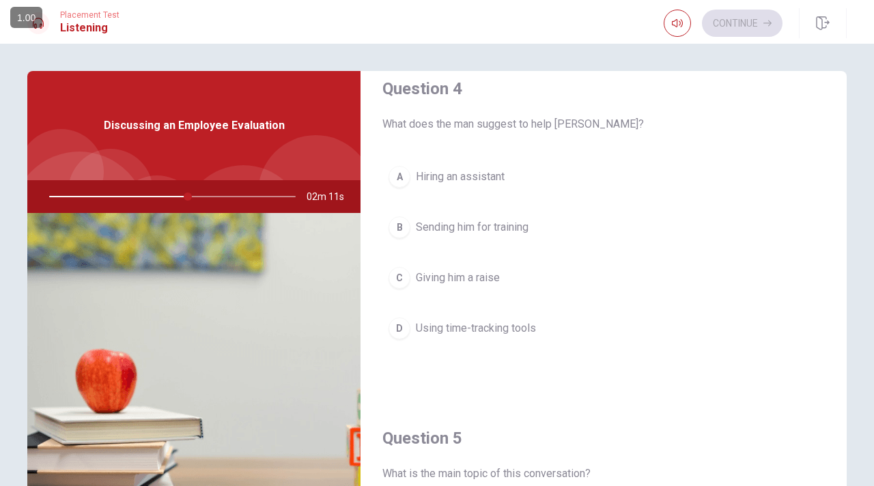
scroll to position [1074, 0]
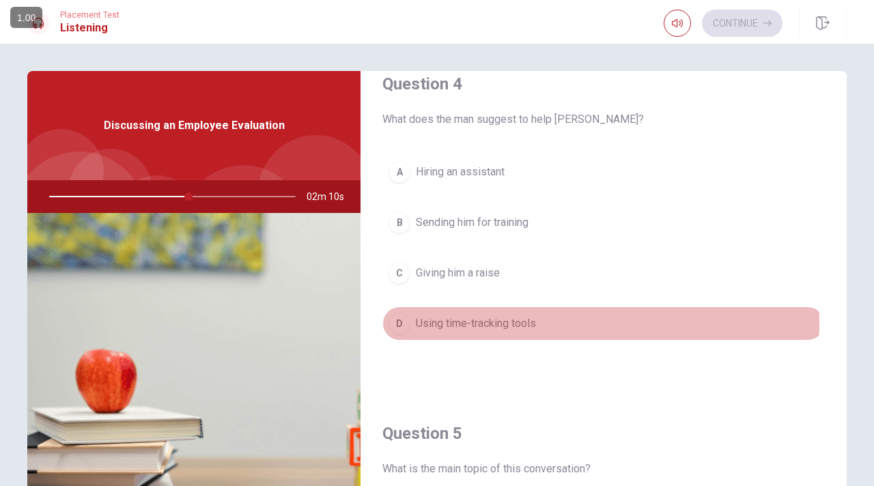
click at [492, 315] on span "Using time-tracking tools" at bounding box center [476, 323] width 120 height 16
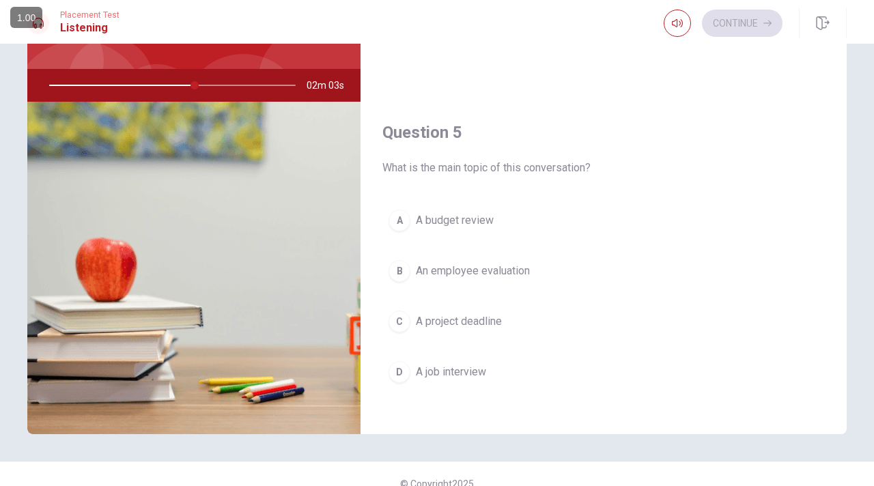
scroll to position [112, 0]
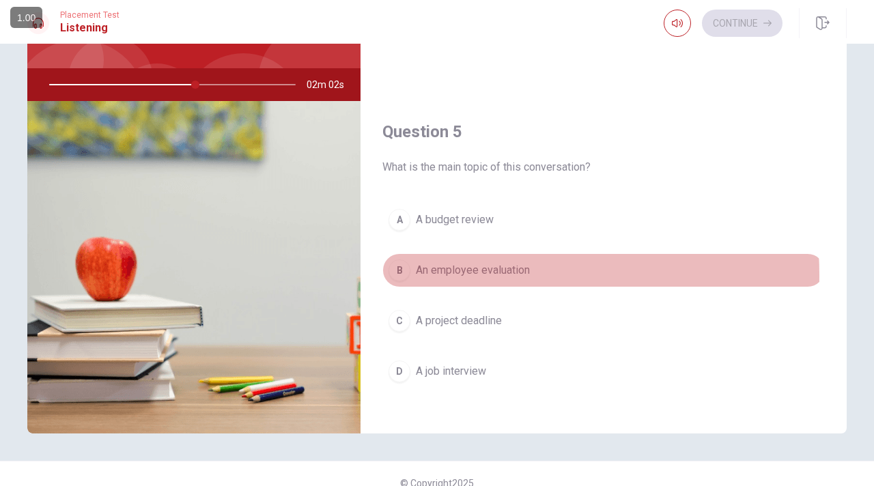
click at [421, 268] on span "An employee evaluation" at bounding box center [473, 270] width 114 height 16
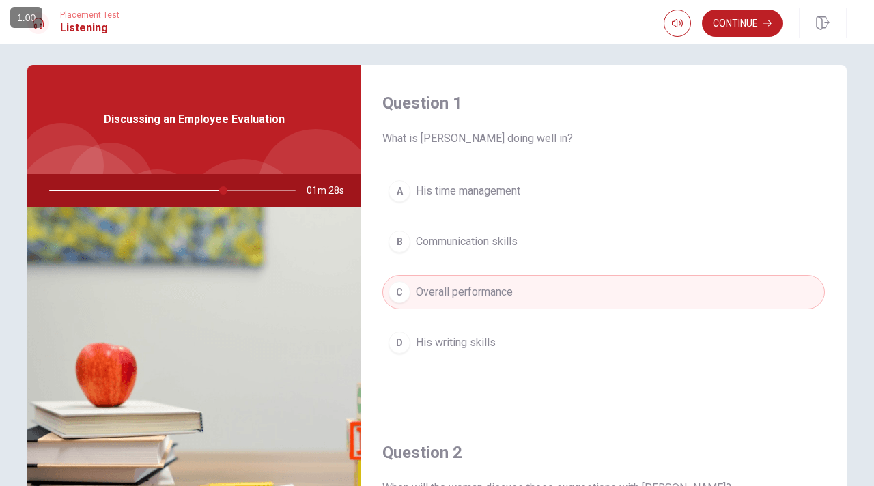
scroll to position [0, 0]
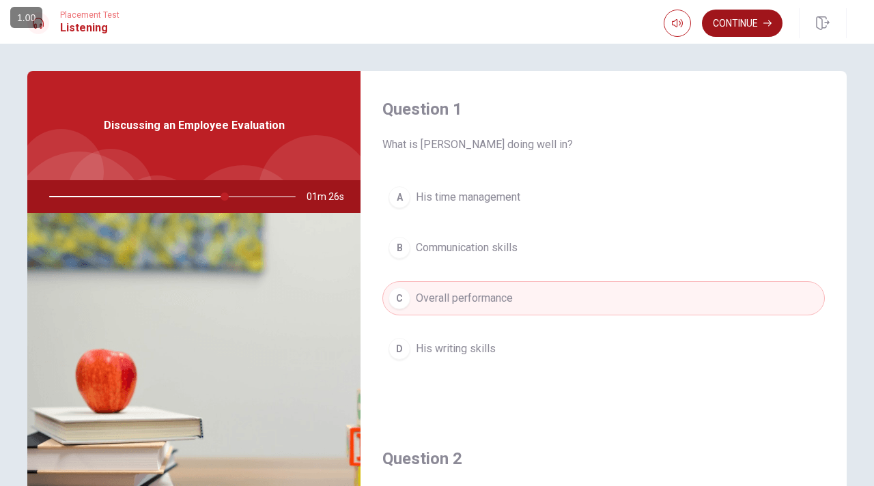
click at [758, 21] on button "Continue" at bounding box center [742, 23] width 81 height 27
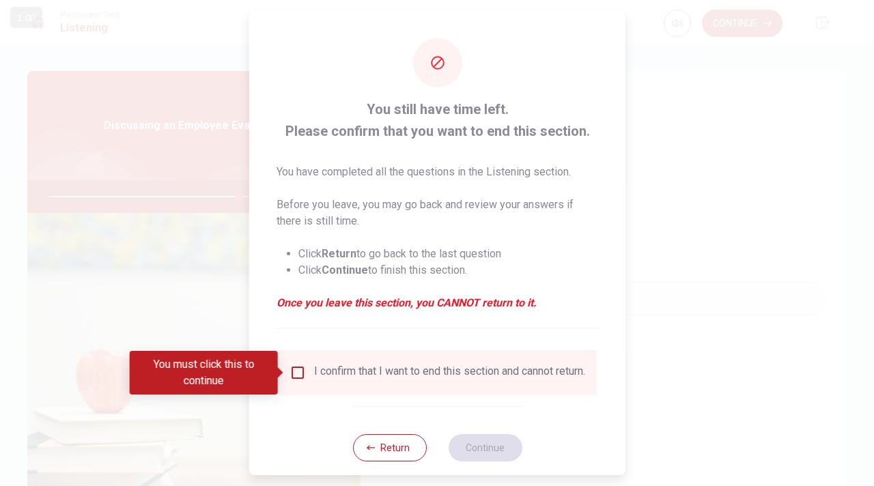
click at [685, 221] on div at bounding box center [437, 243] width 874 height 486
click at [382, 462] on button "Return" at bounding box center [389, 447] width 74 height 27
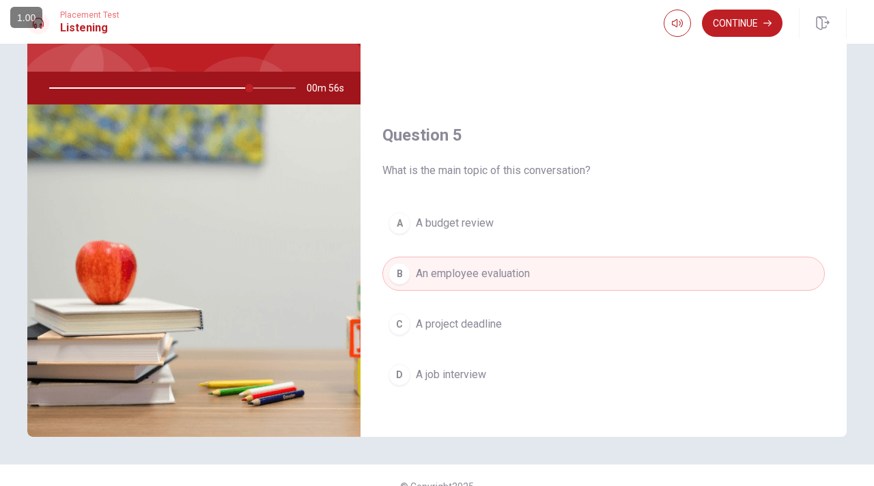
scroll to position [130, 0]
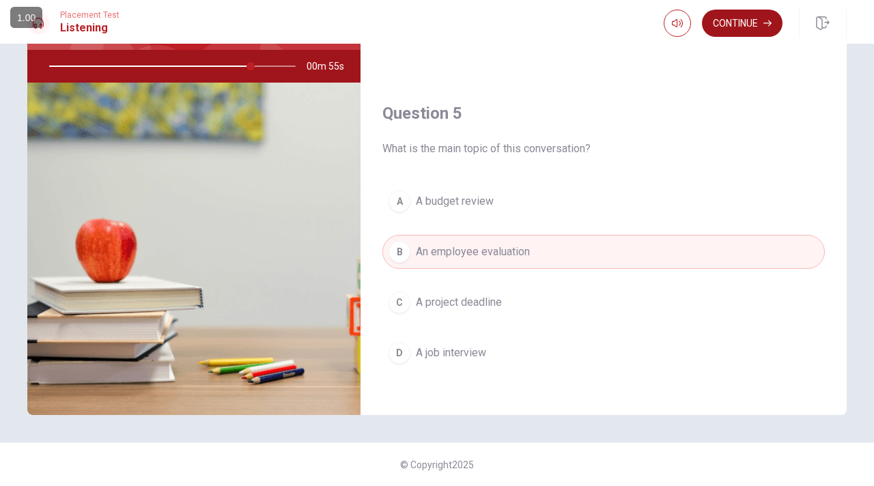
click at [733, 23] on button "Continue" at bounding box center [742, 23] width 81 height 27
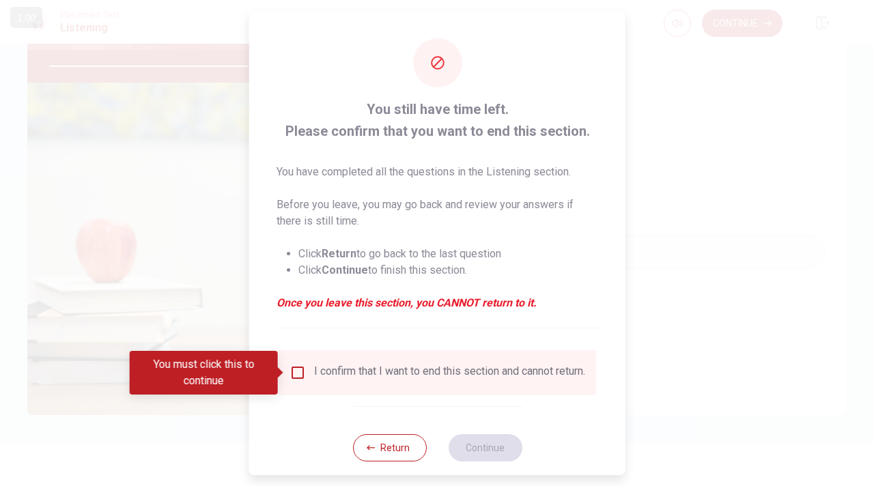
click at [298, 375] on input "You must click this to continue" at bounding box center [298, 373] width 16 height 16
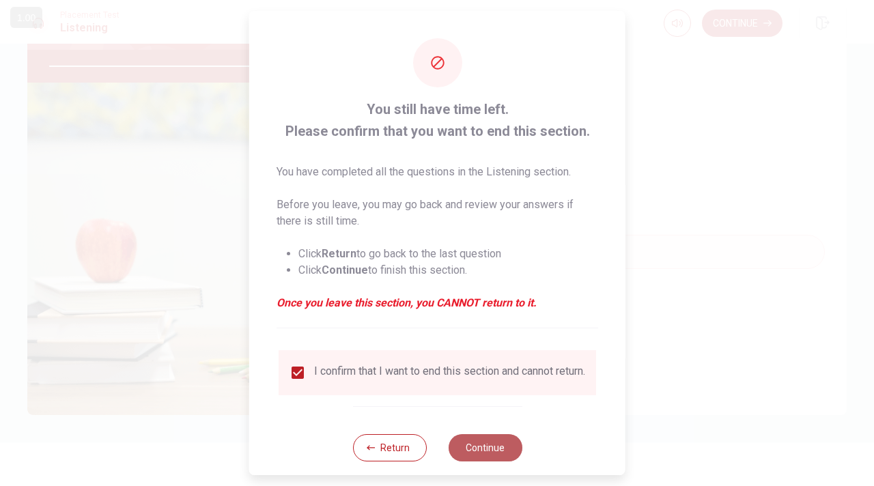
click at [471, 453] on button "Continue" at bounding box center [485, 447] width 74 height 27
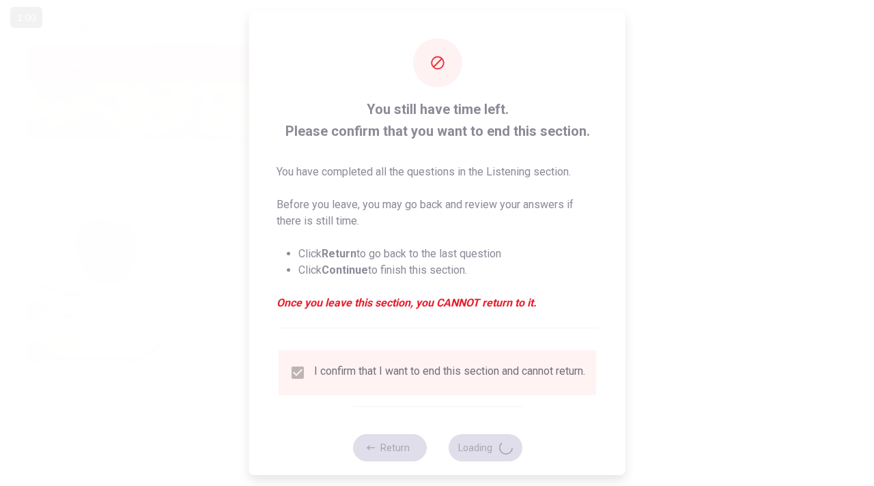
type input "84"
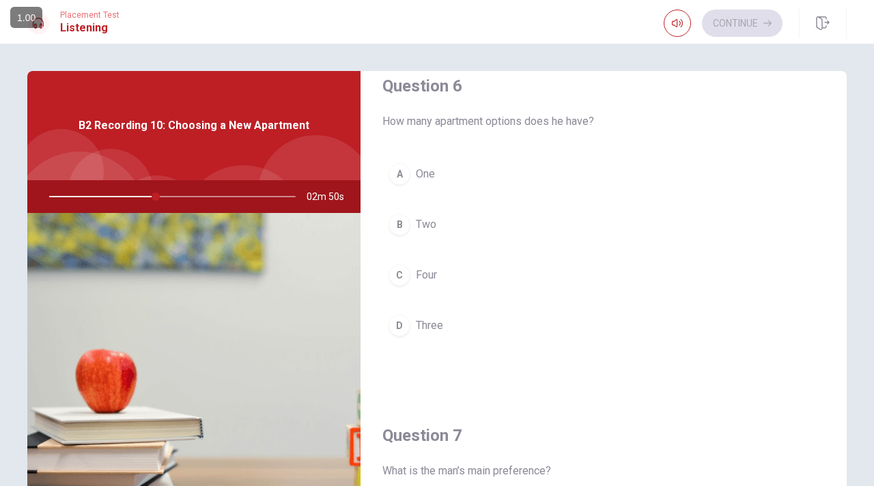
scroll to position [72, 0]
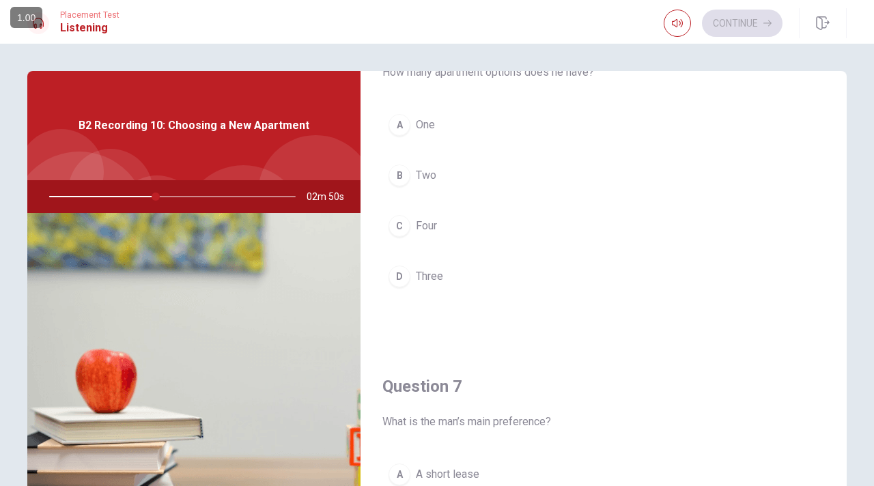
click at [423, 174] on span "Two" at bounding box center [426, 175] width 20 height 16
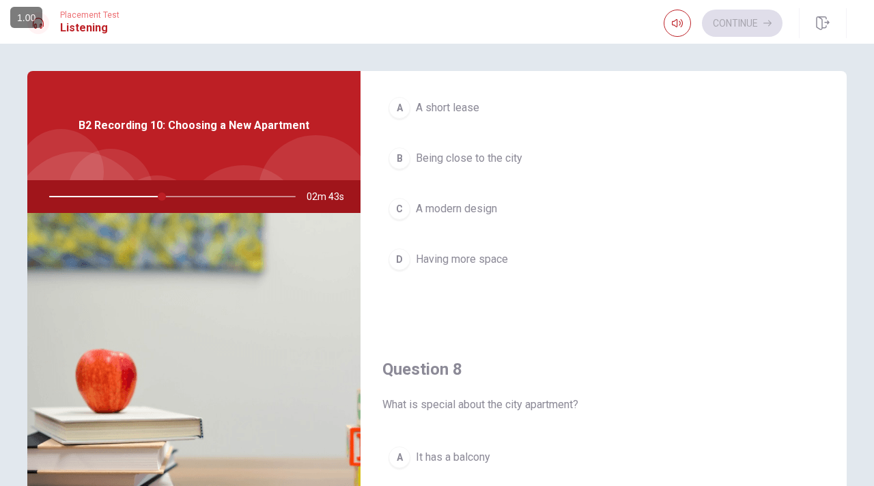
scroll to position [459, 0]
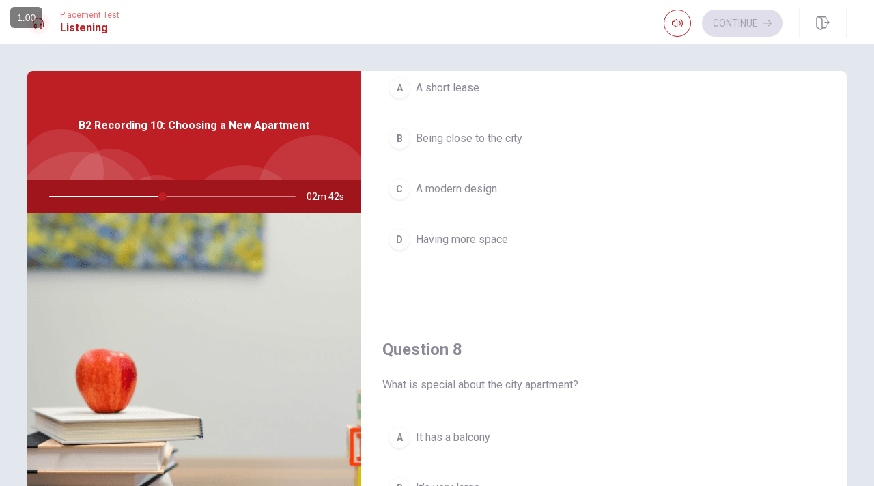
click at [468, 235] on span "Having more space" at bounding box center [462, 239] width 92 height 16
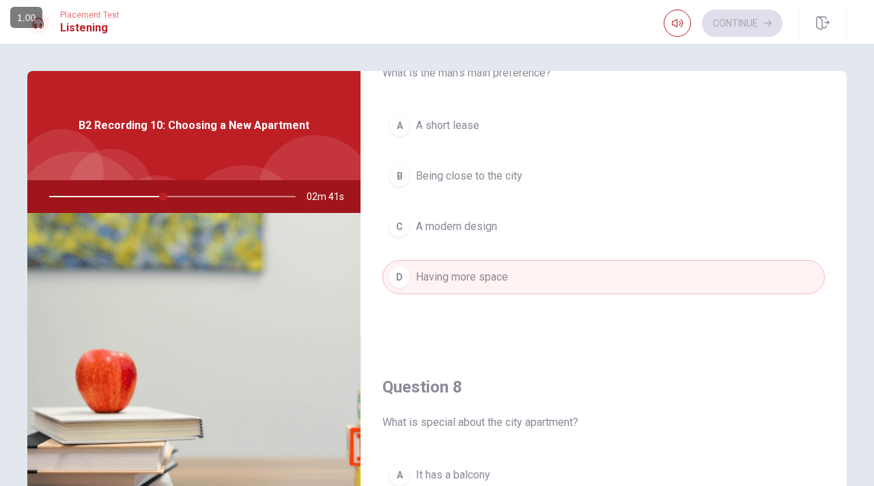
scroll to position [411, 0]
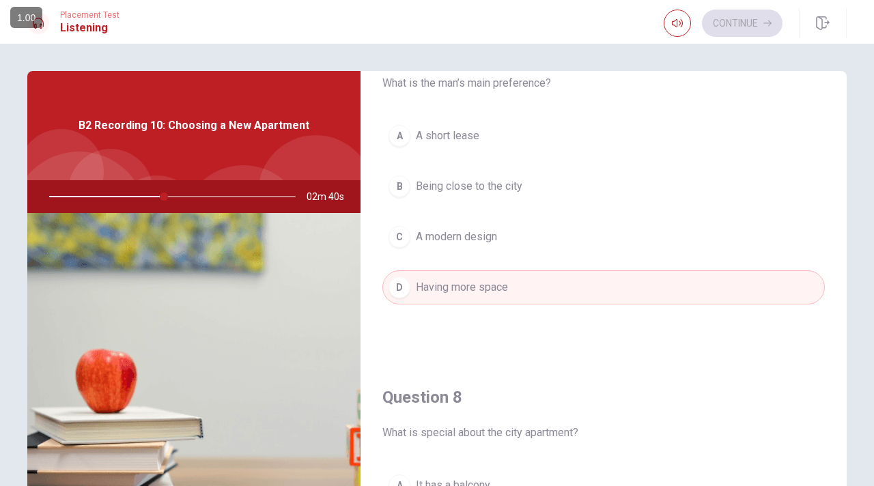
click at [479, 183] on span "Being close to the city" at bounding box center [469, 186] width 107 height 16
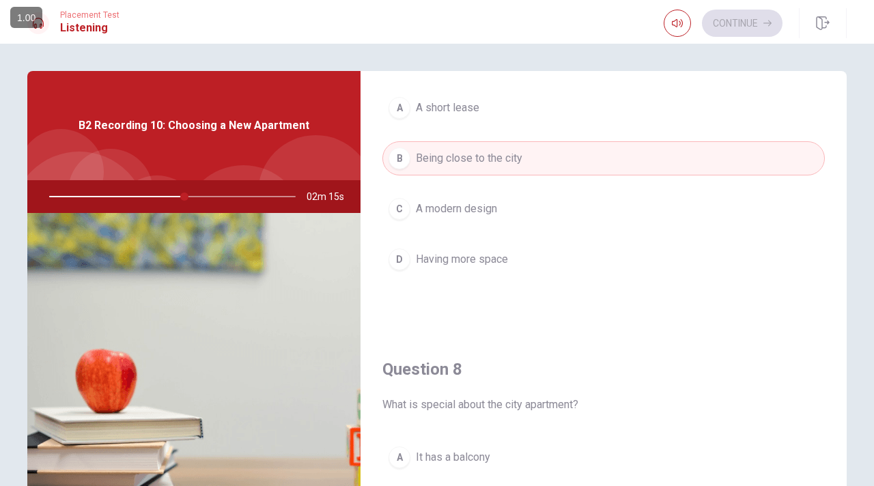
scroll to position [440, 0]
click at [490, 250] on span "Having more space" at bounding box center [462, 258] width 92 height 16
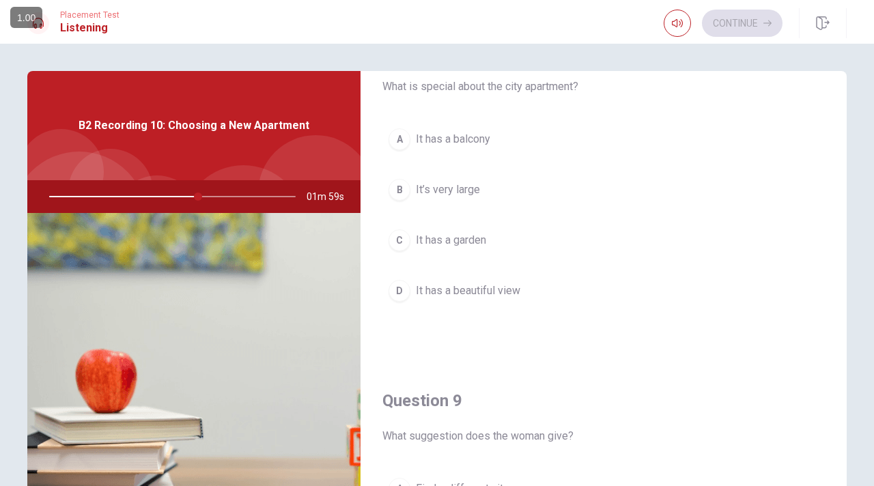
scroll to position [761, 0]
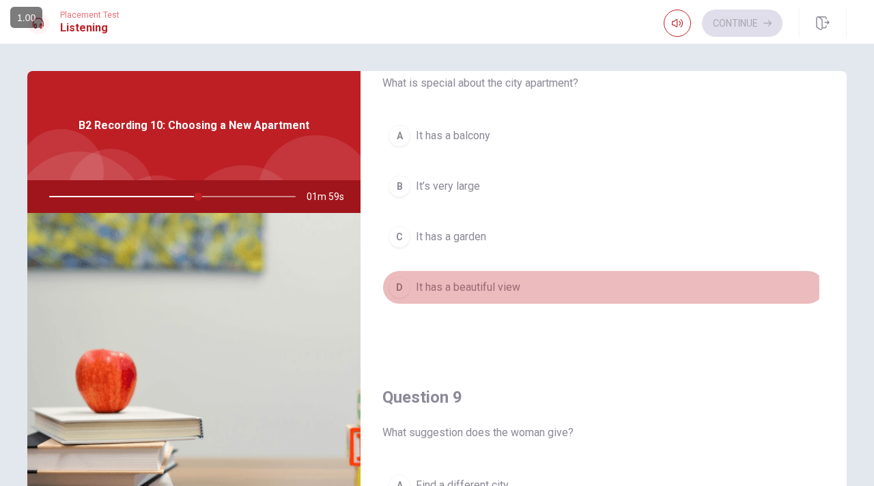
click at [500, 283] on span "It has a beautiful view" at bounding box center [468, 287] width 104 height 16
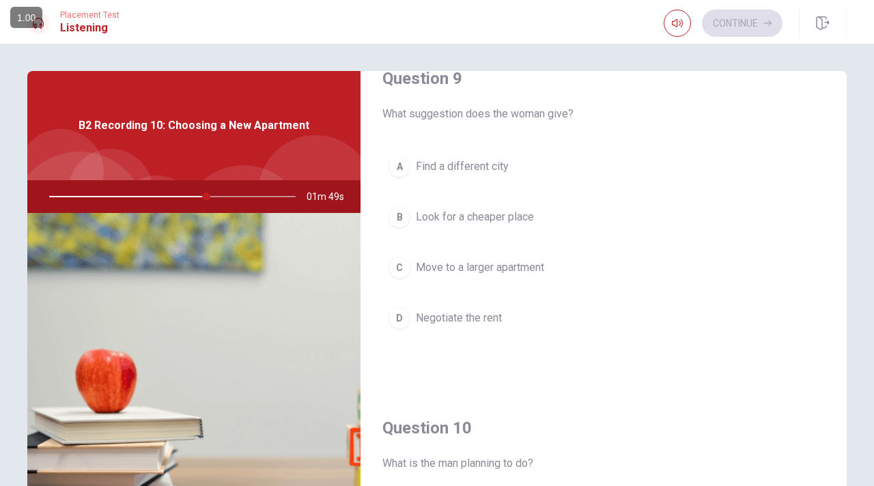
scroll to position [1082, 0]
click at [485, 308] on span "Negotiate the rent" at bounding box center [459, 316] width 86 height 16
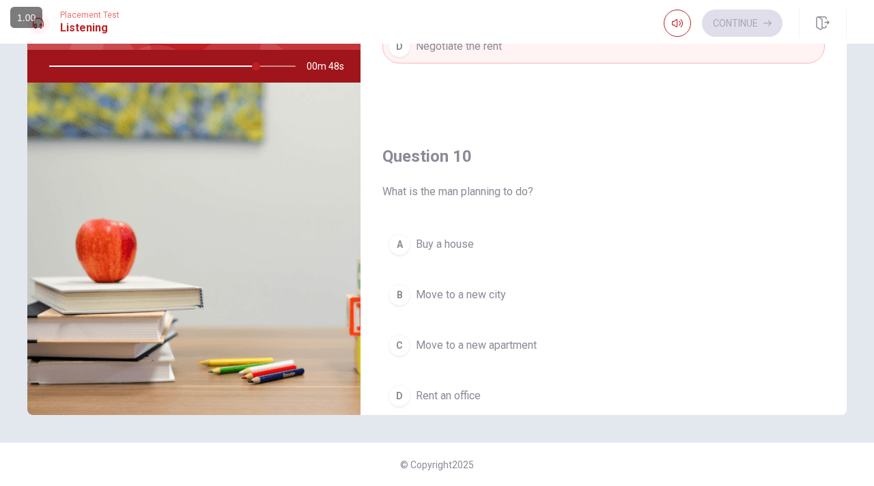
scroll to position [1264, 0]
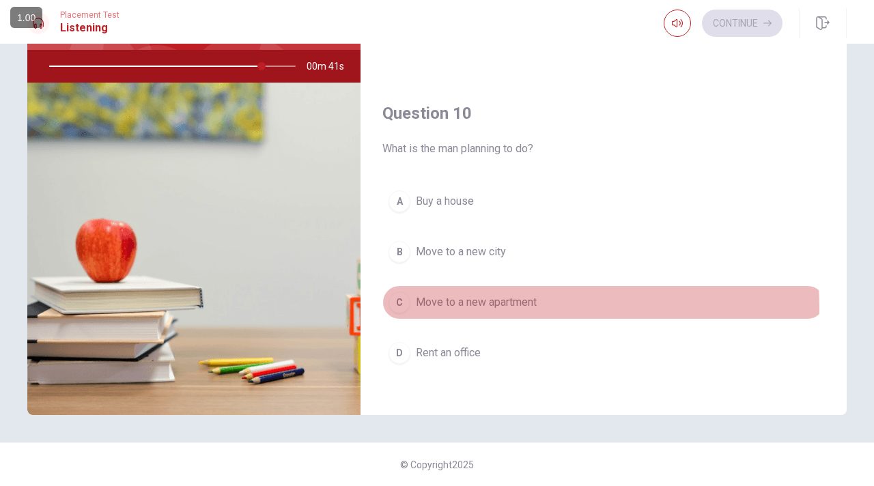
click at [456, 300] on span "Move to a new apartment" at bounding box center [476, 302] width 121 height 16
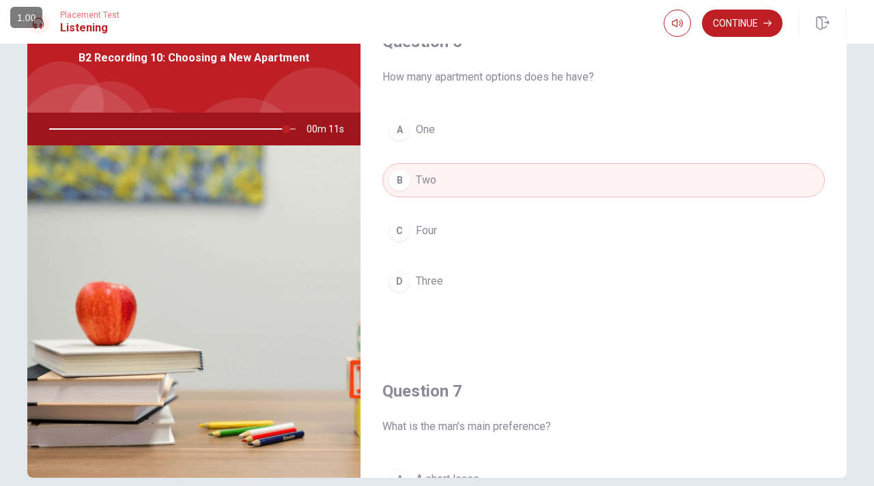
scroll to position [0, 0]
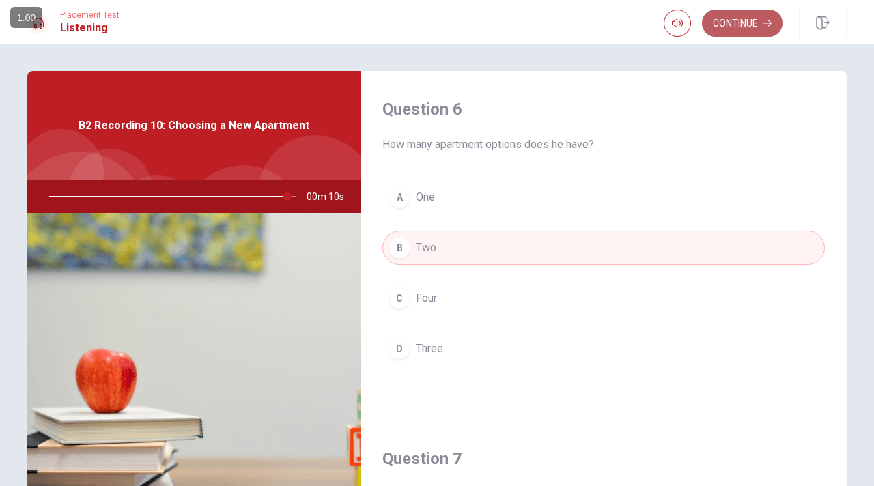
click at [732, 22] on button "Continue" at bounding box center [742, 23] width 81 height 27
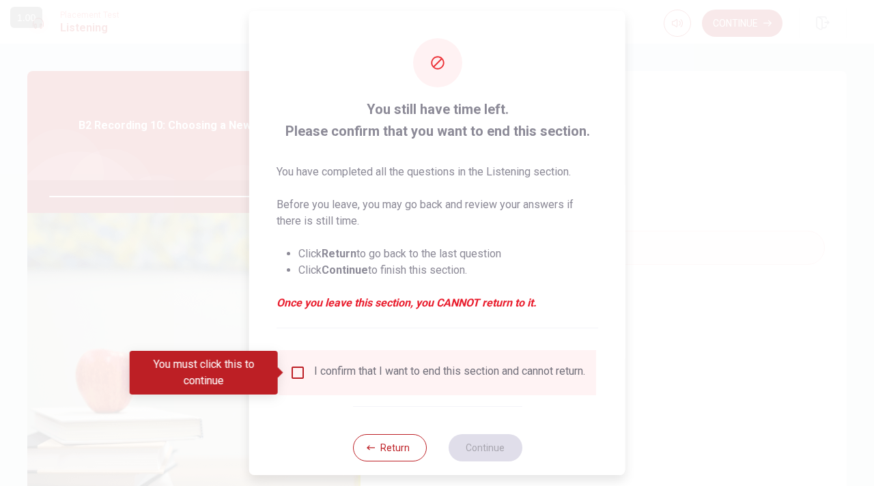
click at [299, 375] on input "You must click this to continue" at bounding box center [298, 373] width 16 height 16
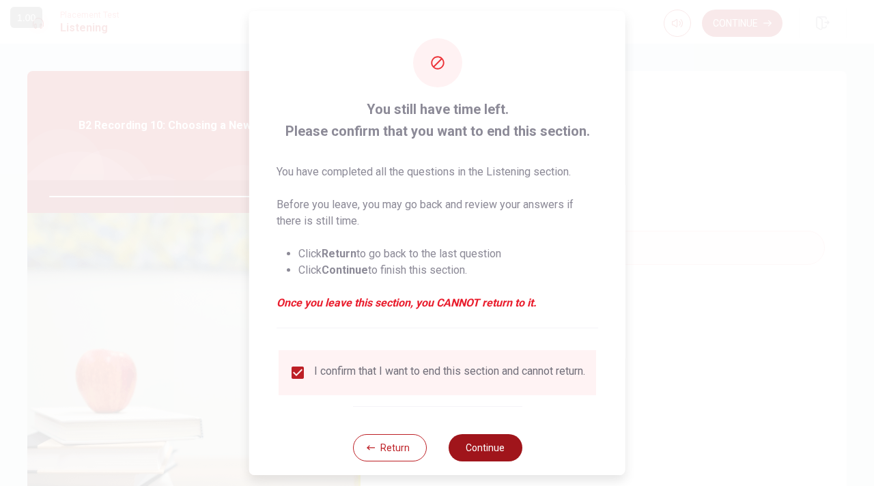
click at [486, 459] on button "Continue" at bounding box center [485, 447] width 74 height 27
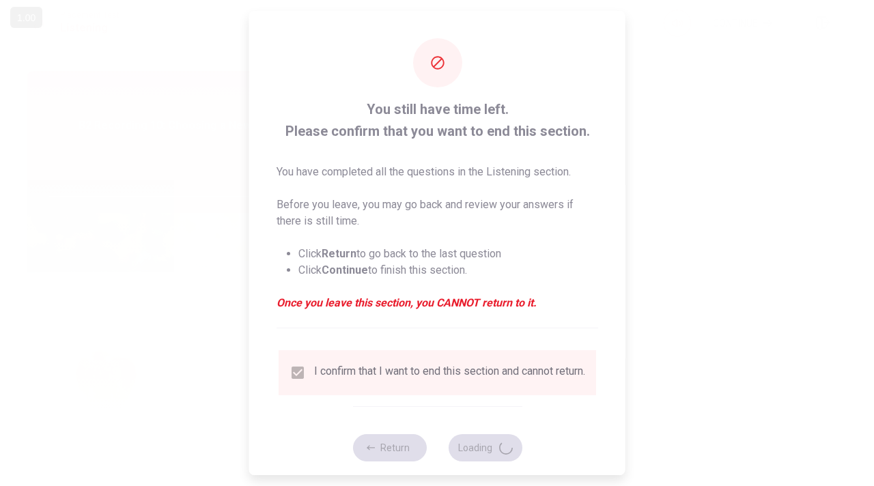
type input "99"
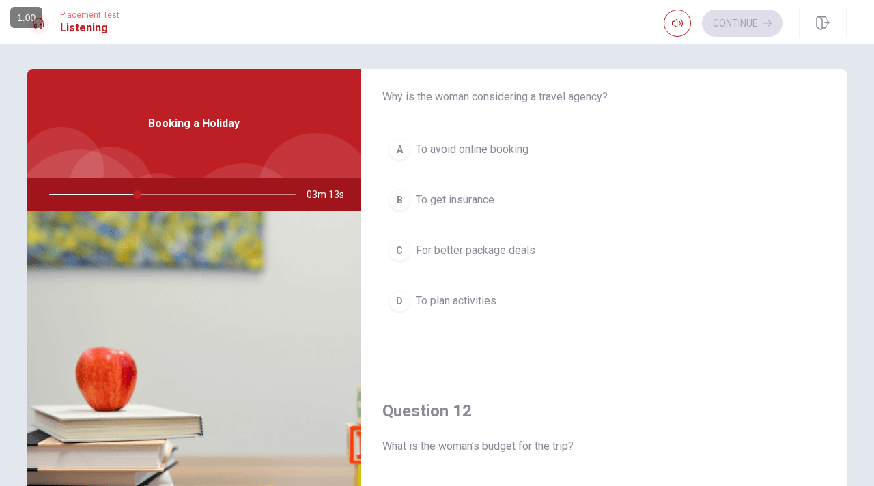
scroll to position [40, 0]
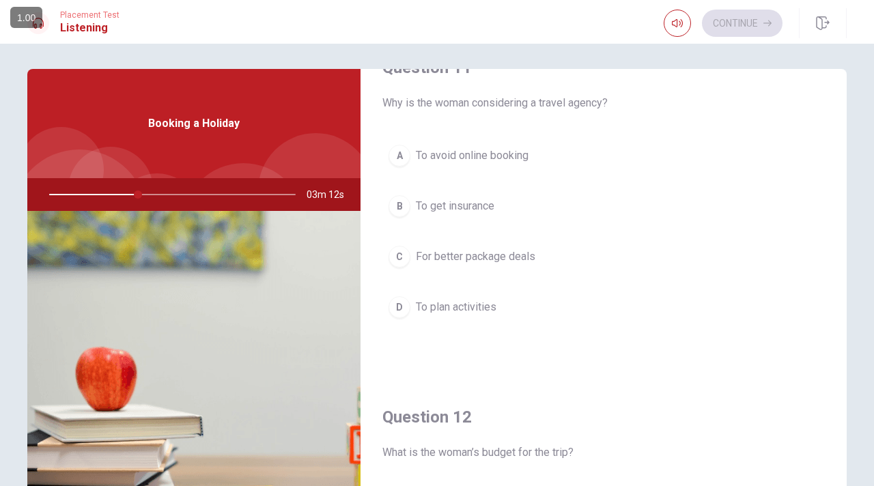
click at [395, 257] on div "C" at bounding box center [400, 257] width 22 height 22
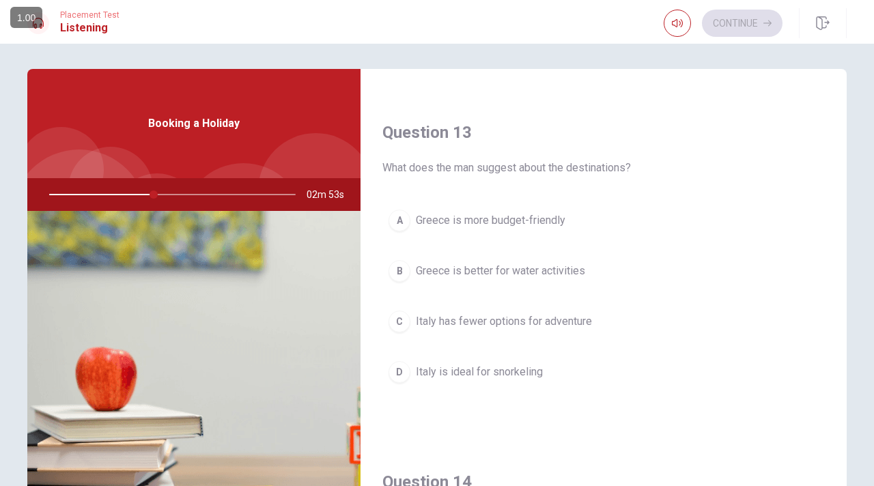
scroll to position [673, 0]
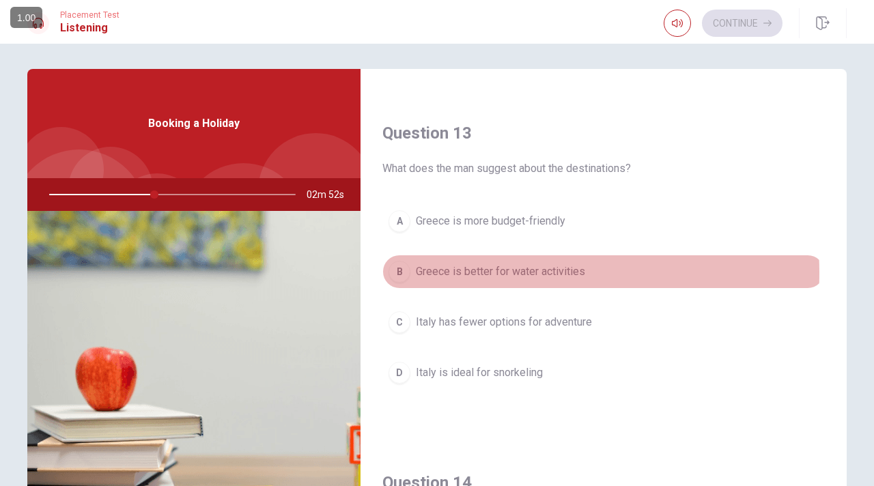
click at [479, 268] on span "Greece is better for water activities" at bounding box center [500, 272] width 169 height 16
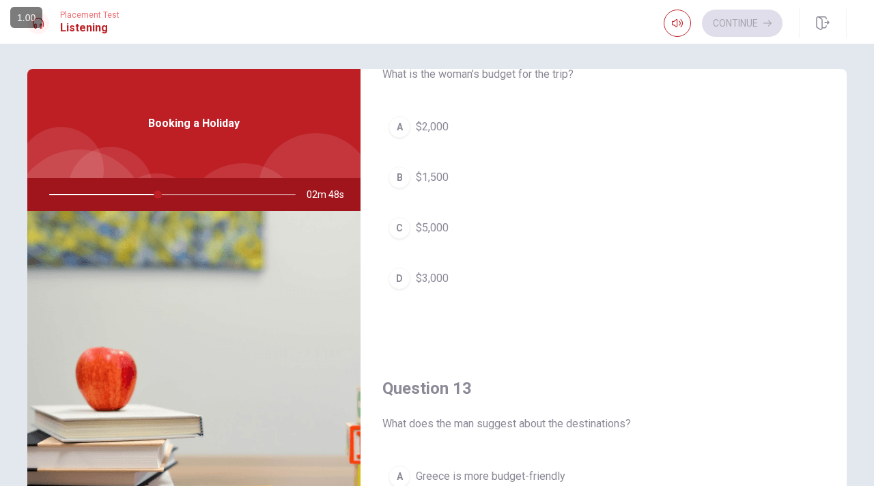
scroll to position [412, 0]
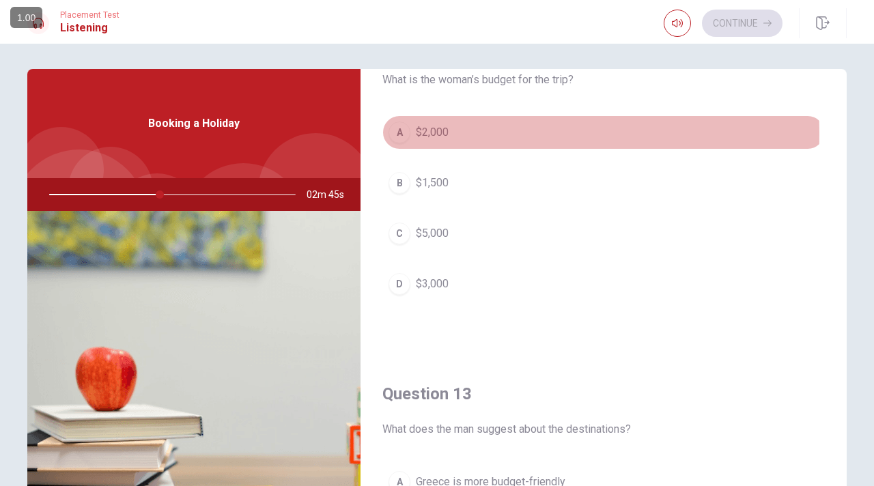
click at [401, 132] on div "A" at bounding box center [400, 133] width 22 height 22
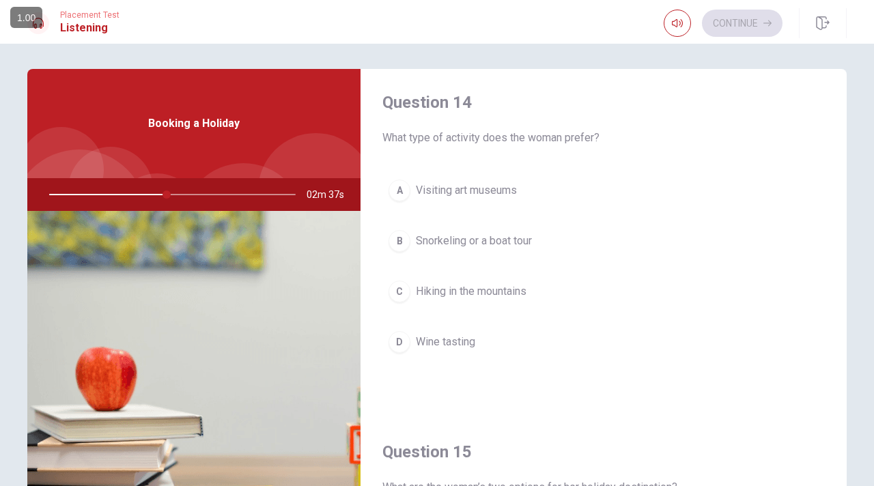
scroll to position [1055, 0]
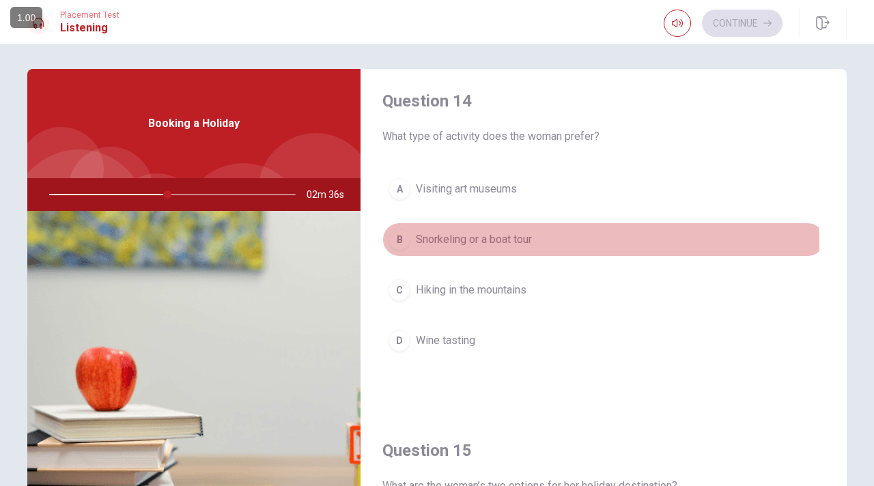
click at [483, 236] on span "Snorkeling or a boat tour" at bounding box center [474, 239] width 116 height 16
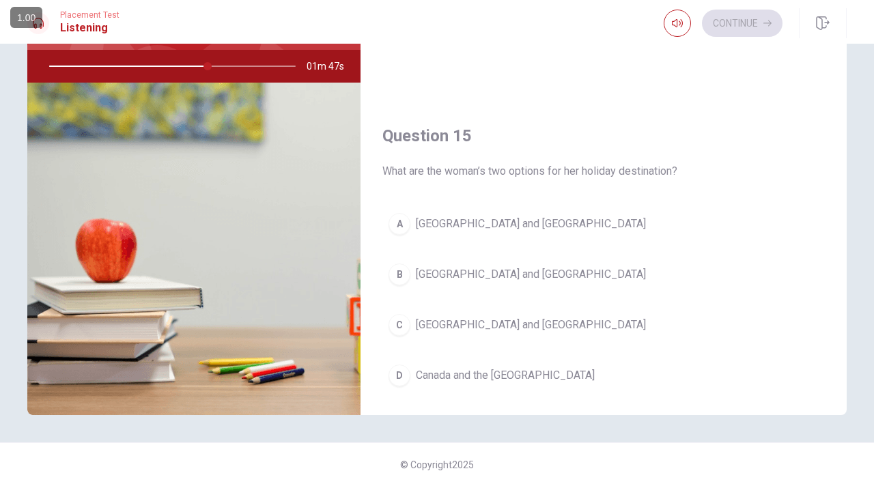
scroll to position [1241, 0]
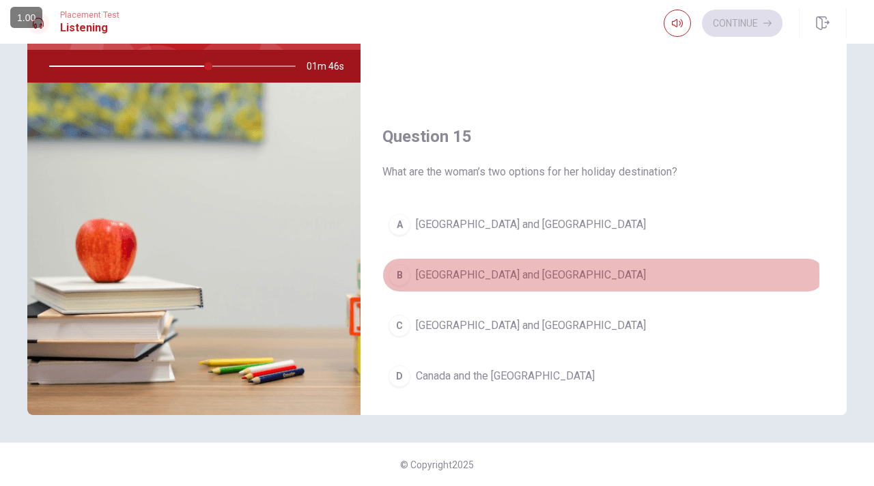
click at [427, 268] on span "[GEOGRAPHIC_DATA] and [GEOGRAPHIC_DATA]" at bounding box center [531, 275] width 230 height 16
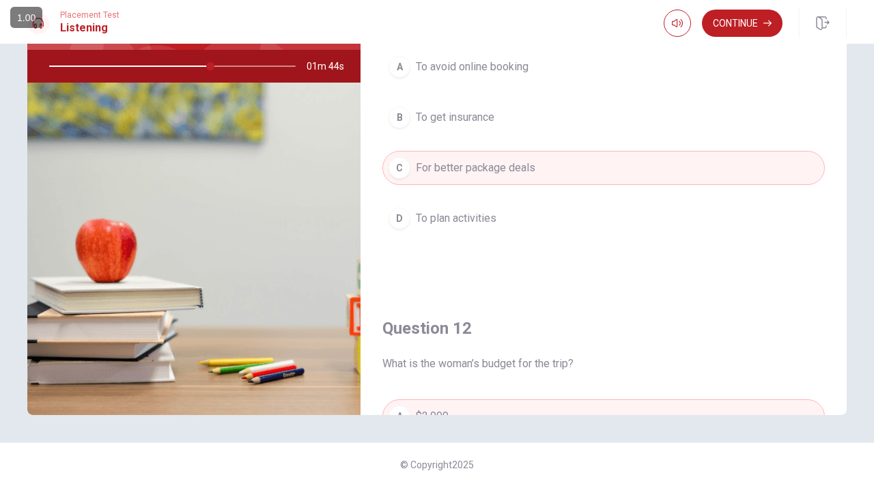
scroll to position [0, 0]
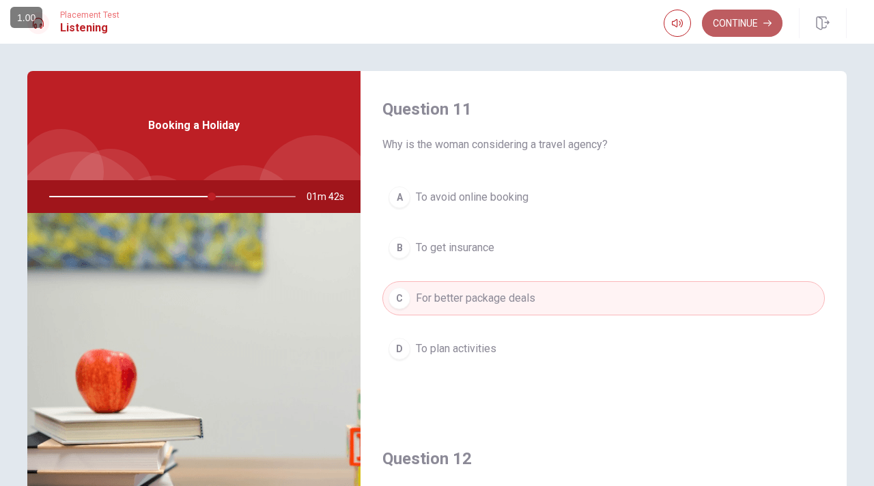
click at [758, 29] on button "Continue" at bounding box center [742, 23] width 81 height 27
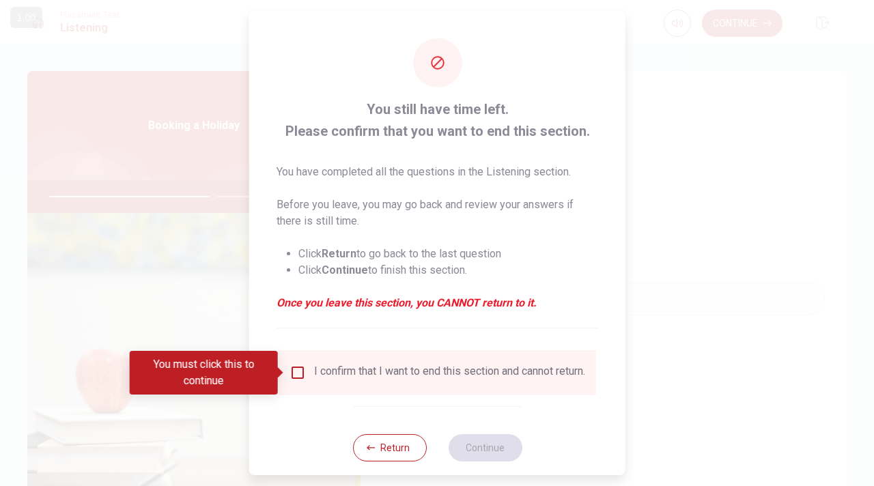
click at [297, 376] on input "You must click this to continue" at bounding box center [298, 373] width 16 height 16
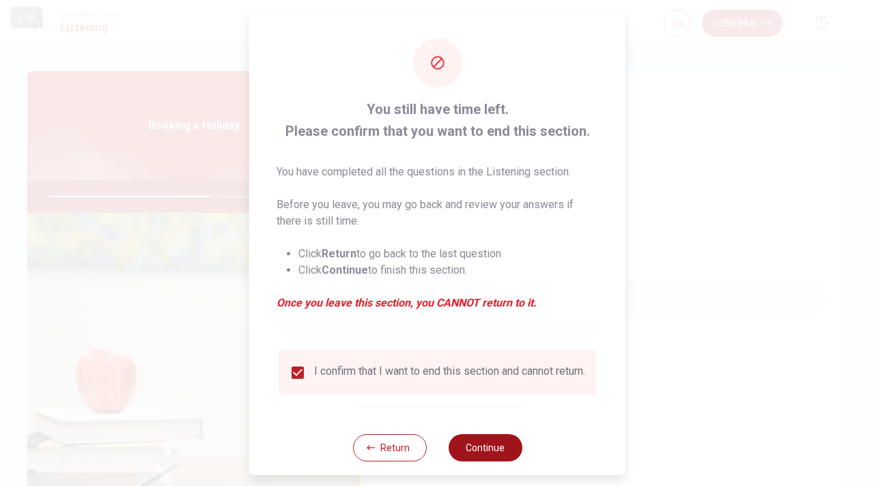
click at [479, 454] on button "Continue" at bounding box center [485, 447] width 74 height 27
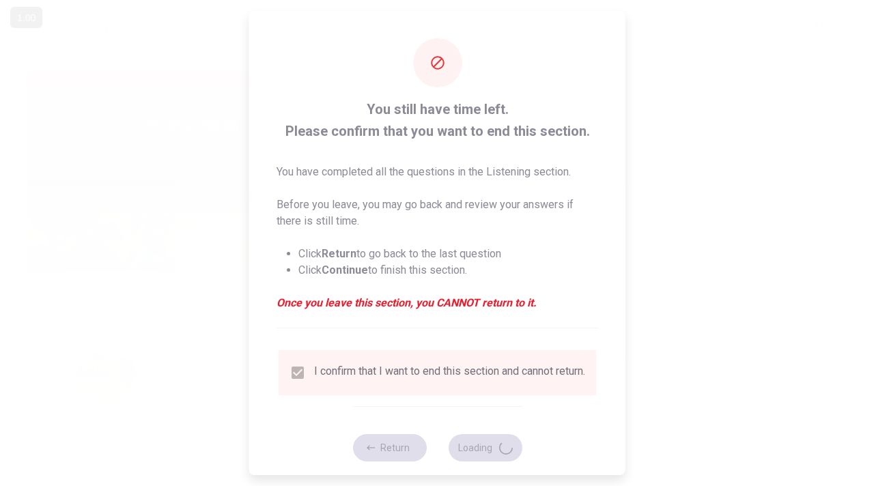
type input "68"
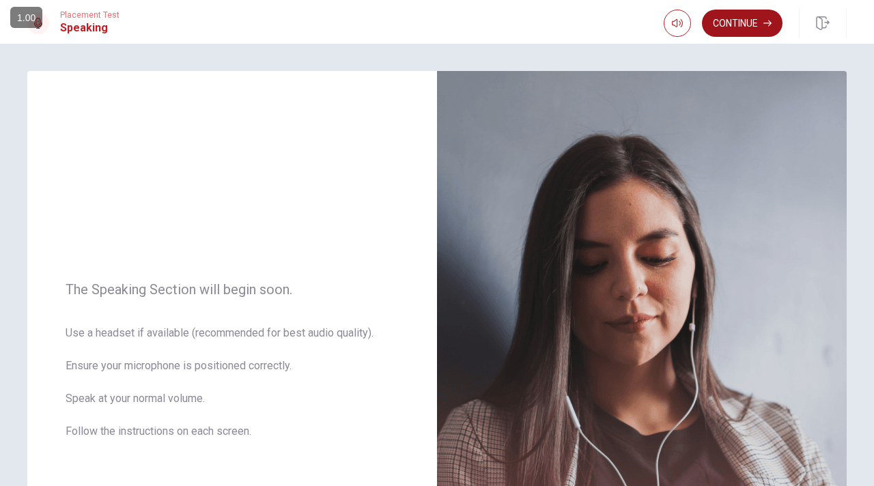
click at [765, 24] on icon "button" at bounding box center [767, 23] width 8 height 8
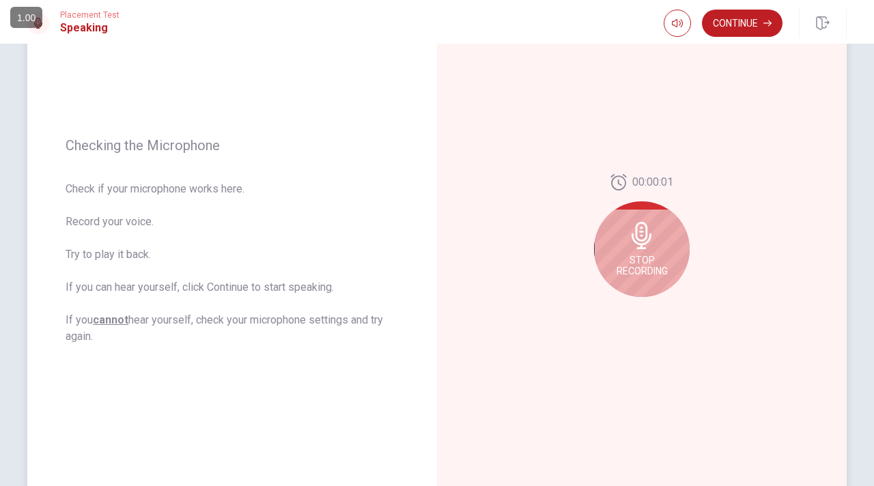
scroll to position [130, 0]
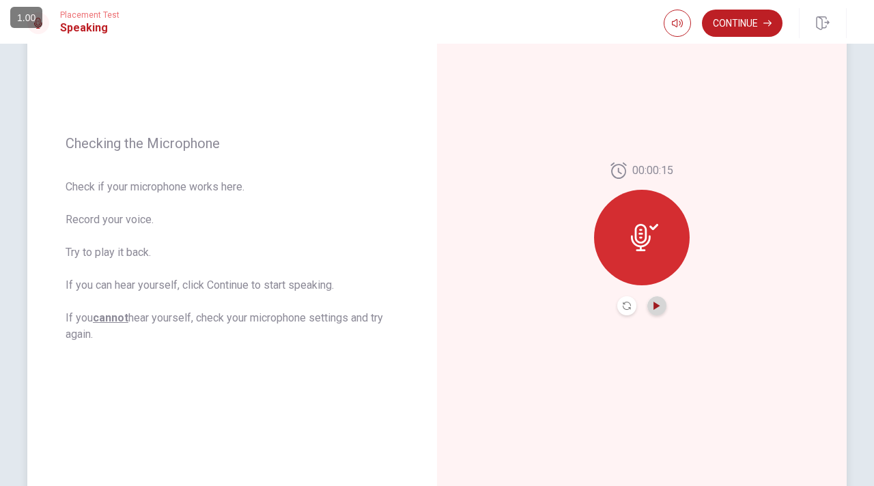
click at [656, 307] on icon "Play Audio" at bounding box center [657, 306] width 8 height 8
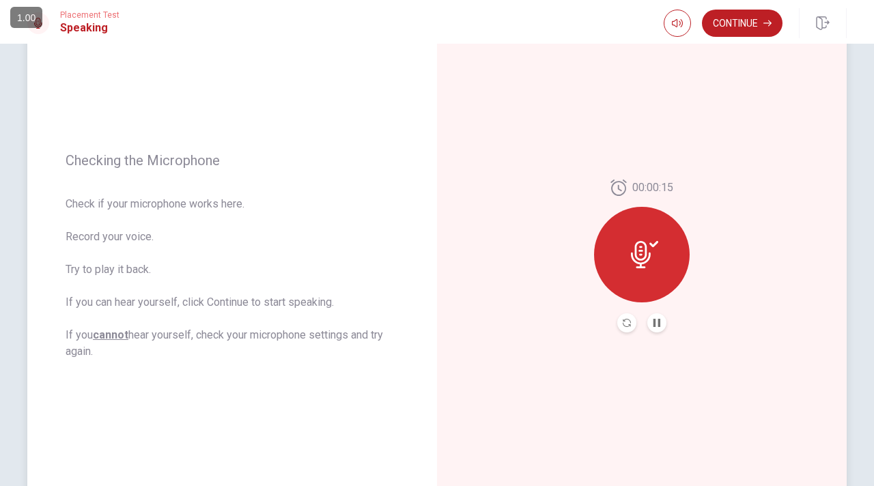
scroll to position [114, 0]
click at [758, 28] on button "Continue" at bounding box center [742, 23] width 81 height 27
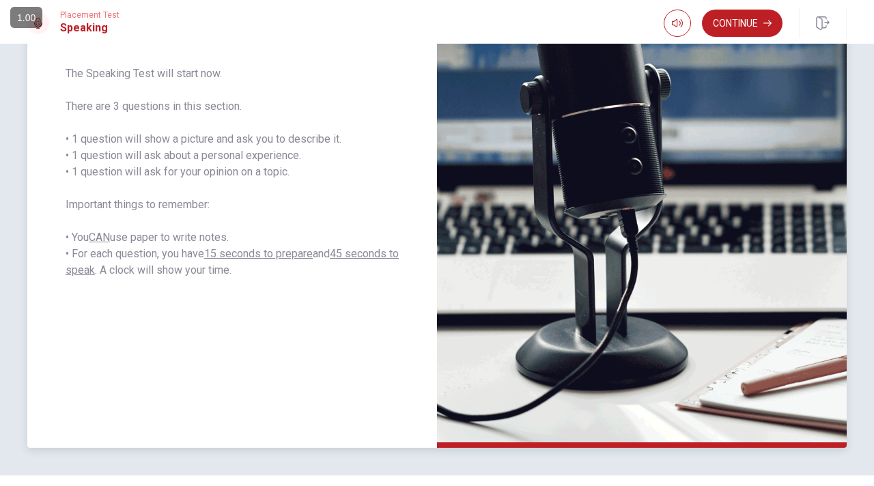
scroll to position [223, 0]
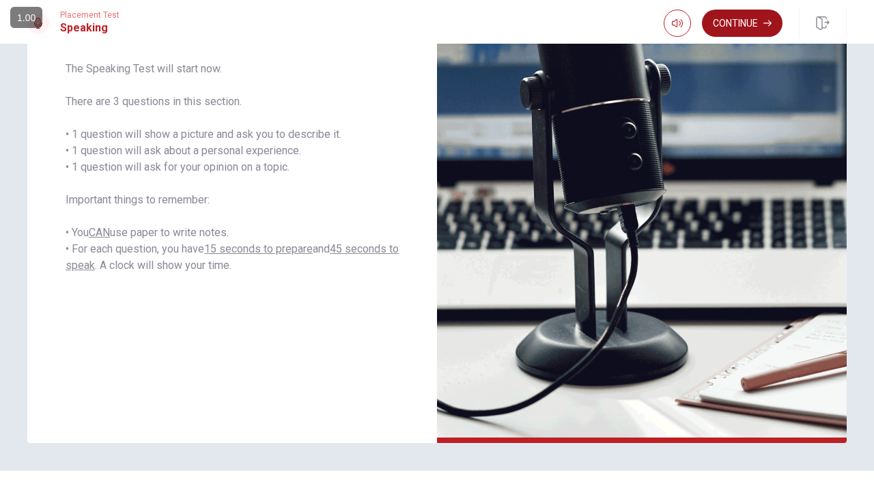
click at [760, 28] on button "Continue" at bounding box center [742, 23] width 81 height 27
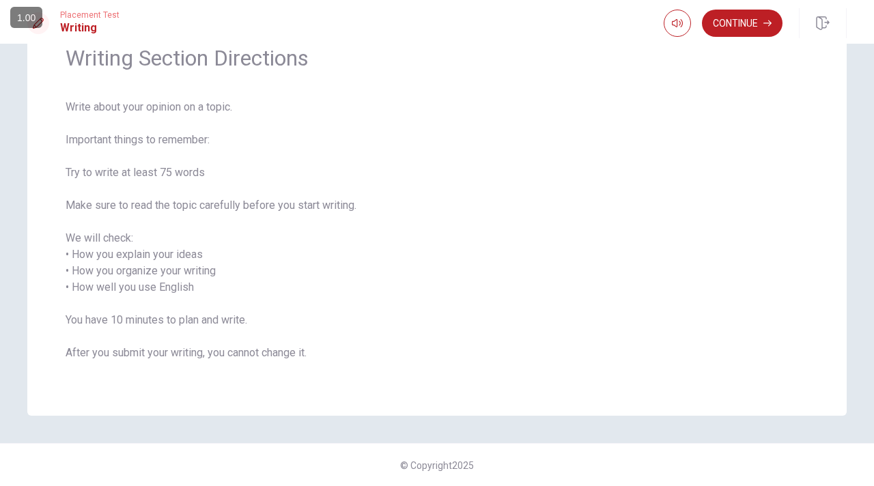
scroll to position [66, 0]
click at [754, 20] on button "Continue" at bounding box center [742, 23] width 81 height 27
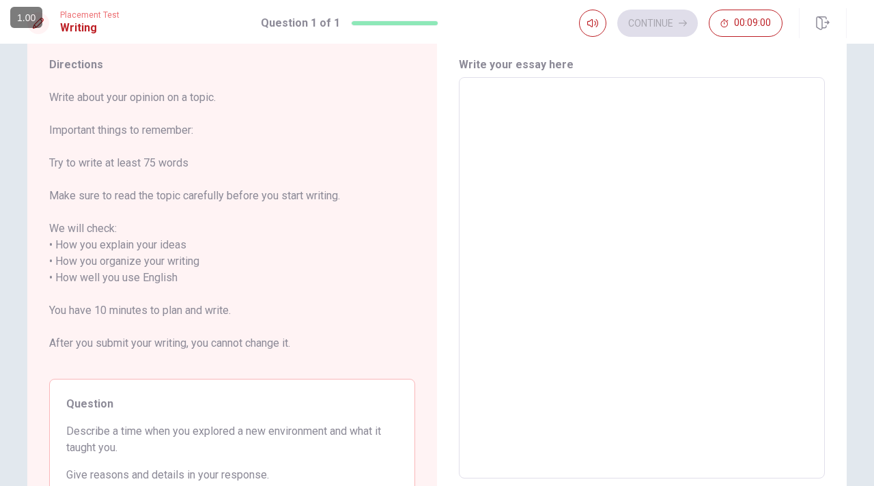
scroll to position [30, 0]
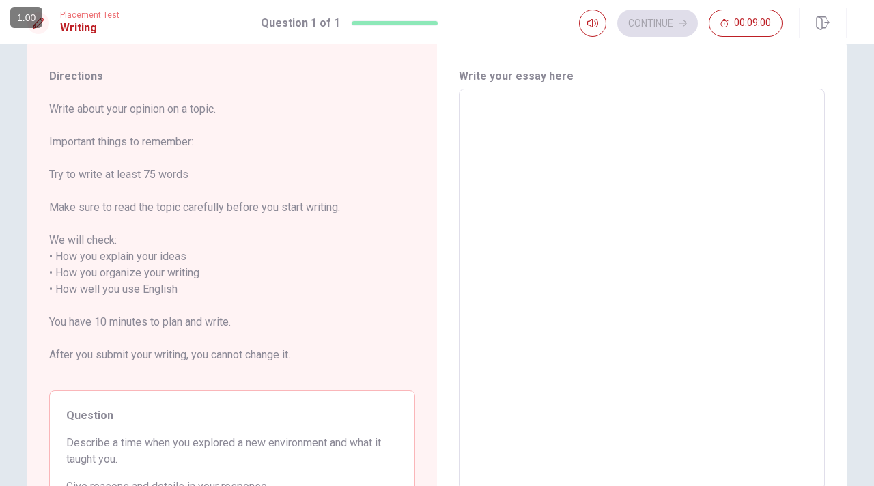
click at [540, 130] on textarea at bounding box center [641, 289] width 347 height 379
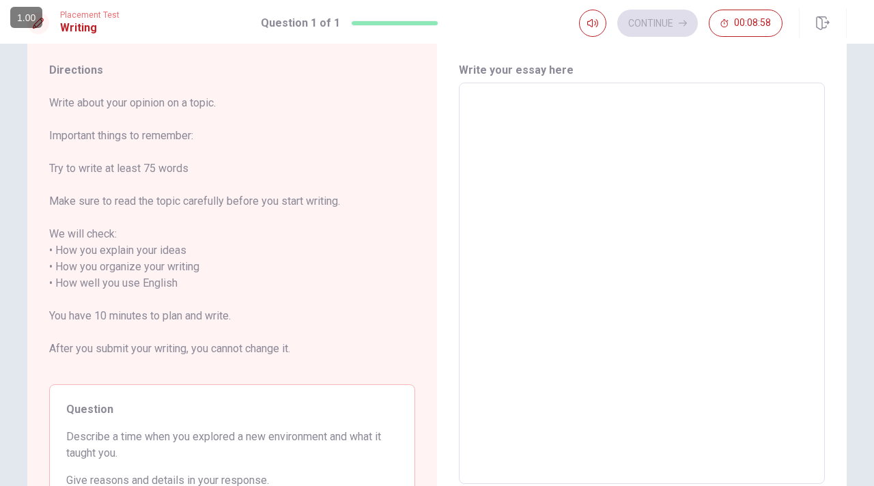
scroll to position [38, 0]
type textarea "W"
type textarea "x"
type textarea "Wh"
type textarea "x"
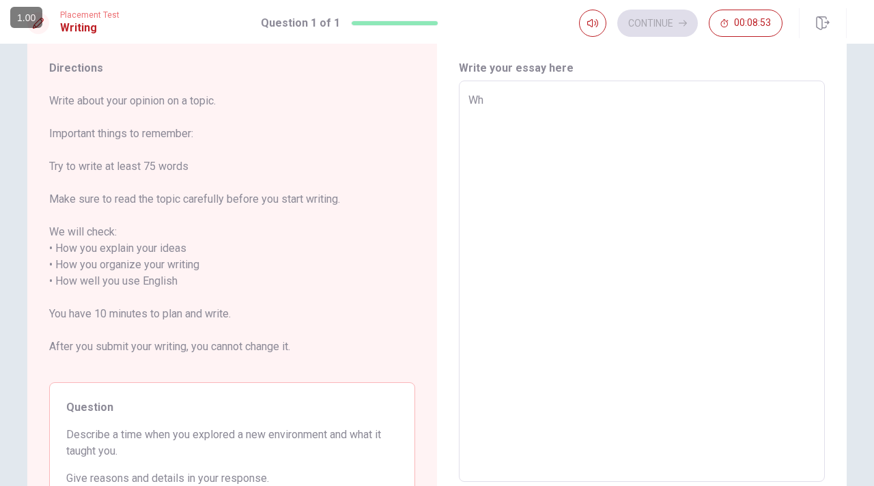
type textarea "Whw"
type textarea "x"
type textarea "Wh"
type textarea "x"
type textarea "Whe"
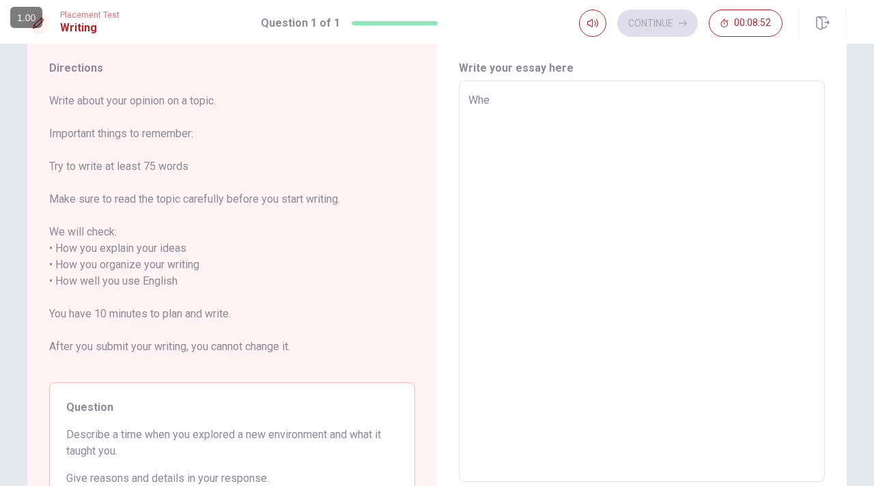
type textarea "x"
type textarea "When"
type textarea "x"
type textarea "When"
type textarea "x"
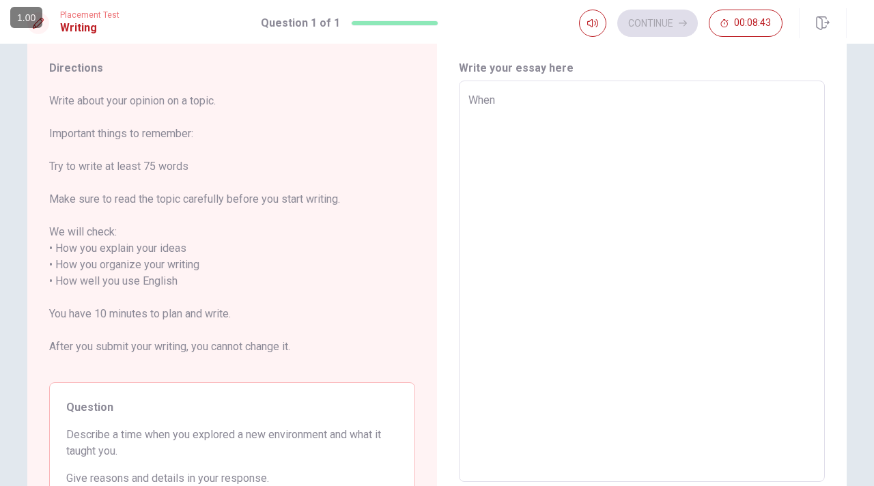
type textarea "When I"
type textarea "x"
type textarea "When I"
type textarea "x"
type textarea "When I w"
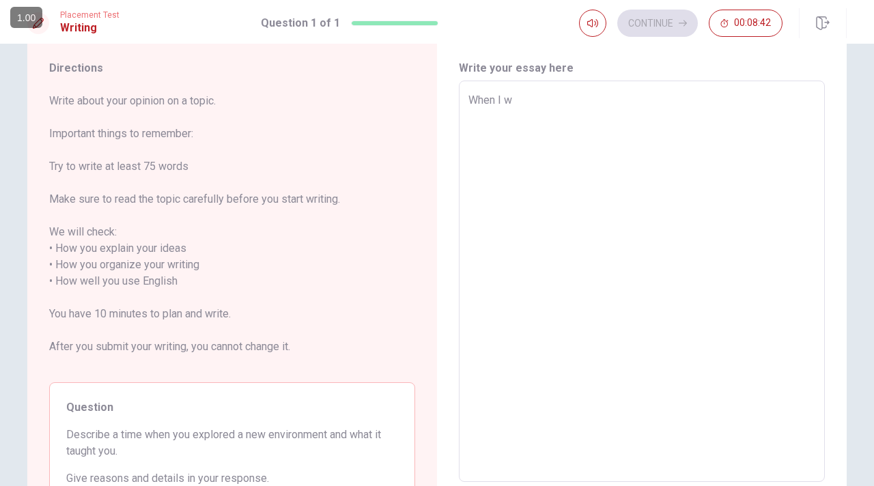
type textarea "x"
type textarea "When I wa"
type textarea "x"
type textarea "When I was"
type textarea "x"
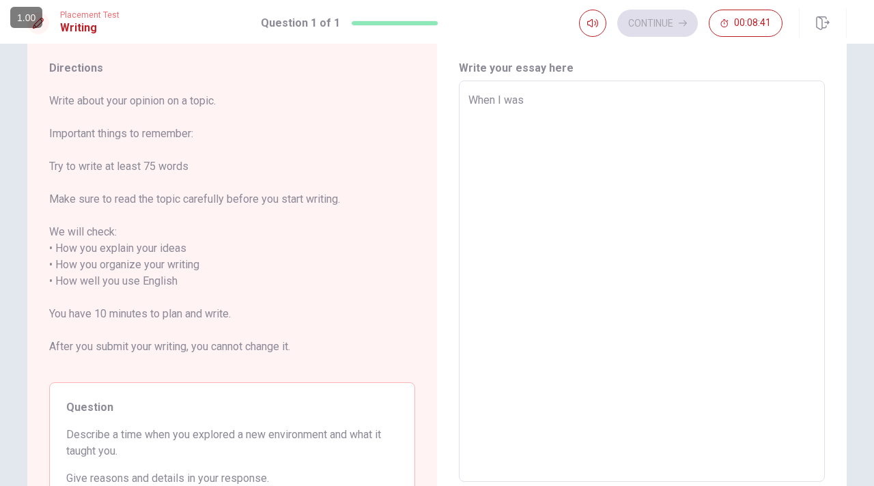
type textarea "When I was"
type textarea "x"
type textarea "When I was h"
type textarea "x"
type textarea "When I was hi"
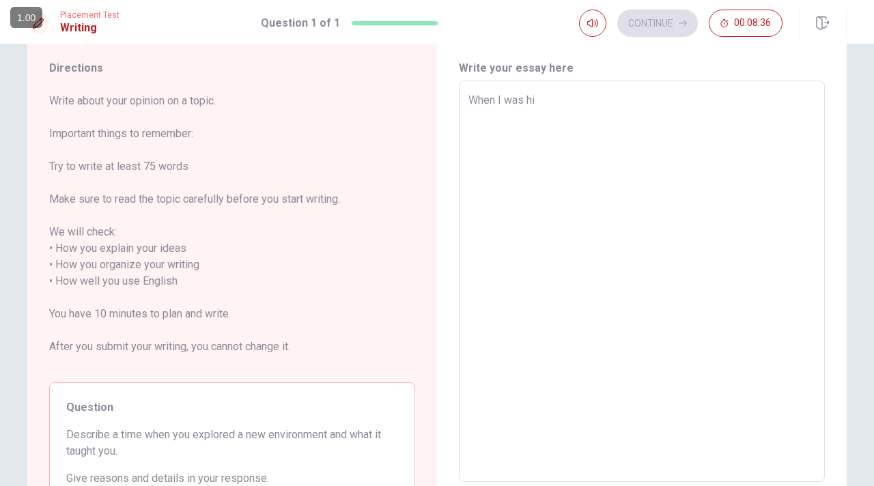
type textarea "x"
type textarea "When I was hig"
type textarea "x"
type textarea "When I was high"
type textarea "x"
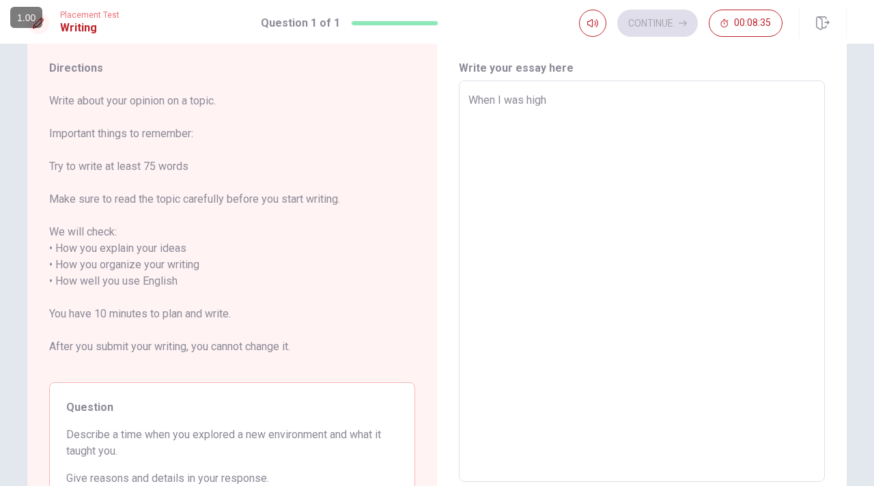
type textarea "When I was high"
type textarea "x"
type textarea "When I was high s"
type textarea "x"
type textarea "When I was high sc"
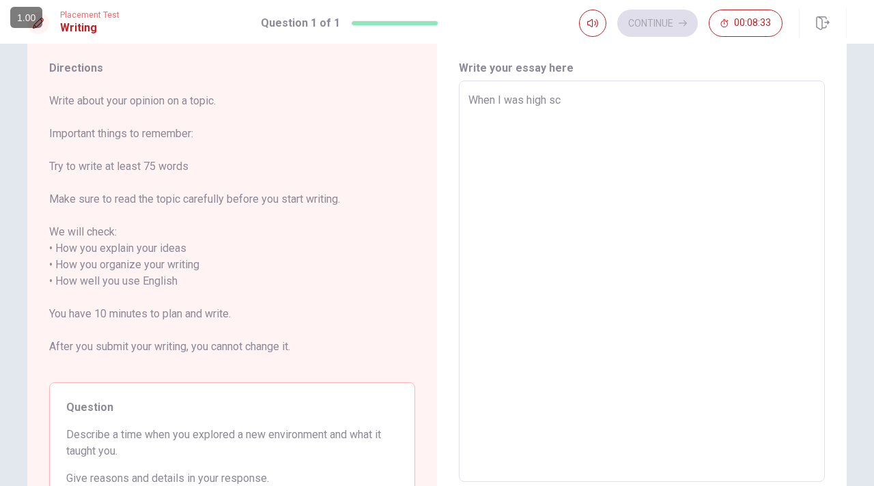
type textarea "x"
type textarea "When I was high sch"
type textarea "x"
type textarea "When I was high scho"
type textarea "x"
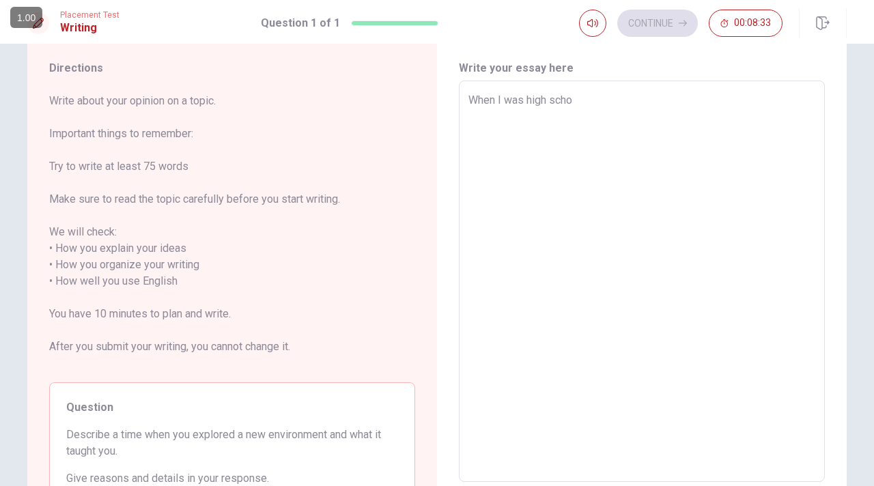
type textarea "When I was high schoo"
type textarea "x"
type textarea "When I was high school"
type textarea "x"
type textarea "When I was high school"
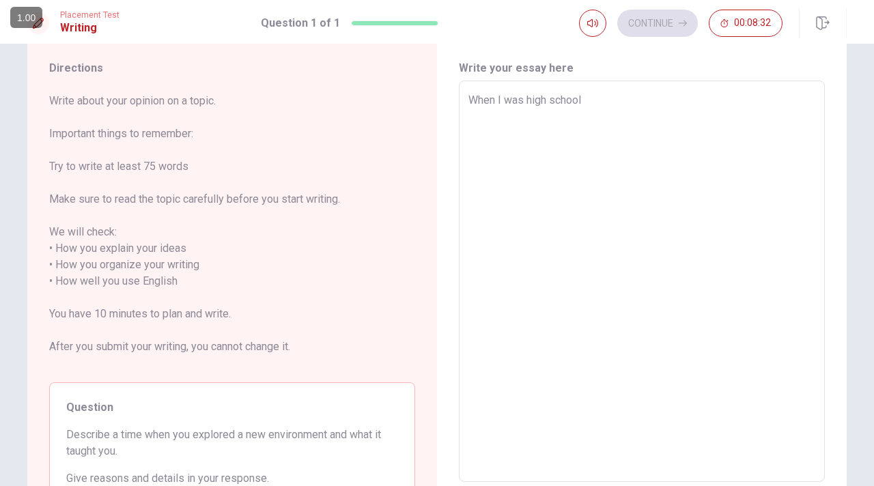
type textarea "x"
type textarea "When I was high school s"
type textarea "x"
type textarea "When I was high school st"
type textarea "x"
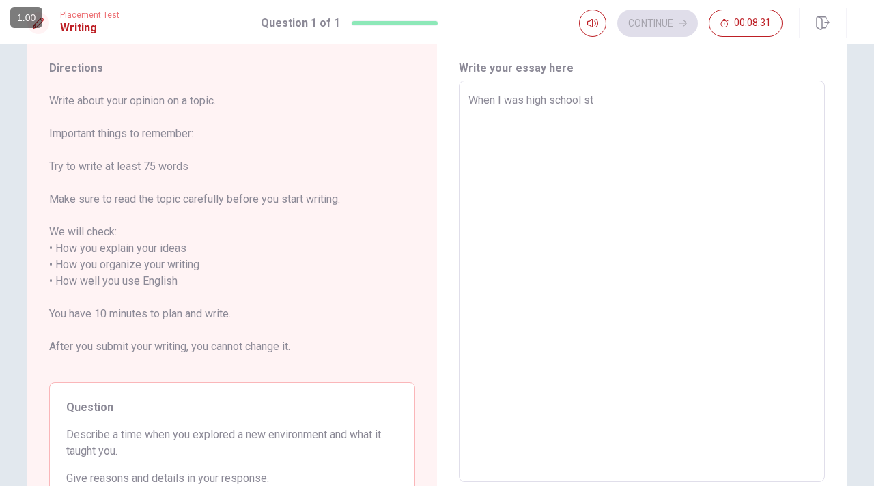
type textarea "When I was high school stu"
type textarea "x"
type textarea "When I was high school stud"
type textarea "x"
type textarea "When I was high school stude"
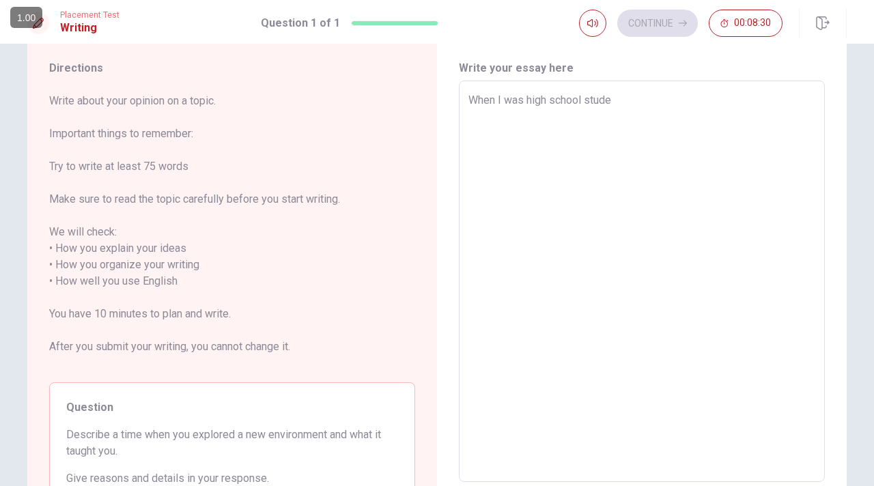
type textarea "x"
type textarea "When I was high school studen"
type textarea "x"
type textarea "When I was high school student"
type textarea "x"
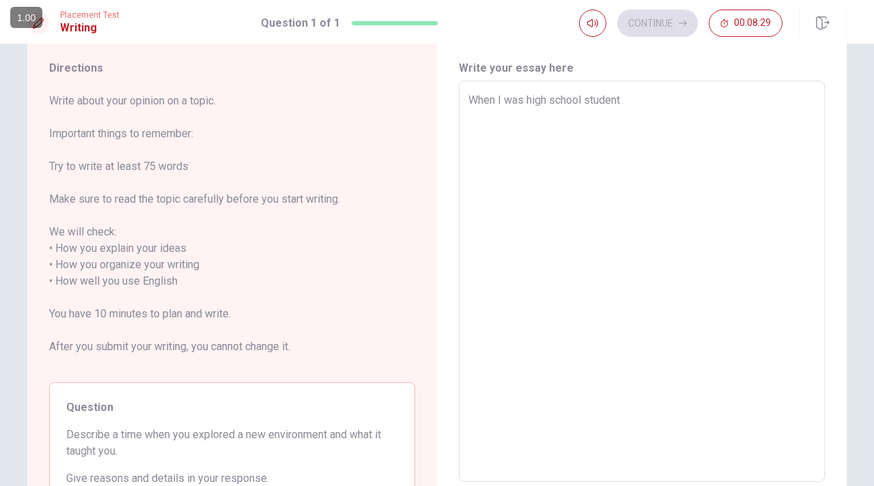
type textarea "When I was high school student,"
type textarea "x"
type textarea "When I was high school student,"
type textarea "x"
type textarea "When I was high school student, I"
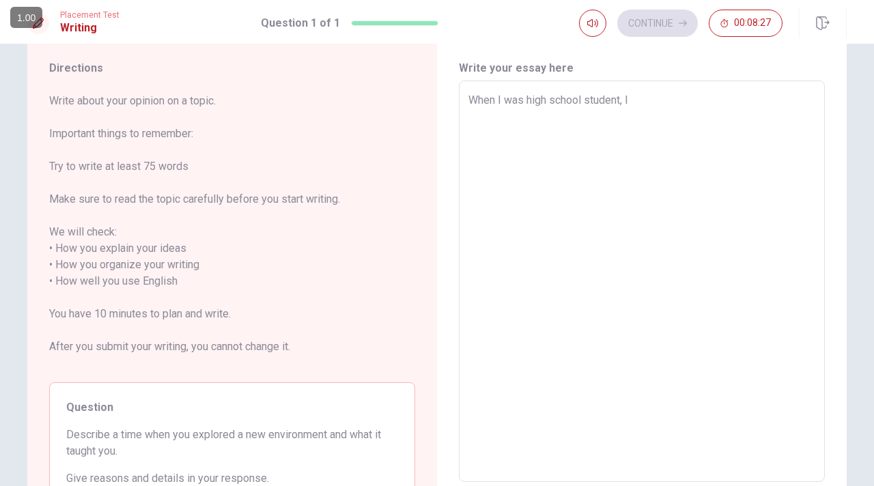
type textarea "x"
type textarea "When I was high school student, I"
type textarea "x"
type textarea "When I was high school student, I t"
type textarea "x"
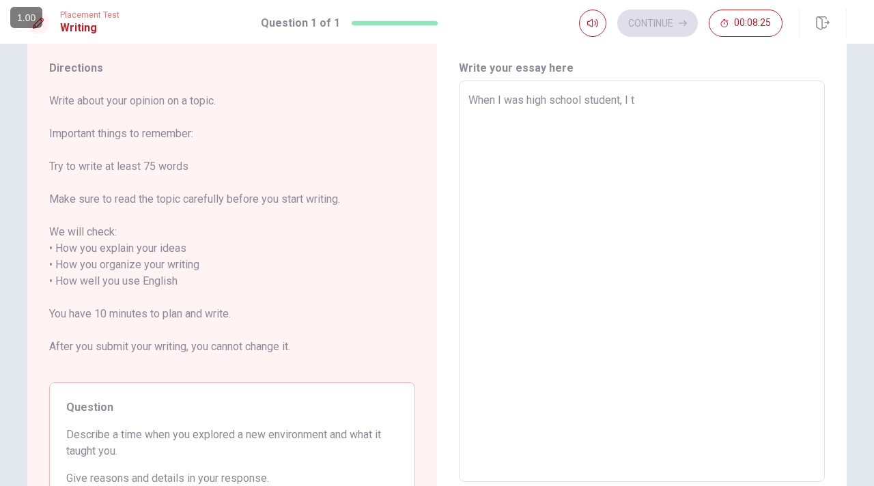
type textarea "When I was high school student, I tr"
type textarea "x"
type textarea "When I was high school student, I try"
type textarea "x"
type textarea "When I was high school student, I trye"
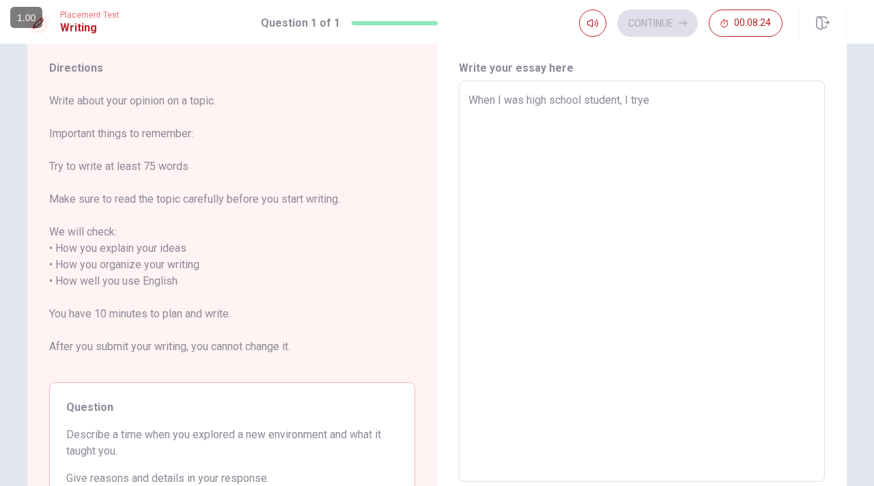
type textarea "x"
type textarea "When I was high school student, I tryed"
type textarea "x"
type textarea "When I was high school student, I tryed"
type textarea "x"
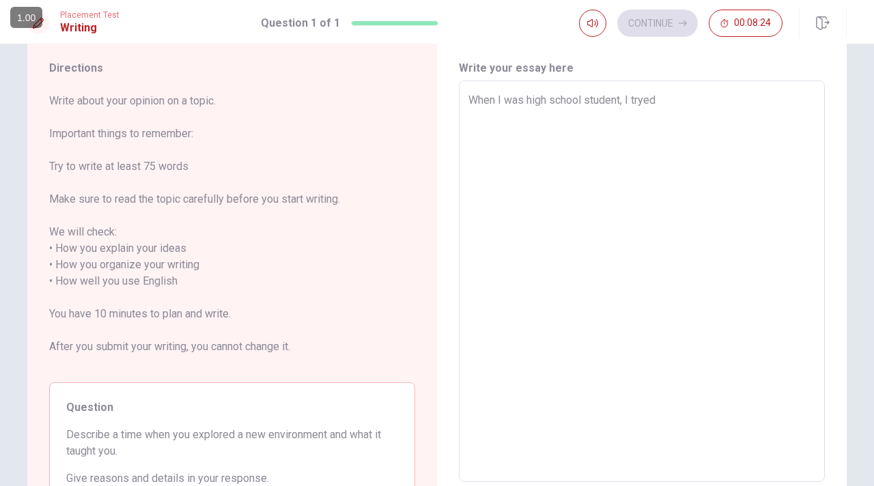
type textarea "When I was high school student, I tryed t"
type textarea "x"
type textarea "When I was high school student, I tryed to"
type textarea "x"
type textarea "When I was high school student, I tryed to"
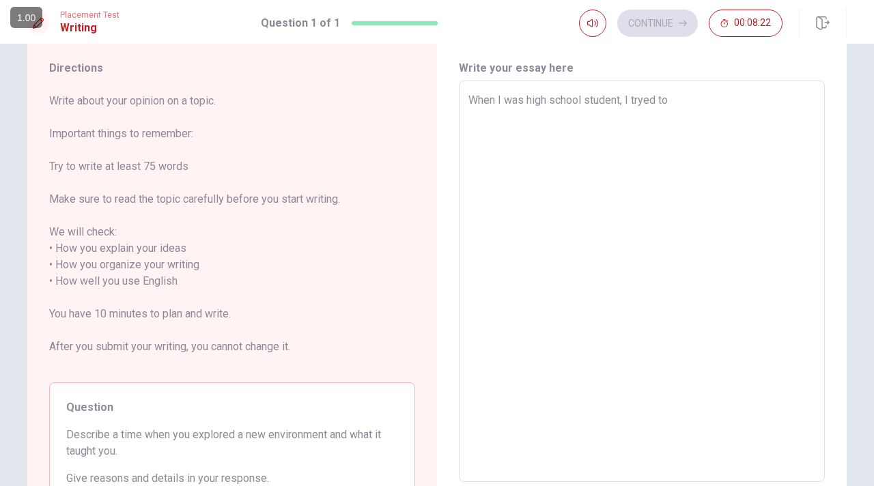
type textarea "x"
type textarea "When I was high school student, I tryed to e"
type textarea "x"
type textarea "When I was high school student, I tryed to en"
type textarea "x"
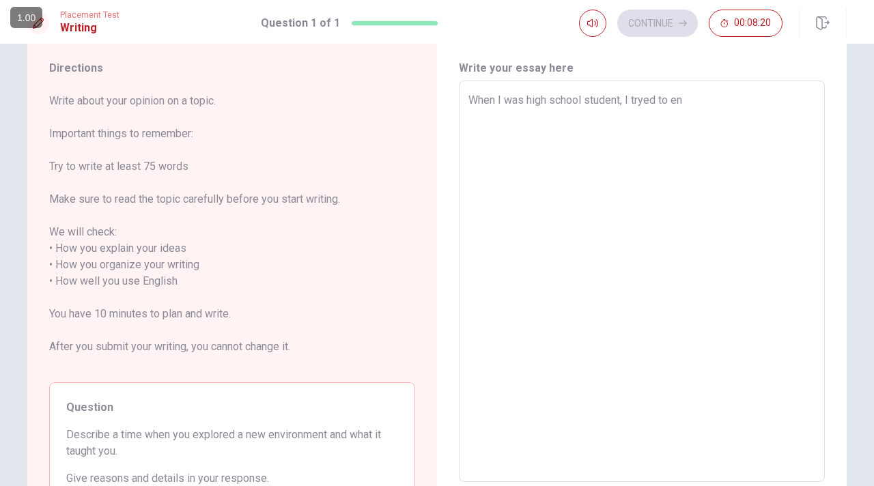
type textarea "When I was high school student, I tryed to ent"
type textarea "x"
type textarea "When I was high school student, I tryed to ente"
type textarea "x"
type textarea "When I was high school student, I tryed to enter"
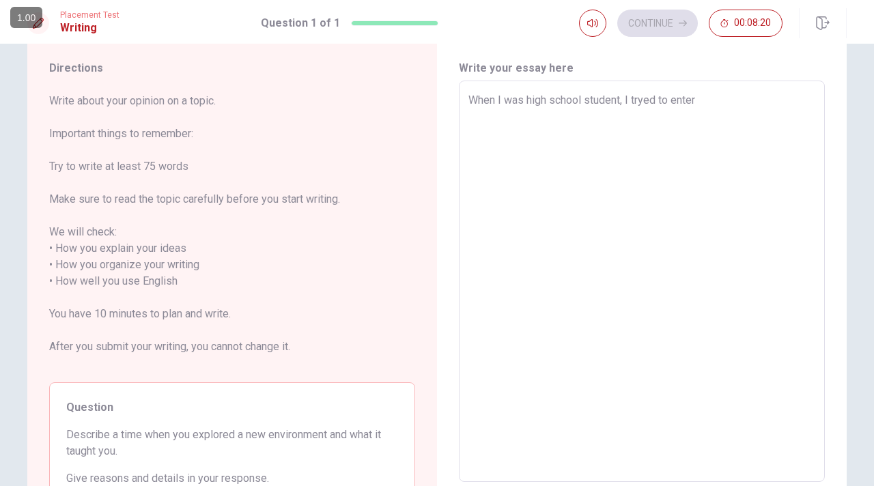
type textarea "x"
type textarea "When I was high school student, I tryed to enter"
type textarea "x"
type textarea "When I was high school student, I tryed to enter t"
type textarea "x"
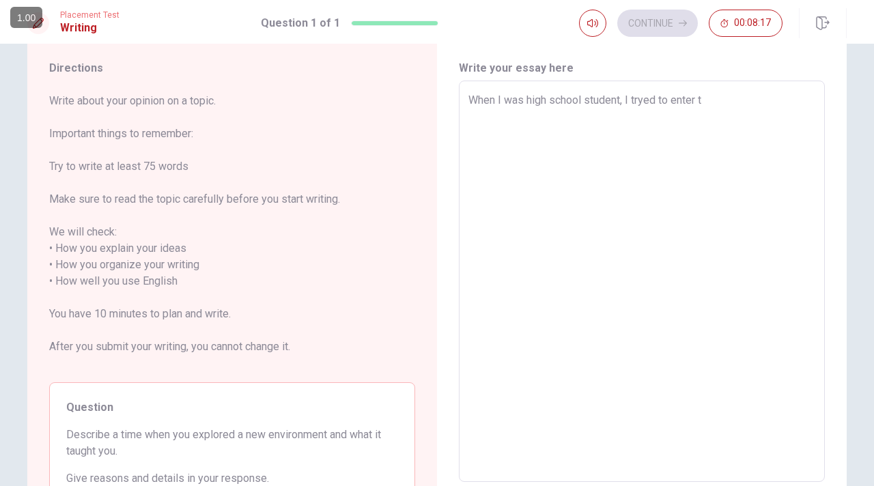
type textarea "When I was high school student, I tryed to enter th"
type textarea "x"
type textarea "When I was high school student, I tryed to enter the"
type textarea "x"
type textarea "When I was high school student, I tryed to enter the"
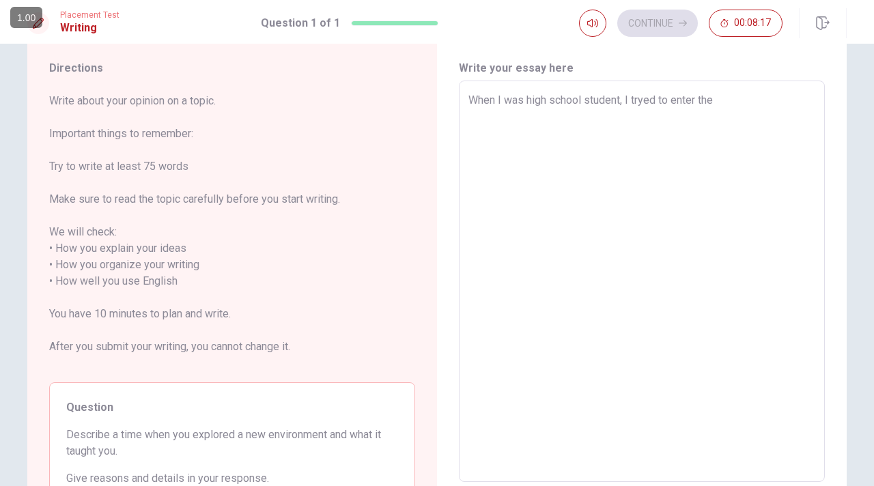
type textarea "x"
type textarea "When I was high school student, I tryed to enter the b"
type textarea "x"
type textarea "When I was high school student, I tryed to enter the ba"
type textarea "x"
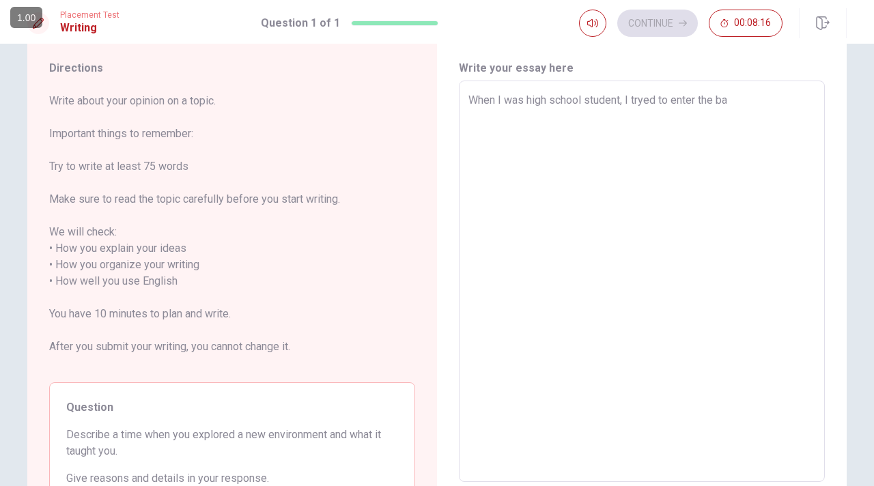
type textarea "When I was high school student, I tryed to enter the bas"
type textarea "x"
type textarea "When I was high school student, I tryed to enter the bask"
type textarea "x"
type textarea "When I was high school student, I tryed to enter the baske"
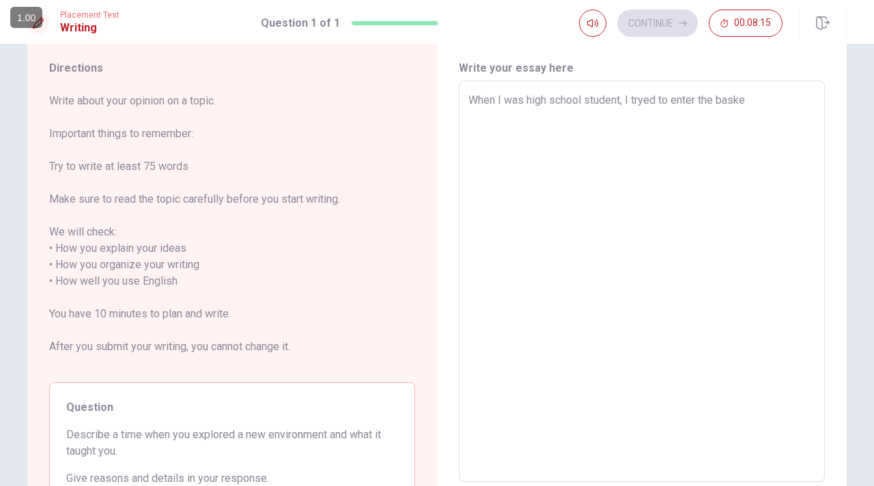
type textarea "x"
type textarea "When I was high school student, I tryed to enter the basket"
type textarea "x"
type textarea "When I was high school student, I tryed to enter the basketb"
type textarea "x"
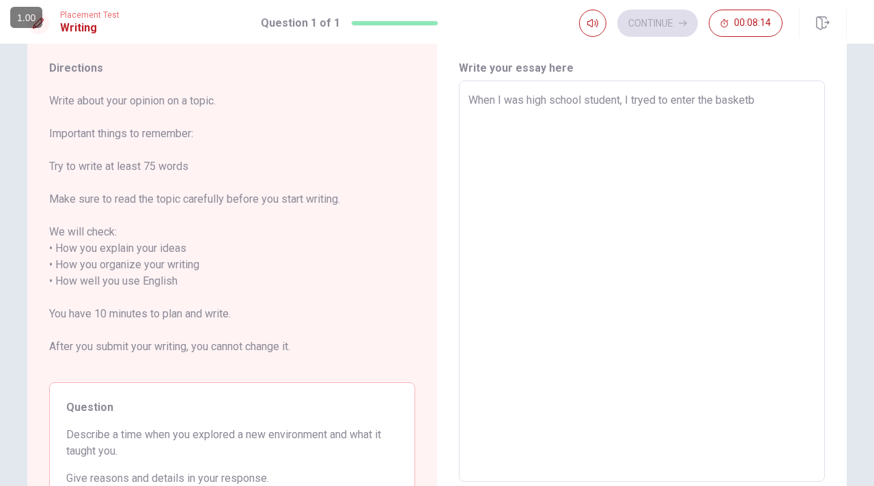
type textarea "When I was high school student, I tryed to enter the basketba"
type textarea "x"
type textarea "When I was high school student, I tryed to enter the basketbal"
type textarea "x"
type textarea "When I was high school student, I tryed to enter the basketball"
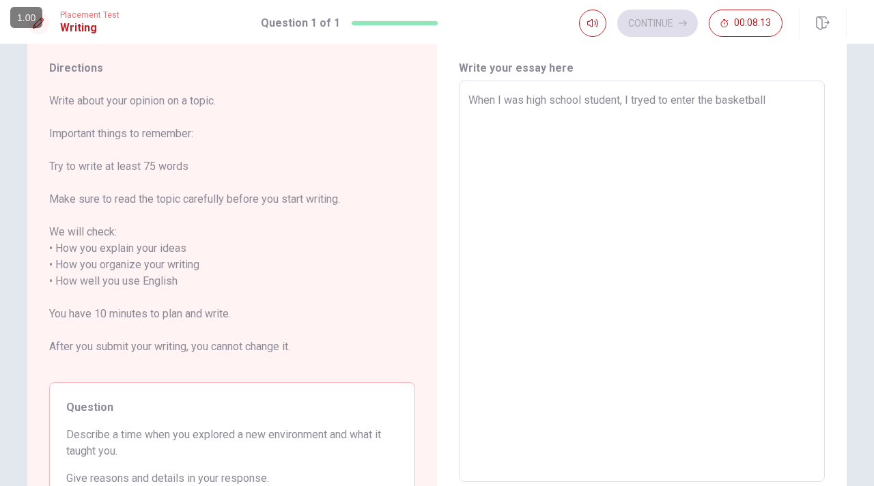
type textarea "x"
type textarea "When I was high school student, I tryed to enter the basketball"
type textarea "x"
type textarea "When I was high school student, I tryed to enter the basketball c"
type textarea "x"
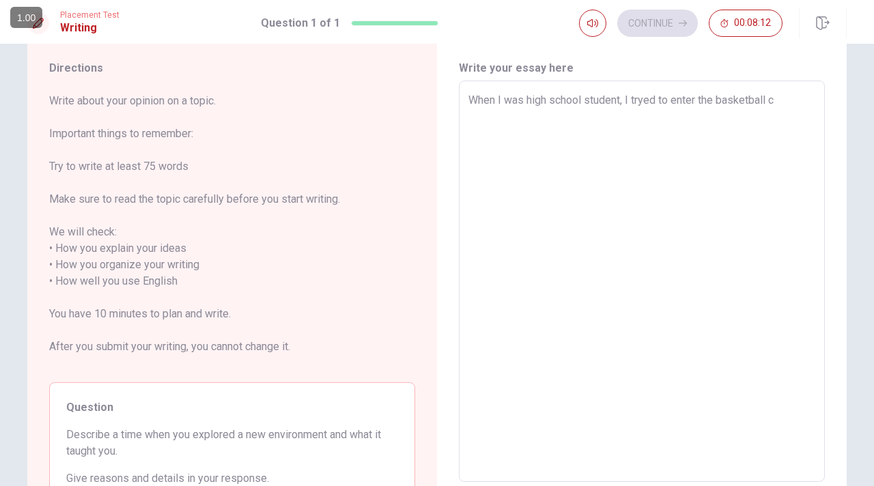
type textarea "When I was high school student, I tryed to enter the basketball cl"
type textarea "x"
type textarea "When I was high school student, I tryed to enter the basketball clu"
type textarea "x"
type textarea "When I was high school student, I tryed to enter the basketball club"
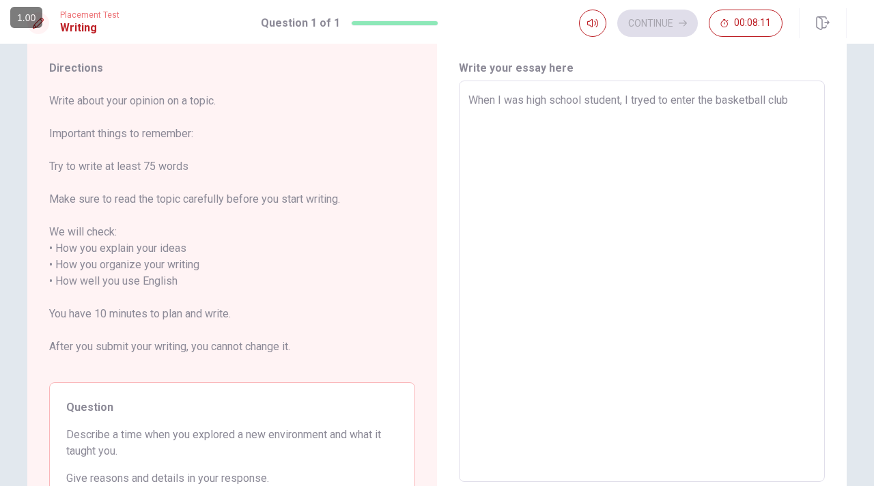
type textarea "x"
type textarea "When I was high school student, I tryed to enter the basketball club"
type textarea "x"
type textarea "When I was high school student, I tryed to enter the basketball club t"
type textarea "x"
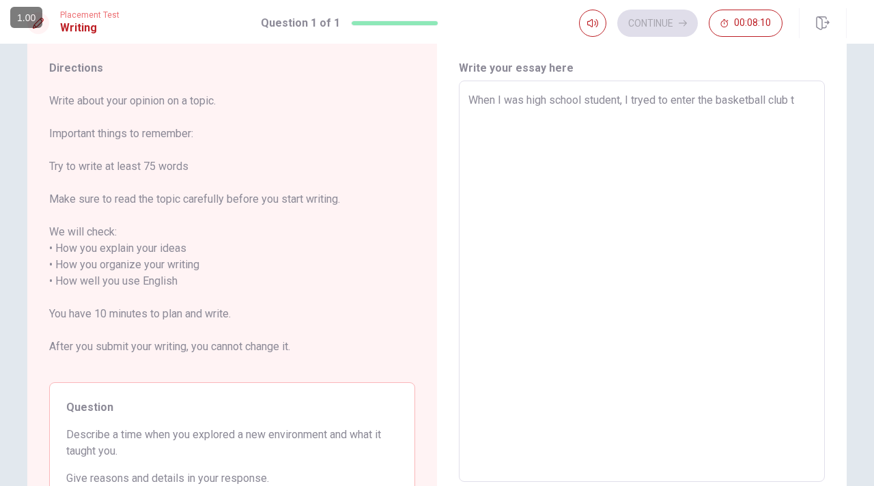
type textarea "When I was high school student, I tryed to enter the basketball club te"
type textarea "x"
type textarea "When I was high school student, I tryed to enter the basketball club tea"
type textarea "x"
type textarea "When I was high school student, I tryed to enter the basketball club team"
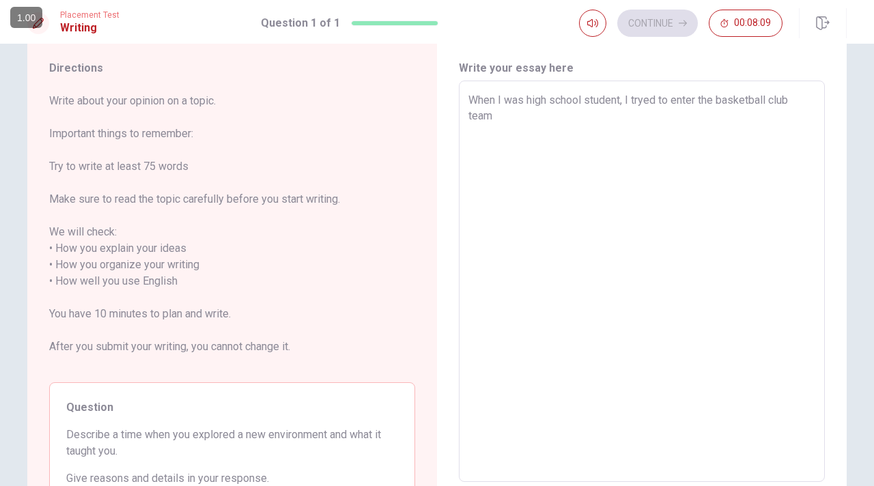
type textarea "x"
type textarea "When I was high school student, I tryed to enter the basketball club team."
type textarea "x"
type textarea "When I was high school student, I tryed to enter the basketball club team."
type textarea "x"
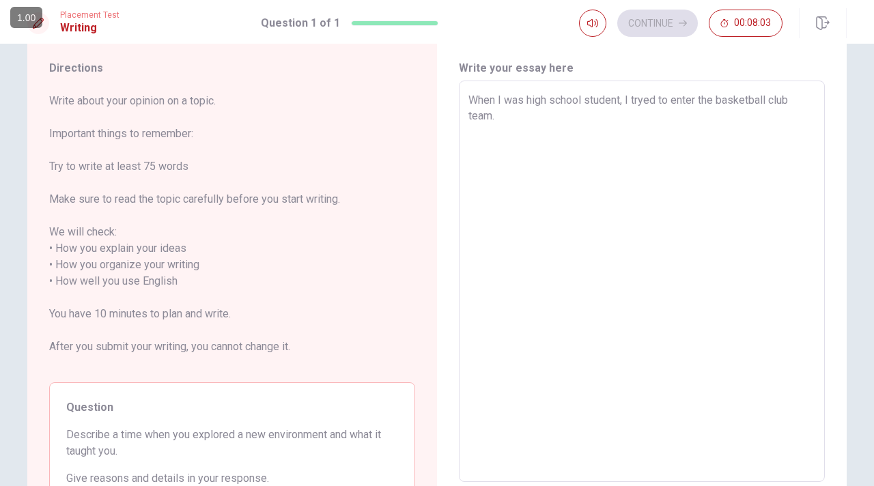
type textarea "When I was high school student, I tryed to enter the basketball club team. O"
type textarea "x"
type textarea "When I was high school student, I tryed to enter the basketball club team. On"
type textarea "x"
type textarea "When I was high school student, I tryed to enter the basketball club team. Onl"
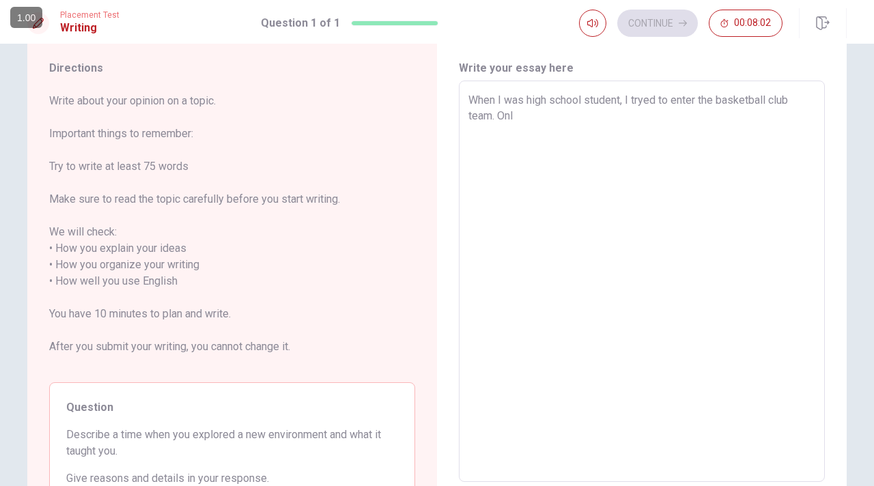
type textarea "x"
type textarea "When I was high school student, I tryed to enter the basketball club team. Only"
type textarea "x"
type textarea "When I was high school student, I tryed to enter the basketball club team. Only"
type textarea "x"
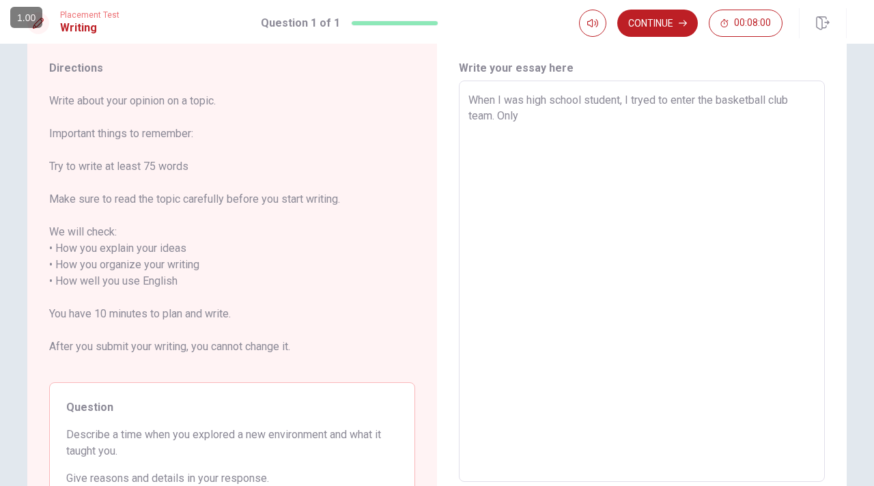
type textarea "When I was high school student, I tryed to enter the basketball club team. Only…"
type textarea "x"
type textarea "When I was high school student, I tryed to enter the basketball club team. Only…"
type textarea "x"
type textarea "When I was high school student, I tryed to enter the basketball club team. Only…"
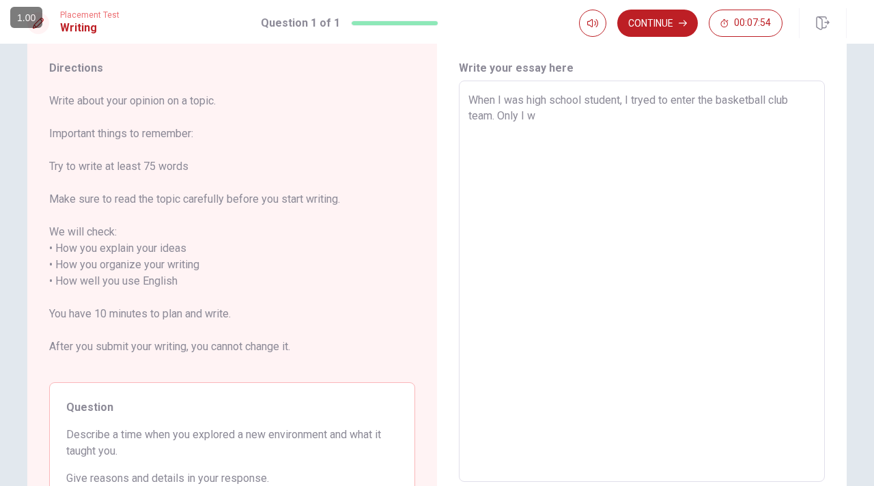
type textarea "x"
type textarea "When I was high school student, I tryed to enter the basketball club team. Only…"
type textarea "x"
type textarea "When I was high school student, I tryed to enter the basketball club team. Only…"
type textarea "x"
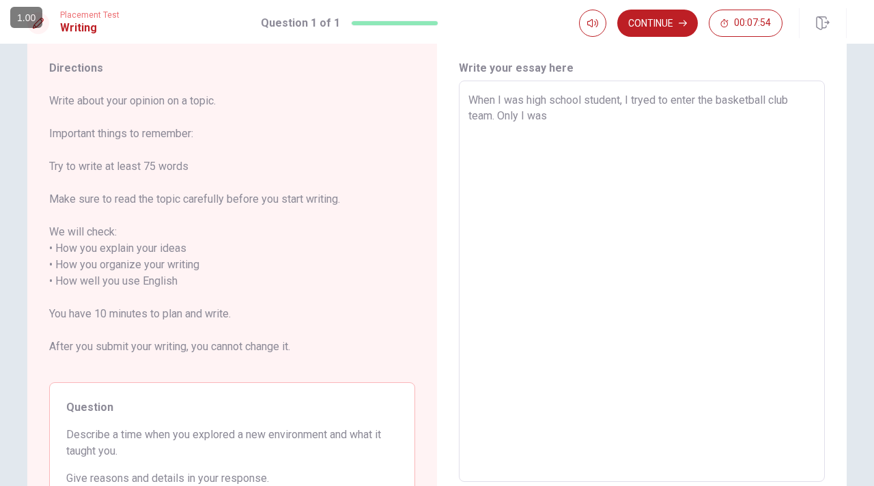
type textarea "When I was high school student, I tryed to enter the basketball club team. Only…"
type textarea "x"
type textarea "When I was high school student, I tryed to enter the basketball club team. Only…"
type textarea "x"
type textarea "When I was high school student, I tryed to enter the basketball club team. Only…"
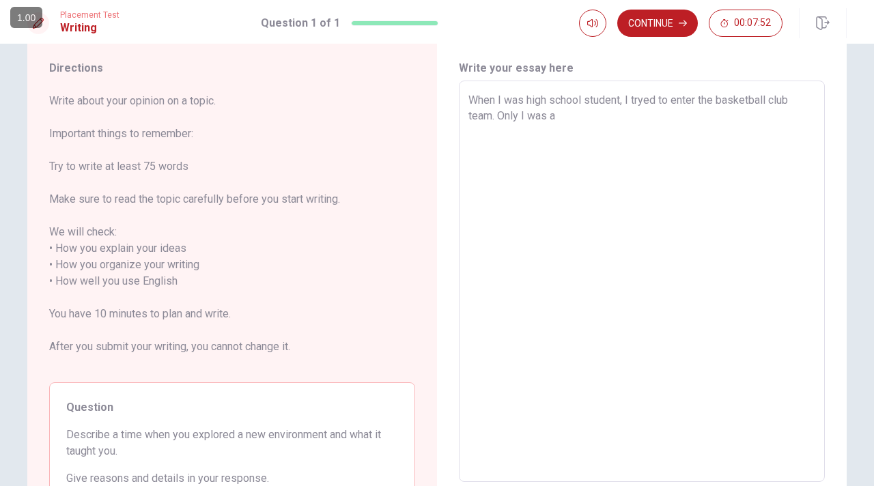
type textarea "x"
type textarea "When I was high school student, I tryed to enter the basketball club team. Only…"
type textarea "x"
type textarea "When I was high school student, I tryed to enter the basketball club team. Only…"
type textarea "x"
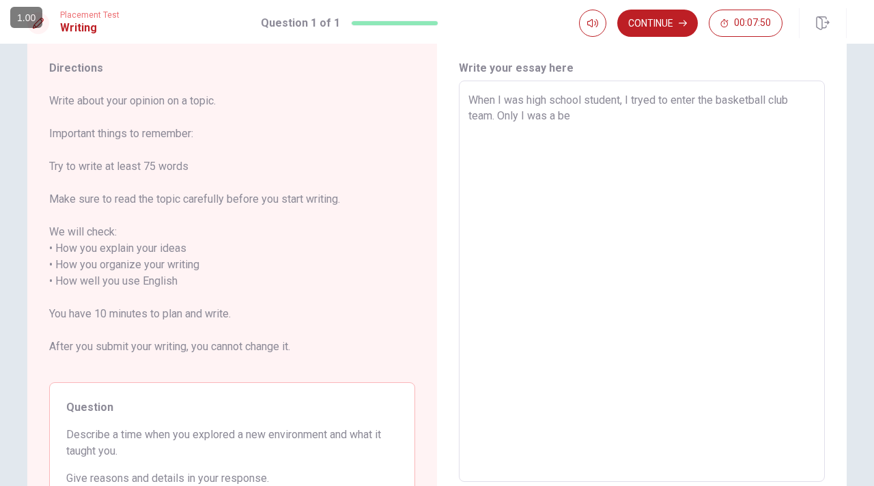
type textarea "When I was high school student, I tryed to enter the basketball club team. Only…"
type textarea "x"
type textarea "When I was high school student, I tryed to enter the basketball club team. Only…"
type textarea "x"
type textarea "When I was high school student, I tryed to enter the basketball club team. Only…"
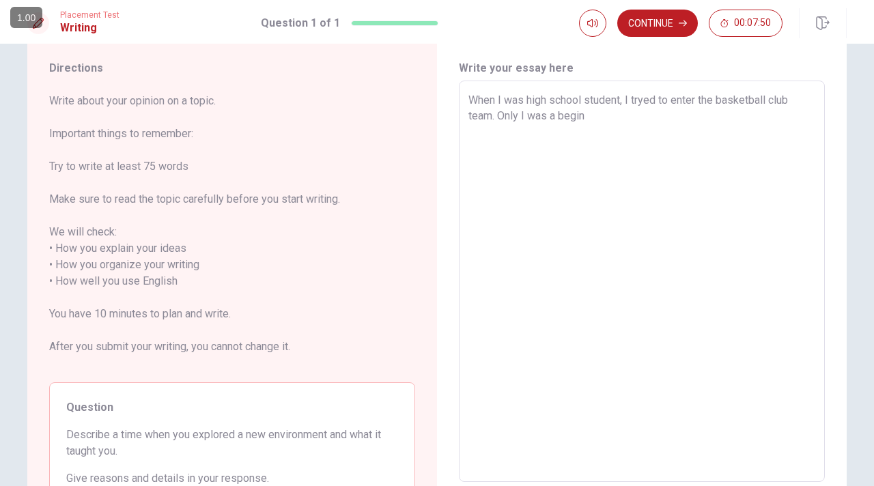
type textarea "x"
type textarea "When I was high school student, I tryed to enter the basketball club team. Only…"
type textarea "x"
type textarea "When I was high school student, I tryed to enter the basketball club team. Only…"
type textarea "x"
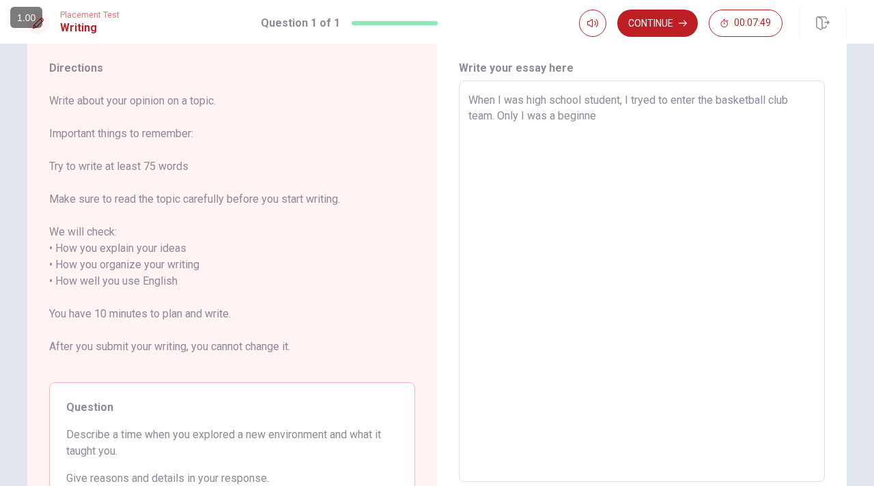
type textarea "When I was high school student, I tryed to enter the basketball club team. Only…"
type textarea "x"
type textarea "When I was high school student, I tryed to enter the basketball club team. Only…"
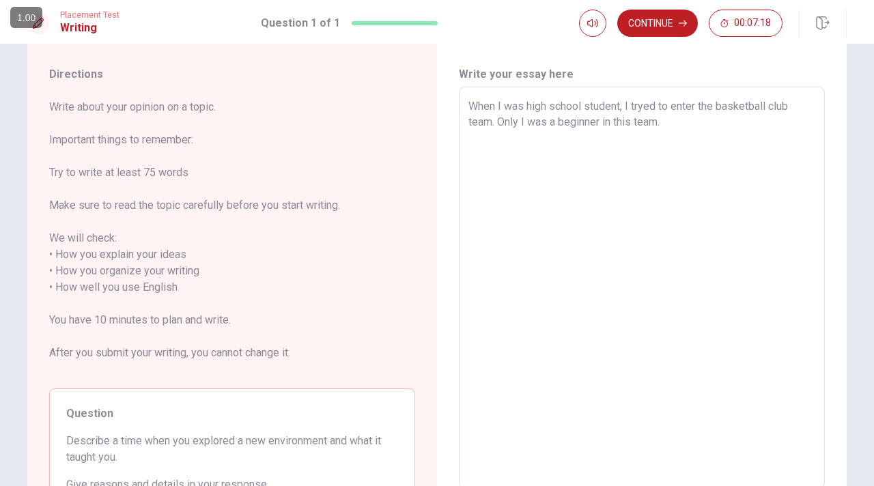
scroll to position [8, 0]
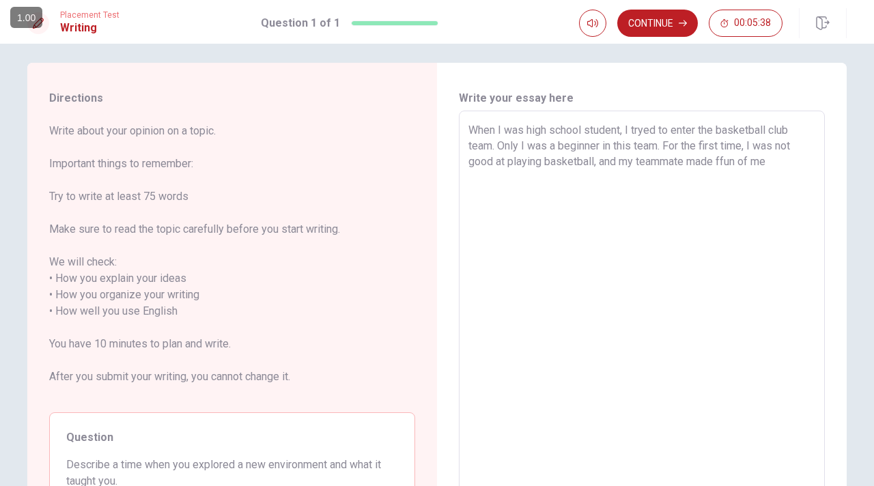
click at [720, 159] on textarea "When I was high school student, I tryed to enter the basketball club team. Only…" at bounding box center [641, 311] width 347 height 379
click at [783, 163] on textarea "When I was high school student, I tryed to enter the basketball club team. Only…" at bounding box center [641, 311] width 347 height 379
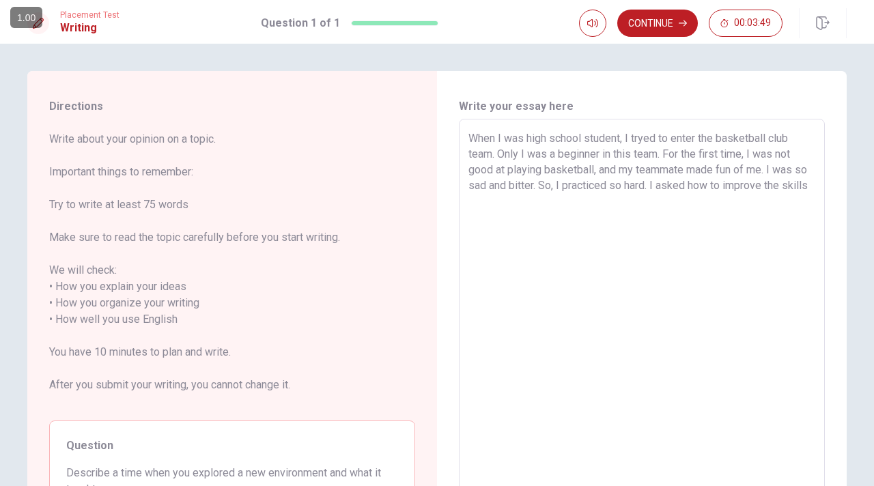
click at [699, 189] on textarea "When I was high school student, I tryed to enter the basketball club team. Only…" at bounding box center [641, 319] width 347 height 379
click at [642, 204] on textarea "When I was high school student, I tryed to enter the basketball club team. Only…" at bounding box center [641, 319] width 347 height 379
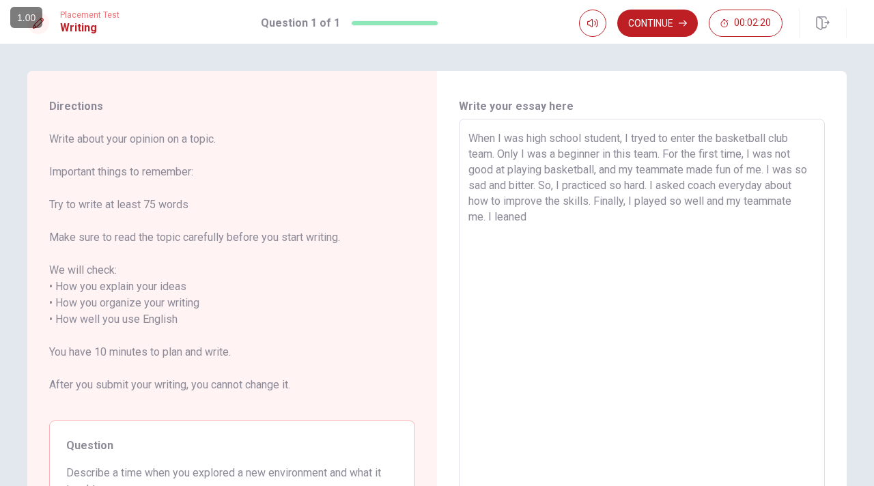
click at [515, 219] on textarea "When I was high school student, I tryed to enter the basketball club team. Only…" at bounding box center [641, 319] width 347 height 379
click at [616, 220] on textarea "When I was high school student, I tryed to enter the basketball club team. Only…" at bounding box center [641, 319] width 347 height 379
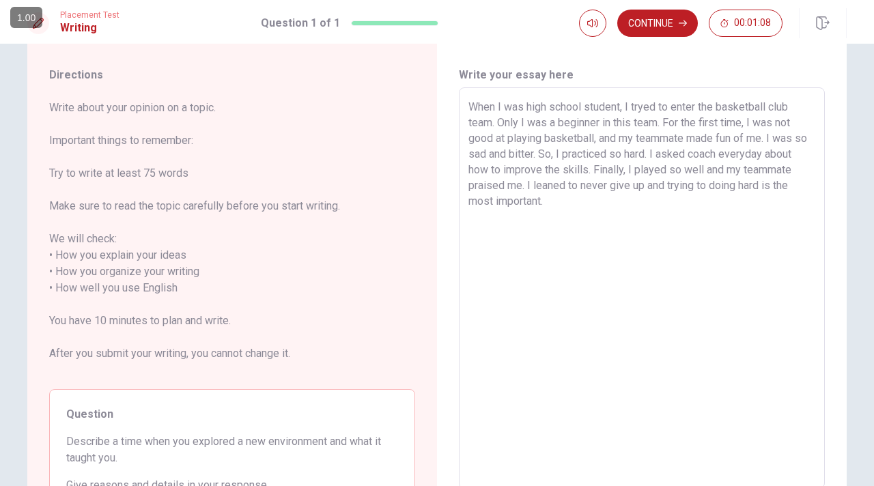
scroll to position [24, 0]
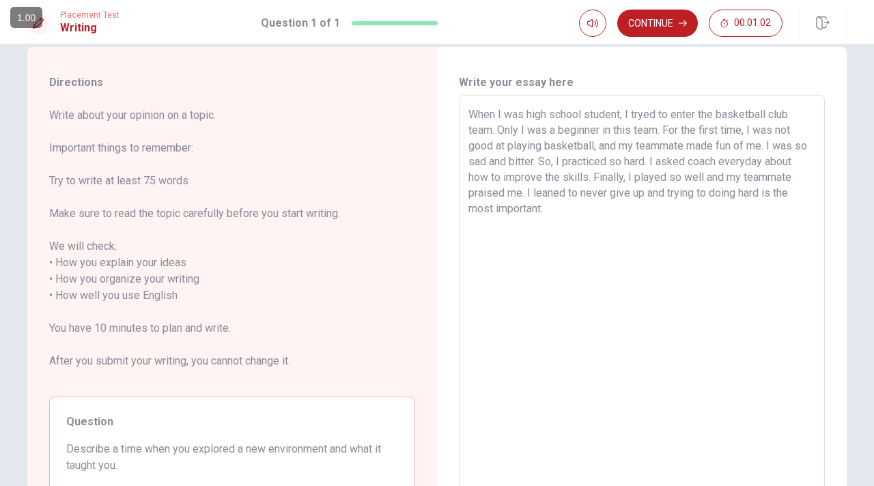
click at [615, 193] on textarea "When I was high school student, I tryed to enter the basketball club team. Only…" at bounding box center [641, 296] width 347 height 379
click at [664, 218] on textarea "When I was high school student, I tryed to enter the basketball club team. Only…" at bounding box center [641, 296] width 347 height 379
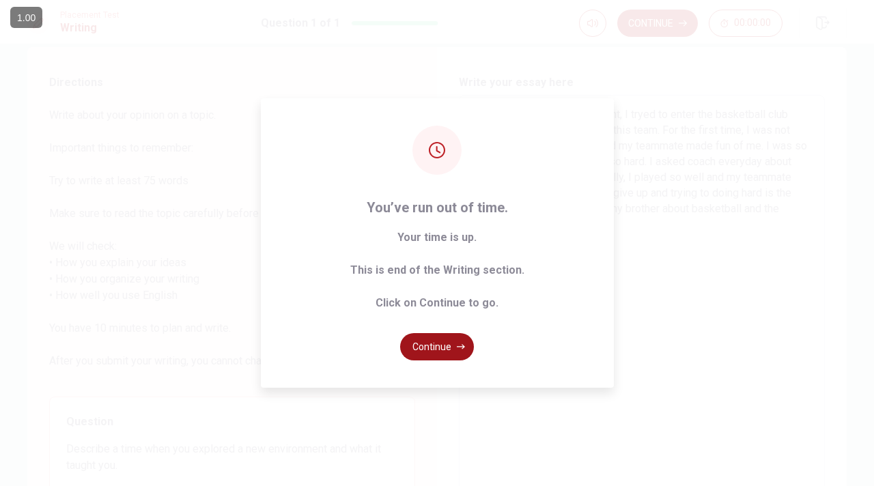
click at [448, 346] on button "Continue" at bounding box center [437, 346] width 74 height 27
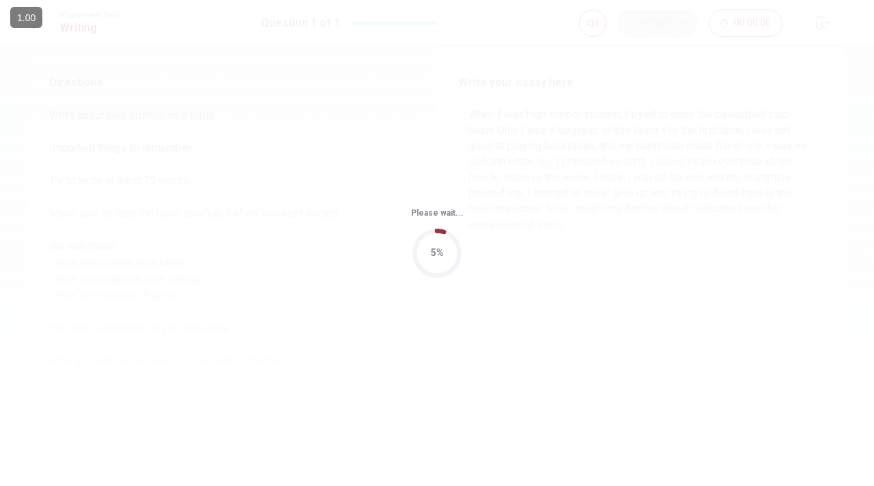
scroll to position [0, 0]
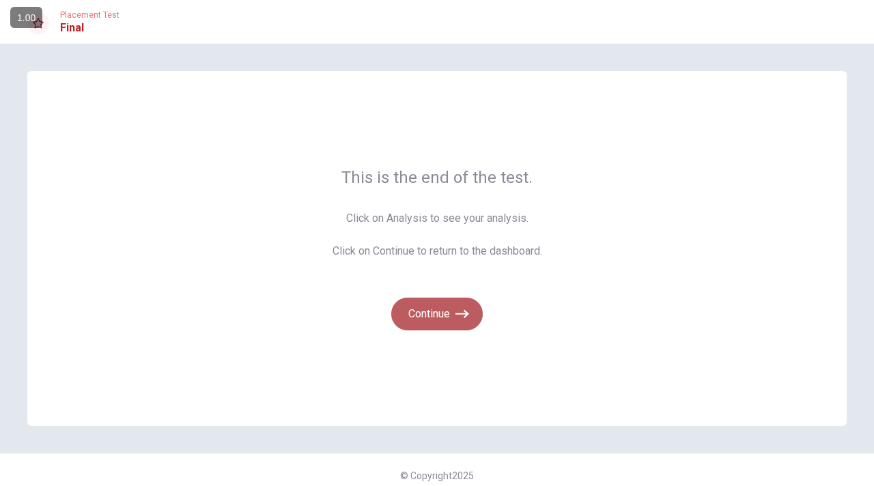
click at [455, 316] on icon "button" at bounding box center [462, 314] width 14 height 14
